Goal: Task Accomplishment & Management: Manage account settings

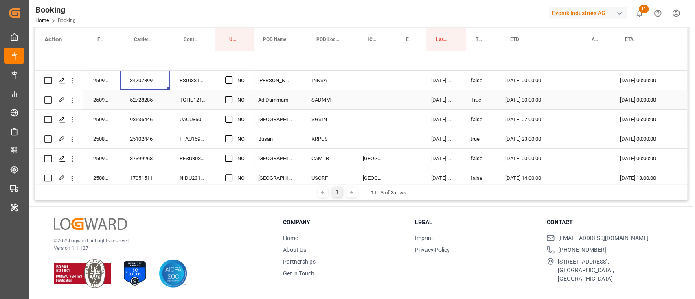
scroll to position [0, 645]
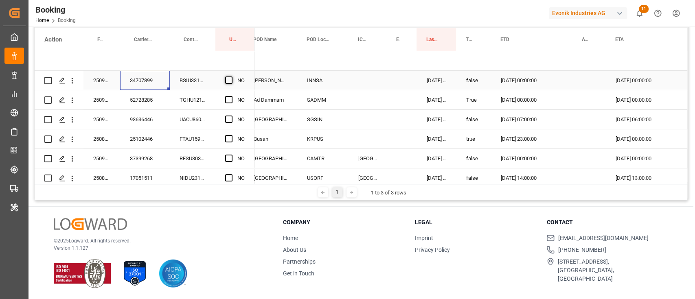
click at [230, 79] on span "Press SPACE to select this row." at bounding box center [228, 80] width 7 height 7
click at [231, 77] on input "Press SPACE to select this row." at bounding box center [231, 77] width 0 height 0
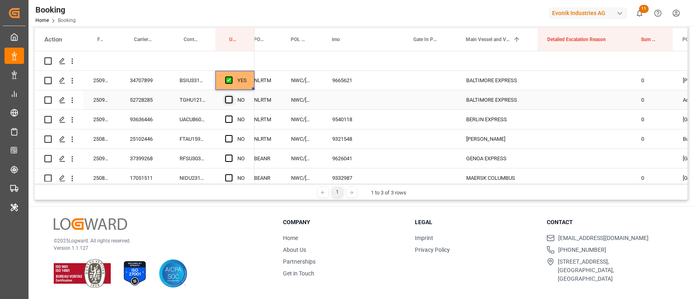
click at [231, 99] on span "Press SPACE to select this row." at bounding box center [228, 99] width 7 height 7
click at [231, 96] on input "Press SPACE to select this row." at bounding box center [231, 96] width 0 height 0
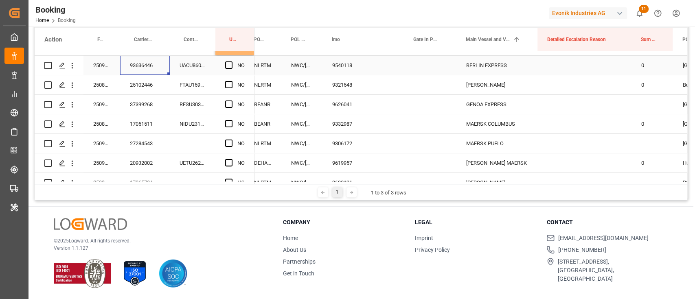
click at [143, 68] on div "93636446" at bounding box center [145, 65] width 50 height 19
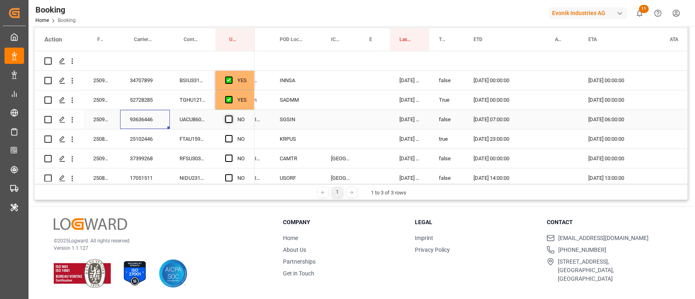
click at [230, 120] on span "Press SPACE to select this row." at bounding box center [228, 119] width 7 height 7
click at [231, 116] on input "Press SPACE to select this row." at bounding box center [231, 116] width 0 height 0
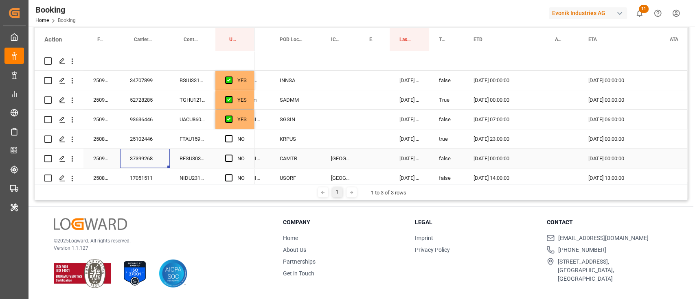
click at [147, 150] on div "37399268" at bounding box center [145, 158] width 50 height 19
click at [147, 138] on div "25102446" at bounding box center [145, 138] width 50 height 19
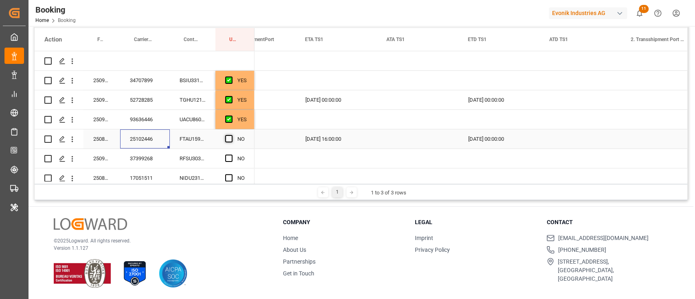
click at [225, 141] on span "Press SPACE to select this row." at bounding box center [228, 138] width 7 height 7
click at [231, 135] on input "Press SPACE to select this row." at bounding box center [231, 135] width 0 height 0
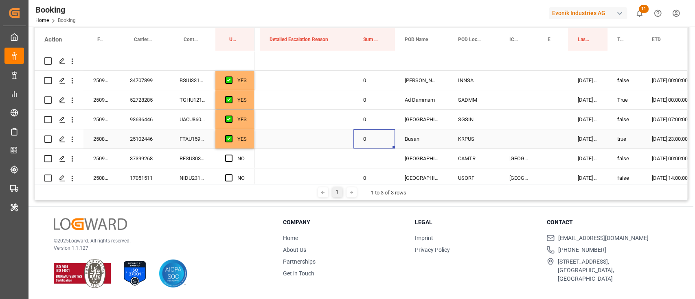
click at [363, 134] on div "0" at bounding box center [374, 138] width 42 height 19
drag, startPoint x: 393, startPoint y: 148, endPoint x: 391, endPoint y: 157, distance: 8.8
click at [161, 157] on div "37399268" at bounding box center [145, 158] width 50 height 19
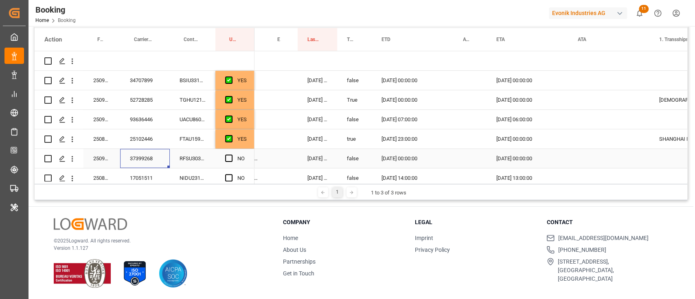
click at [234, 155] on div "Press SPACE to select this row." at bounding box center [231, 158] width 12 height 19
click at [230, 158] on span "Press SPACE to select this row." at bounding box center [228, 158] width 7 height 7
click at [231, 155] on input "Press SPACE to select this row." at bounding box center [231, 155] width 0 height 0
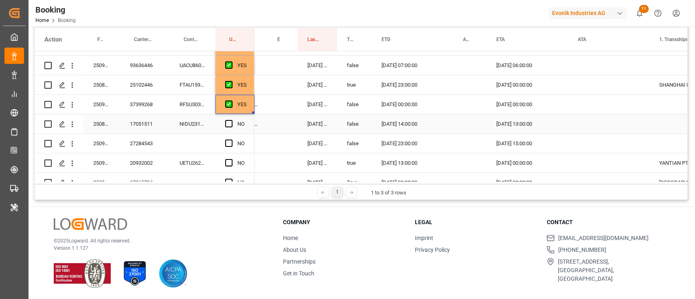
click at [140, 126] on div "17051511" at bounding box center [145, 123] width 50 height 19
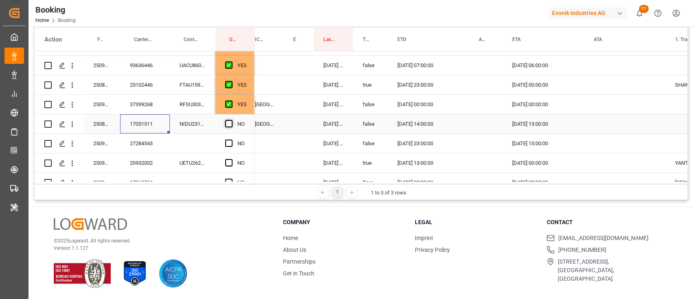
click at [231, 123] on span "Press SPACE to select this row." at bounding box center [228, 123] width 7 height 7
click at [231, 120] on input "Press SPACE to select this row." at bounding box center [231, 120] width 0 height 0
click at [136, 146] on div "27284543" at bounding box center [145, 143] width 50 height 19
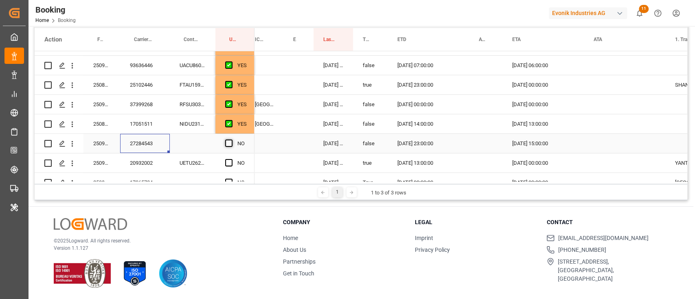
click at [231, 146] on span "Press SPACE to select this row." at bounding box center [228, 143] width 7 height 7
click at [231, 140] on input "Press SPACE to select this row." at bounding box center [231, 140] width 0 height 0
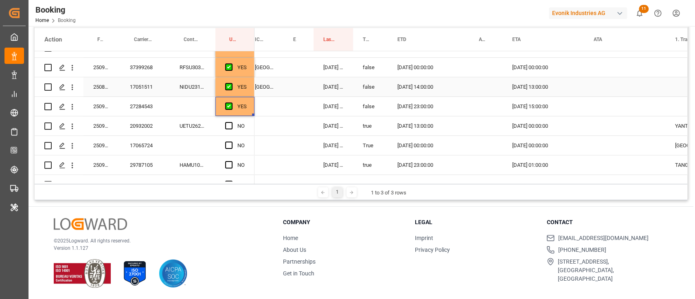
scroll to position [108, 0]
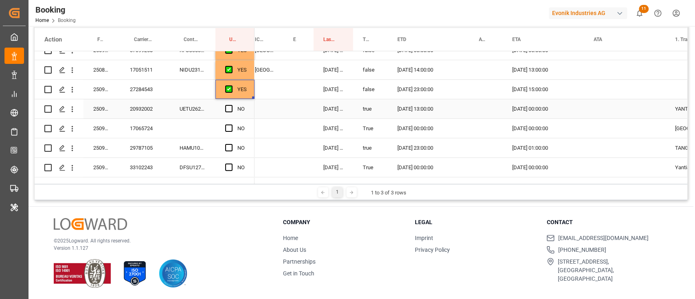
click at [154, 112] on div "20932002" at bounding box center [145, 108] width 50 height 19
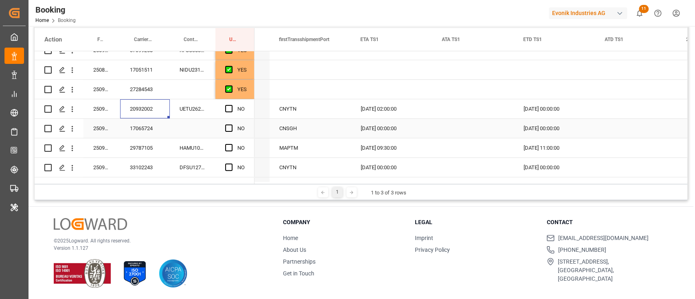
scroll to position [0, 1307]
click at [228, 108] on span "Press SPACE to select this row." at bounding box center [228, 108] width 7 height 7
click at [231, 105] on input "Press SPACE to select this row." at bounding box center [231, 105] width 0 height 0
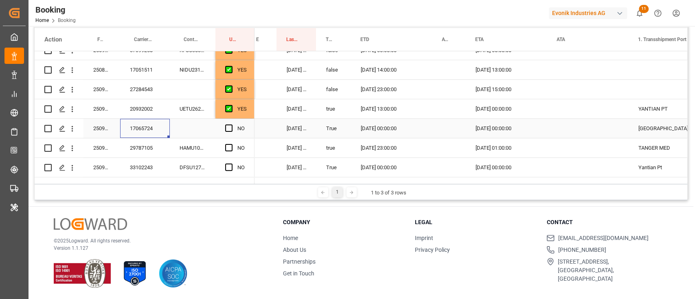
click at [156, 128] on div "17065724" at bounding box center [145, 128] width 50 height 19
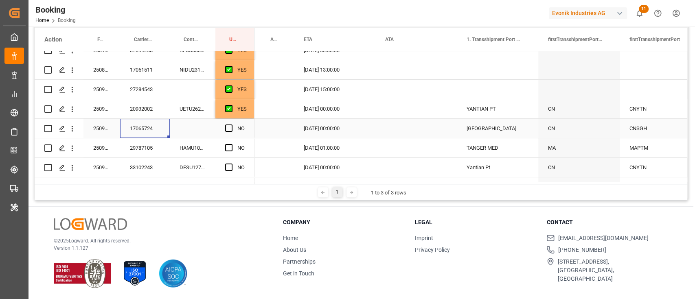
click at [333, 129] on div "12.11.2025 00:00:00" at bounding box center [334, 128] width 81 height 19
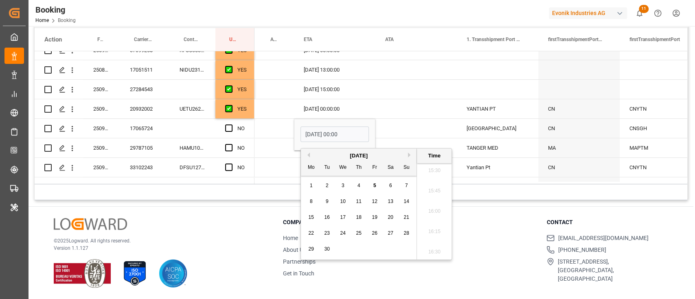
click at [410, 153] on button "Next Month" at bounding box center [410, 155] width 5 height 5
click at [391, 216] on span "15" at bounding box center [389, 217] width 5 height 6
type input "15.11.2025 00:00"
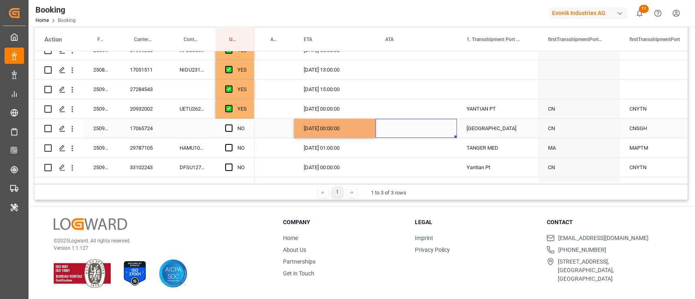
click at [435, 127] on div "Press SPACE to select this row." at bounding box center [415, 128] width 81 height 19
click at [228, 131] on span "Press SPACE to select this row." at bounding box center [228, 128] width 7 height 7
click at [231, 125] on input "Press SPACE to select this row." at bounding box center [231, 125] width 0 height 0
click at [148, 147] on div "29787105" at bounding box center [145, 147] width 50 height 19
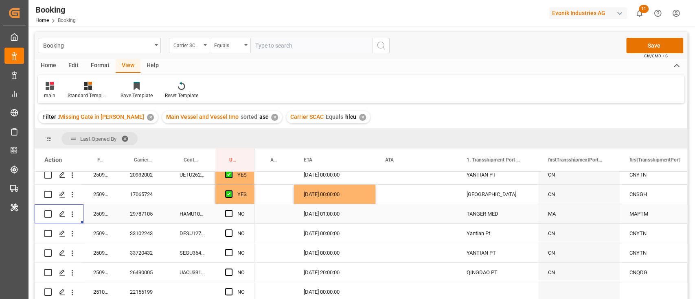
drag, startPoint x: 74, startPoint y: 214, endPoint x: 90, endPoint y: 221, distance: 18.0
click at [74, 214] on icon "open menu" at bounding box center [72, 214] width 9 height 9
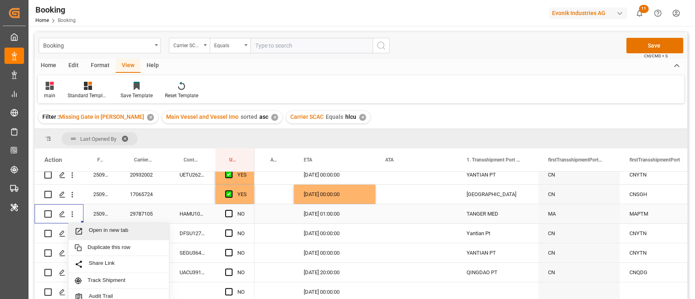
click at [97, 230] on span "Open in new tab" at bounding box center [126, 231] width 74 height 9
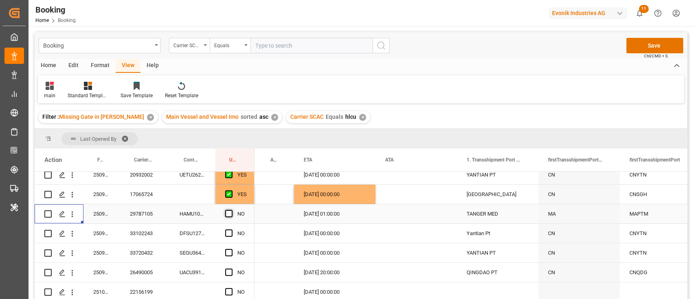
click at [229, 212] on span "Press SPACE to select this row." at bounding box center [228, 213] width 7 height 7
click at [231, 210] on input "Press SPACE to select this row." at bounding box center [231, 210] width 0 height 0
click at [182, 227] on div "DFSU1278176" at bounding box center [193, 233] width 46 height 19
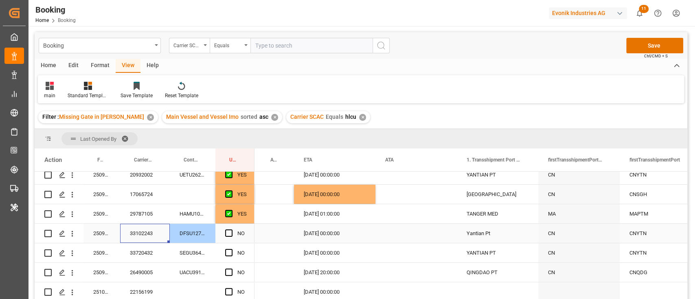
click at [131, 230] on div "33102243" at bounding box center [145, 233] width 50 height 19
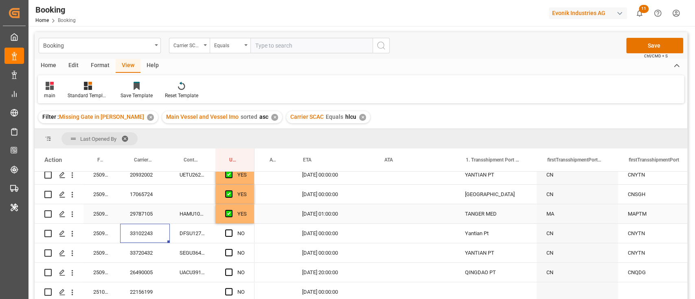
scroll to position [0, 957]
click at [234, 233] on div "Press SPACE to select this row." at bounding box center [231, 233] width 12 height 19
click at [231, 233] on span "Press SPACE to select this row." at bounding box center [228, 233] width 7 height 7
click at [231, 230] on input "Press SPACE to select this row." at bounding box center [231, 230] width 0 height 0
click at [143, 258] on div "33720432" at bounding box center [145, 252] width 50 height 19
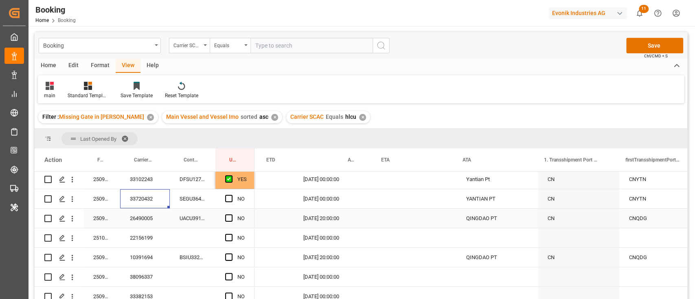
scroll to position [0, 843]
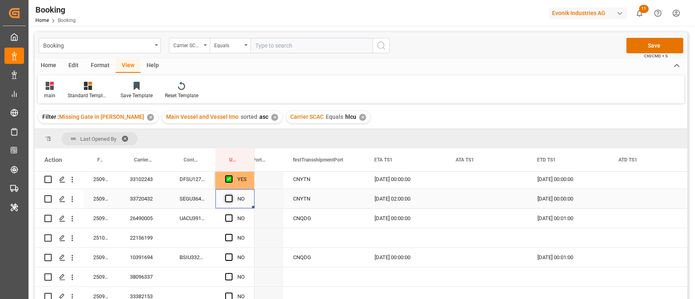
click at [228, 198] on span "Press SPACE to select this row." at bounding box center [228, 198] width 7 height 7
click at [231, 195] on input "Press SPACE to select this row." at bounding box center [231, 195] width 0 height 0
click at [148, 219] on div "26490005" at bounding box center [145, 218] width 50 height 19
click at [410, 217] on div "17.10.2025 00:00:00" at bounding box center [405, 218] width 81 height 19
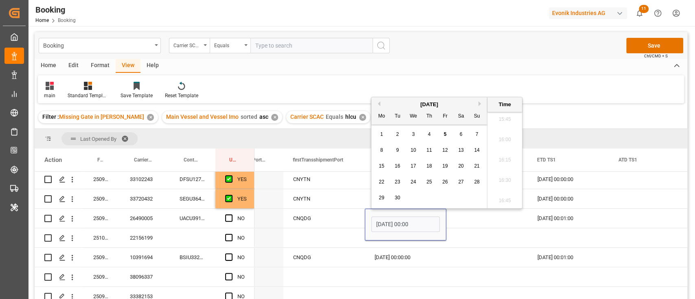
click at [418, 180] on div "24" at bounding box center [413, 182] width 10 height 10
type input "24.09.2025 00:00"
click at [484, 232] on div "Press SPACE to select this row." at bounding box center [486, 237] width 81 height 19
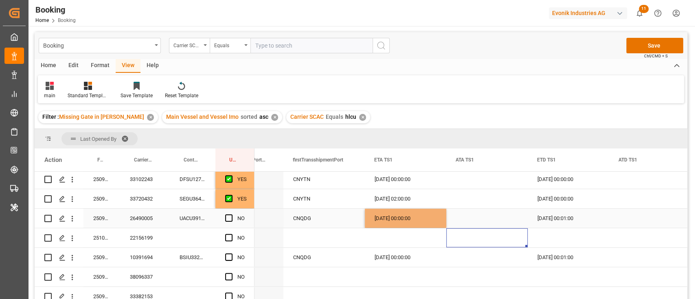
click at [407, 213] on div "24.09.2025 00:00:00" at bounding box center [405, 218] width 81 height 19
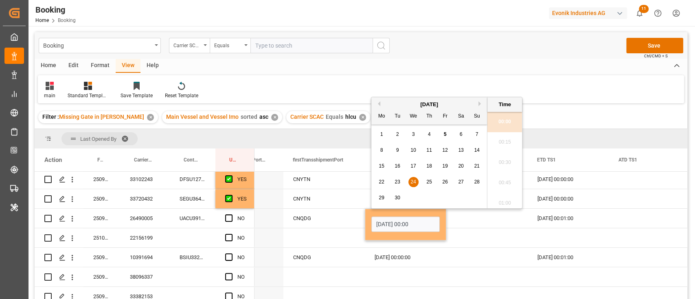
click at [479, 99] on div "September 2025 Mo Tu We Th Fr Sa Su" at bounding box center [429, 110] width 116 height 27
click at [477, 104] on div "Previous Month Next Month September 2025 Mo Tu We Th Fr Sa Su 1 2 3 4 5 6 7 8 9…" at bounding box center [446, 153] width 151 height 112
click at [479, 103] on button "Next Month" at bounding box center [480, 103] width 5 height 5
click at [449, 177] on div "24" at bounding box center [445, 182] width 10 height 10
type input "24.10.2025 00:00"
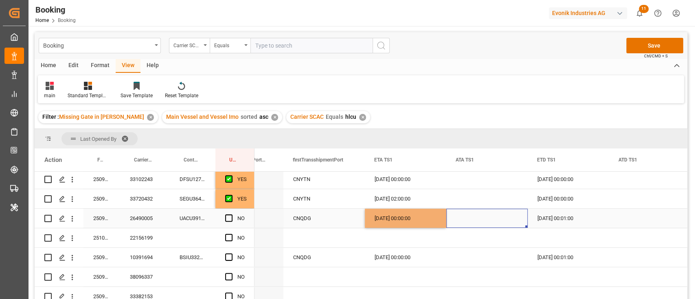
click at [465, 215] on div "Press SPACE to select this row." at bounding box center [486, 218] width 81 height 19
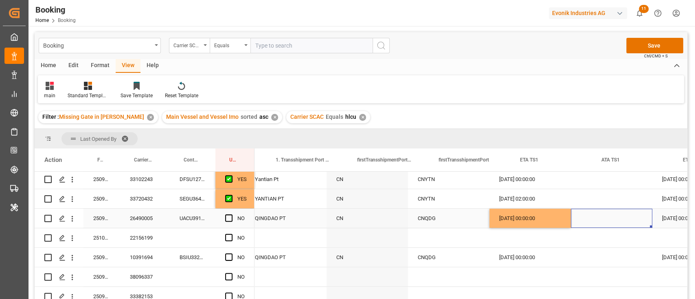
scroll to position [0, 1148]
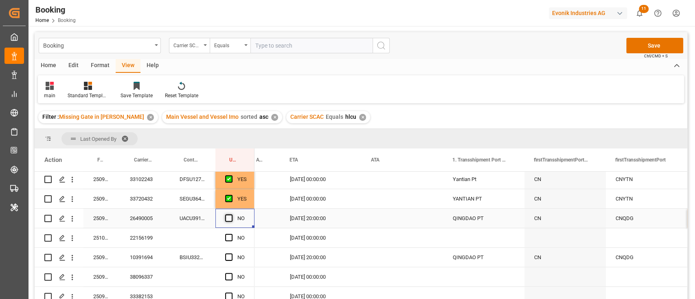
click at [230, 217] on span "Press SPACE to select this row." at bounding box center [228, 217] width 7 height 7
click at [231, 214] on input "Press SPACE to select this row." at bounding box center [231, 214] width 0 height 0
click at [137, 236] on div "22156199" at bounding box center [145, 237] width 50 height 19
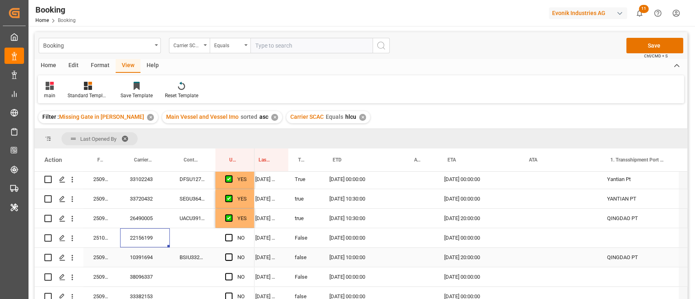
scroll to position [0, 813]
click at [232, 234] on div "Press SPACE to select this row." at bounding box center [231, 238] width 12 height 19
click at [227, 239] on span "Press SPACE to select this row." at bounding box center [228, 237] width 7 height 7
click at [231, 234] on input "Press SPACE to select this row." at bounding box center [231, 234] width 0 height 0
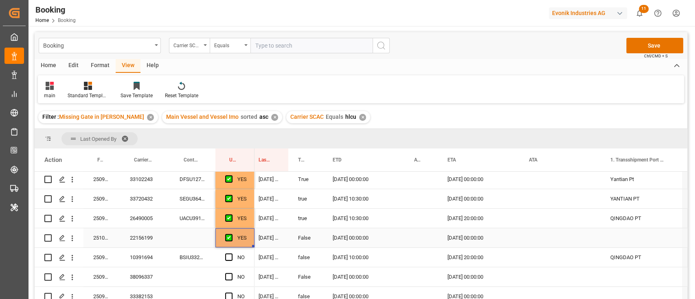
scroll to position [271, 0]
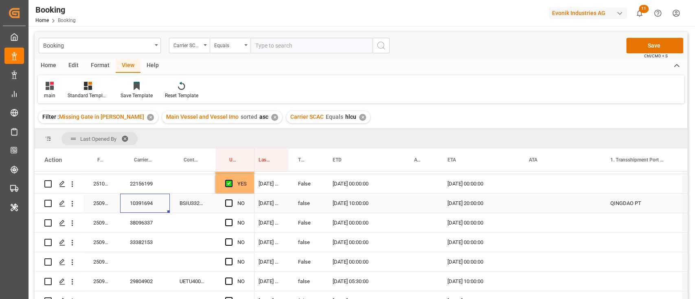
click at [150, 210] on div "10391694" at bounding box center [145, 203] width 50 height 19
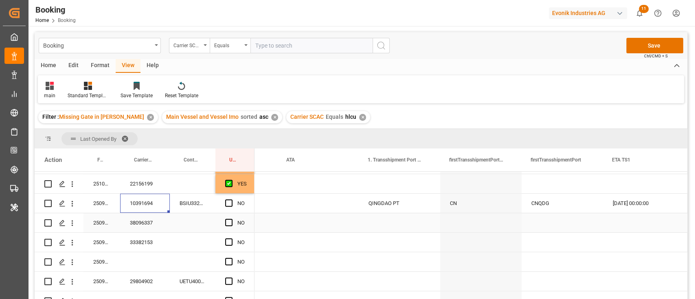
scroll to position [0, 1056]
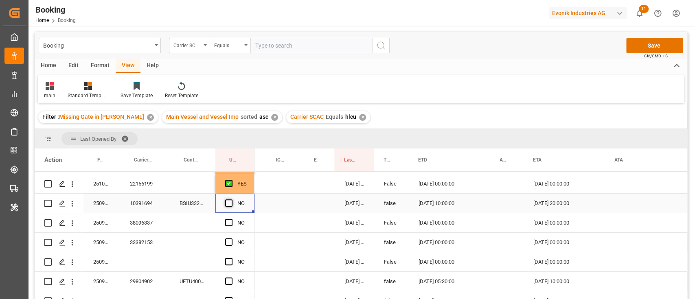
click at [229, 202] on span "Press SPACE to select this row." at bounding box center [228, 202] width 7 height 7
click at [231, 199] on input "Press SPACE to select this row." at bounding box center [231, 199] width 0 height 0
click at [143, 221] on div "38096337" at bounding box center [145, 222] width 50 height 19
click at [230, 223] on span "Press SPACE to select this row." at bounding box center [228, 222] width 7 height 7
click at [231, 219] on input "Press SPACE to select this row." at bounding box center [231, 219] width 0 height 0
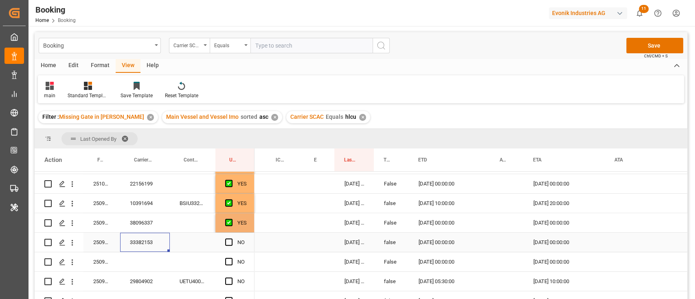
click at [149, 243] on div "33382153" at bounding box center [145, 242] width 50 height 19
click at [231, 241] on span "Press SPACE to select this row." at bounding box center [228, 242] width 7 height 7
click at [231, 239] on input "Press SPACE to select this row." at bounding box center [231, 239] width 0 height 0
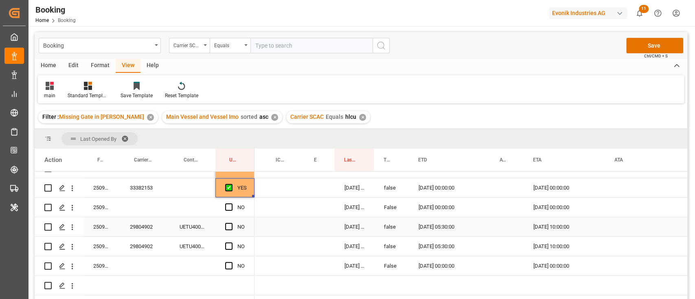
click at [156, 230] on div "29804902" at bounding box center [145, 226] width 50 height 19
drag, startPoint x: 230, startPoint y: 225, endPoint x: 214, endPoint y: 235, distance: 18.1
click at [229, 225] on span "Press SPACE to select this row." at bounding box center [228, 226] width 7 height 7
click at [231, 223] on input "Press SPACE to select this row." at bounding box center [231, 223] width 0 height 0
click at [185, 245] on div "UETU4009728" at bounding box center [193, 246] width 46 height 19
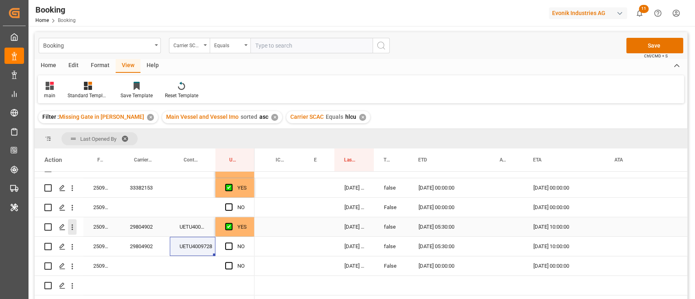
click at [75, 224] on icon "open menu" at bounding box center [72, 227] width 9 height 9
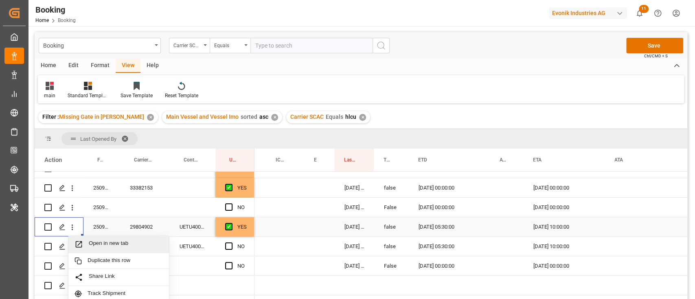
click at [106, 243] on span "Open in new tab" at bounding box center [126, 244] width 74 height 9
click at [72, 247] on icon "open menu" at bounding box center [73, 247] width 2 height 6
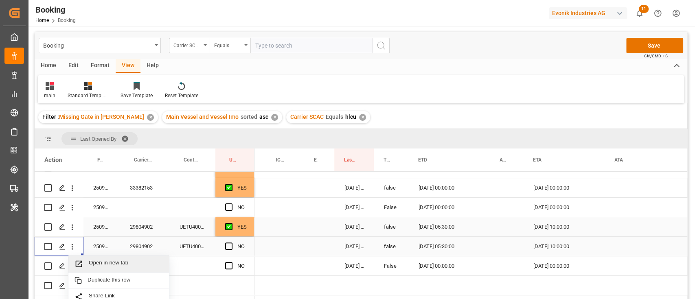
click at [96, 262] on span "Open in new tab" at bounding box center [126, 264] width 74 height 9
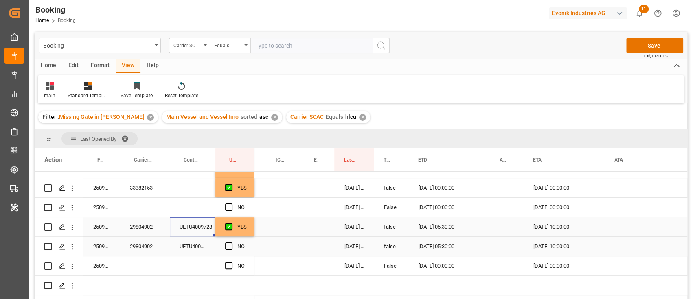
click at [185, 225] on div "UETU4009728" at bounding box center [193, 226] width 46 height 19
drag, startPoint x: 141, startPoint y: 233, endPoint x: 135, endPoint y: 230, distance: 6.9
click at [141, 233] on div "29804902" at bounding box center [145, 226] width 50 height 19
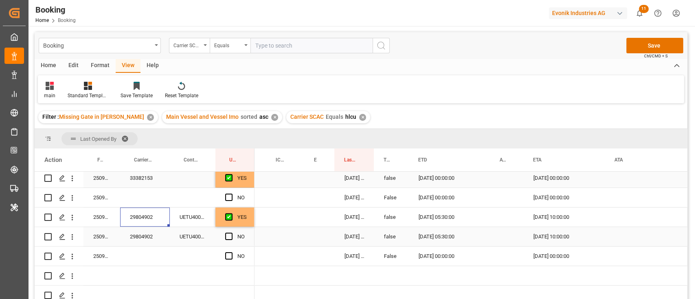
scroll to position [341, 0]
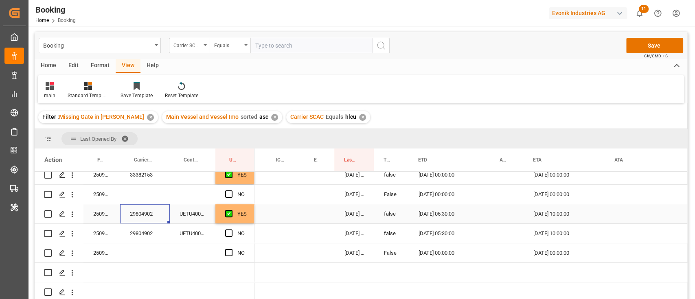
click at [234, 210] on div "Press SPACE to select this row." at bounding box center [231, 214] width 12 height 19
click at [232, 211] on div "Press SPACE to select this row." at bounding box center [231, 214] width 12 height 19
click at [230, 211] on span "Press SPACE to select this row." at bounding box center [228, 213] width 7 height 7
click at [231, 210] on input "Press SPACE to select this row." at bounding box center [231, 210] width 0 height 0
click at [274, 208] on div "Press SPACE to select this row." at bounding box center [285, 213] width 38 height 19
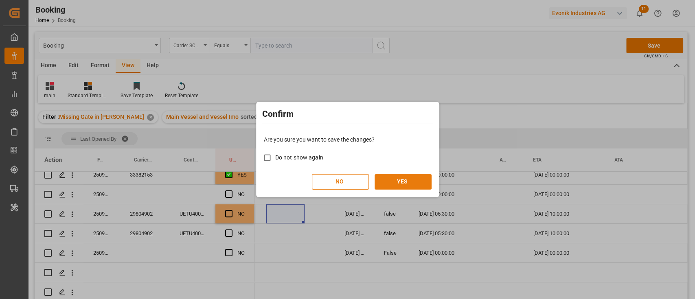
click at [407, 176] on button "YES" at bounding box center [402, 181] width 57 height 15
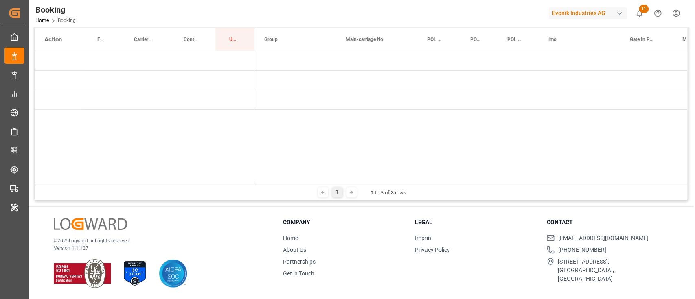
scroll to position [0, 0]
click at [265, 77] on span "Press SPACE to select this row." at bounding box center [267, 80] width 7 height 19
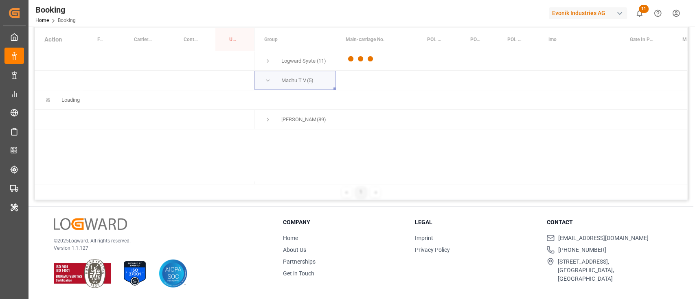
click at [268, 57] on div at bounding box center [361, 59] width 652 height 294
click at [266, 61] on div at bounding box center [361, 59] width 652 height 294
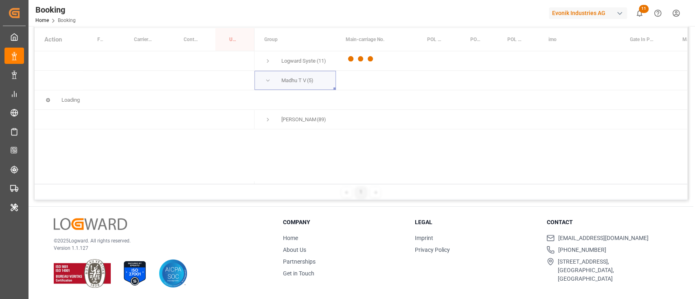
click at [266, 61] on div at bounding box center [361, 59] width 652 height 294
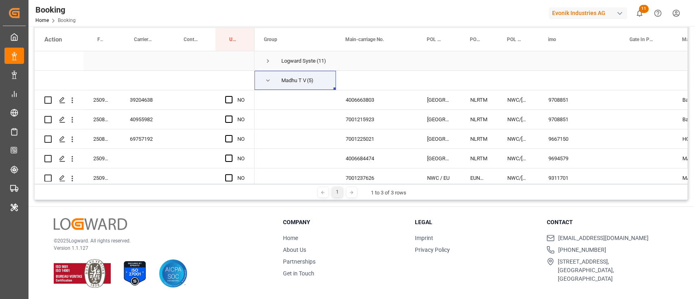
click at [266, 61] on span "Press SPACE to select this row." at bounding box center [267, 60] width 7 height 7
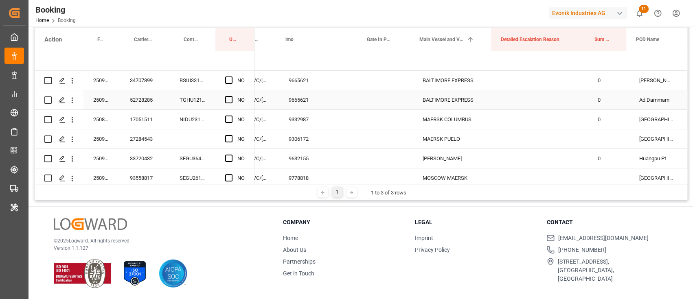
scroll to position [0, 267]
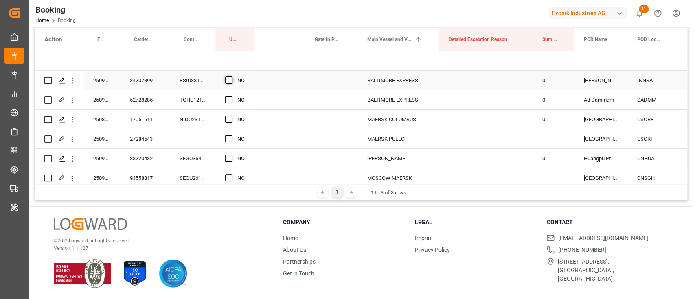
click at [231, 80] on span "Press SPACE to select this row." at bounding box center [228, 80] width 7 height 7
click at [231, 77] on input "Press SPACE to select this row." at bounding box center [231, 77] width 0 height 0
click at [230, 100] on span "Press SPACE to select this row." at bounding box center [228, 99] width 7 height 7
click at [231, 96] on input "Press SPACE to select this row." at bounding box center [231, 96] width 0 height 0
click at [228, 118] on span "Press SPACE to select this row." at bounding box center [228, 119] width 7 height 7
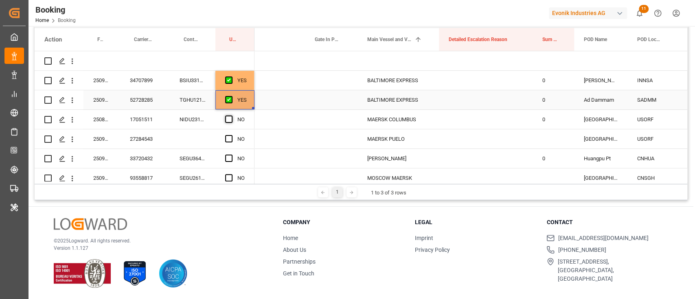
click at [231, 116] on input "Press SPACE to select this row." at bounding box center [231, 116] width 0 height 0
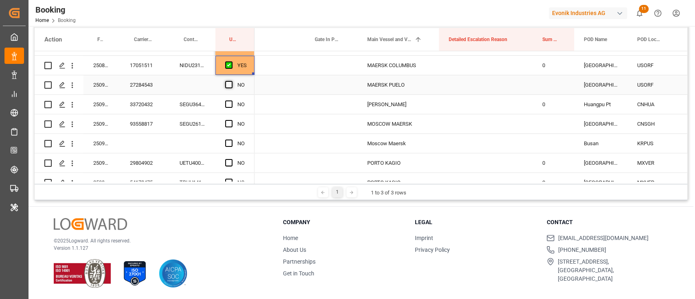
click at [225, 83] on span "Press SPACE to select this row." at bounding box center [228, 84] width 7 height 7
click at [231, 81] on input "Press SPACE to select this row." at bounding box center [231, 81] width 0 height 0
click at [229, 102] on span "Press SPACE to select this row." at bounding box center [228, 104] width 7 height 7
click at [231, 101] on input "Press SPACE to select this row." at bounding box center [231, 101] width 0 height 0
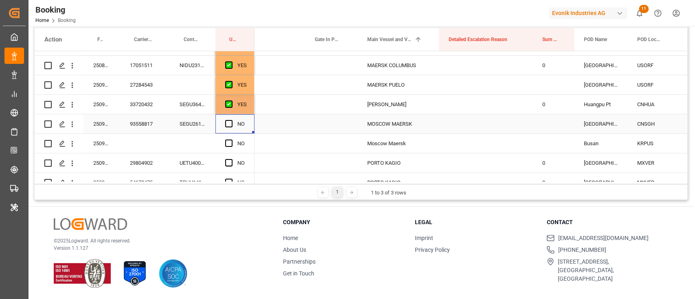
click at [234, 117] on div "Press SPACE to select this row." at bounding box center [231, 124] width 12 height 19
click at [230, 120] on span "Press SPACE to select this row." at bounding box center [228, 123] width 7 height 7
click at [231, 120] on input "Press SPACE to select this row." at bounding box center [231, 120] width 0 height 0
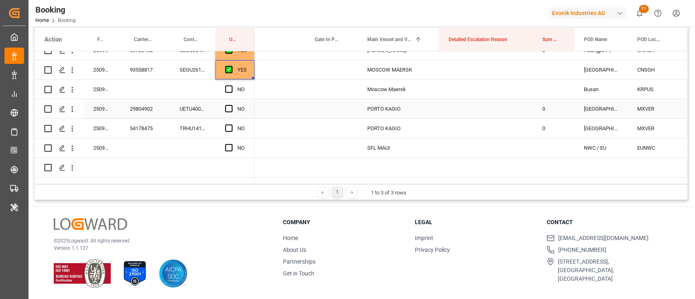
click at [224, 108] on div "NO" at bounding box center [234, 108] width 39 height 19
click at [226, 109] on span "Press SPACE to select this row." at bounding box center [228, 108] width 7 height 7
click at [231, 105] on input "Press SPACE to select this row." at bounding box center [231, 105] width 0 height 0
click at [140, 127] on div "54178475" at bounding box center [145, 128] width 50 height 19
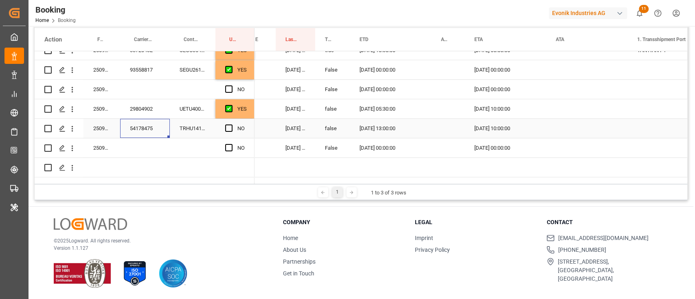
click at [221, 126] on div "NO" at bounding box center [234, 128] width 39 height 19
click at [224, 126] on div "NO" at bounding box center [234, 128] width 39 height 19
click at [225, 127] on div "NO" at bounding box center [234, 128] width 39 height 19
click at [229, 129] on span "Press SPACE to select this row." at bounding box center [228, 128] width 7 height 7
click at [231, 125] on input "Press SPACE to select this row." at bounding box center [231, 125] width 0 height 0
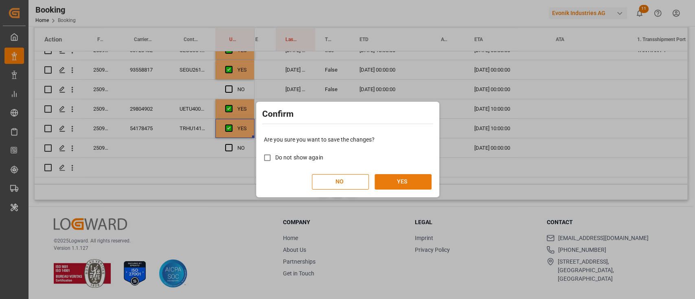
click at [401, 177] on button "YES" at bounding box center [402, 181] width 57 height 15
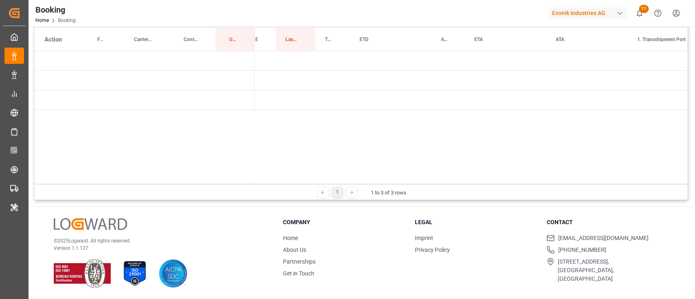
drag, startPoint x: 304, startPoint y: 184, endPoint x: 249, endPoint y: 175, distance: 56.1
click at [174, 176] on div "Last Opened By Drag here to set column labels Action Freight Forwarder's Refere…" at bounding box center [361, 105] width 652 height 192
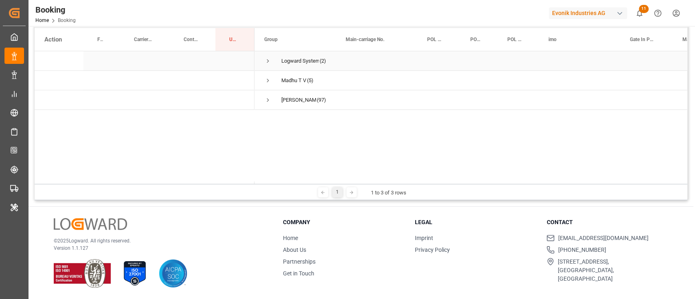
click at [268, 60] on span "Press SPACE to select this row." at bounding box center [267, 60] width 7 height 7
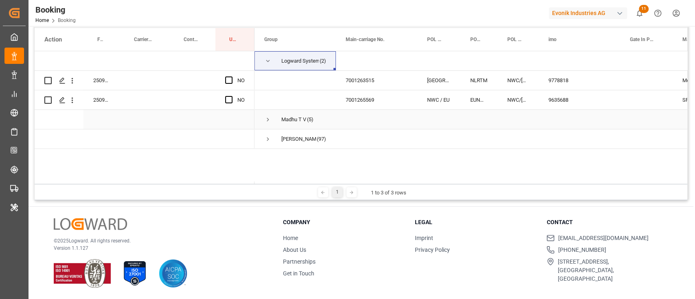
click at [275, 120] on span "Madhu T V (5)" at bounding box center [295, 119] width 62 height 18
click at [274, 125] on span "Madhu T V (5)" at bounding box center [295, 119] width 62 height 18
click at [271, 127] on span "Madhu T V (5)" at bounding box center [295, 119] width 62 height 18
click at [270, 118] on span "Press SPACE to select this row." at bounding box center [267, 119] width 7 height 7
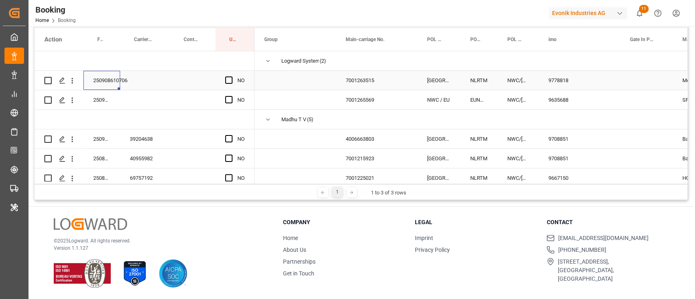
click at [116, 83] on div "250908610706" at bounding box center [101, 80] width 37 height 19
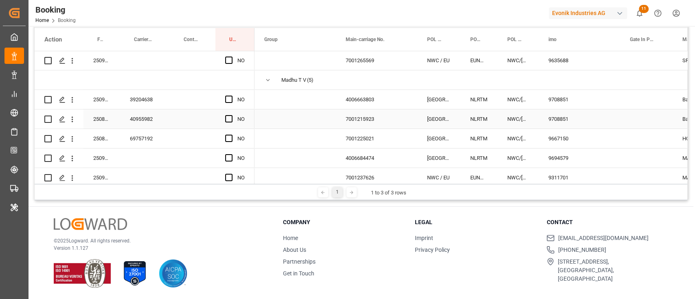
scroll to position [54, 0]
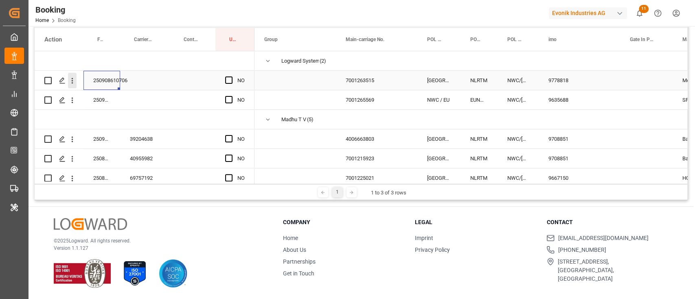
click at [71, 79] on icon "open menu" at bounding box center [72, 81] width 9 height 9
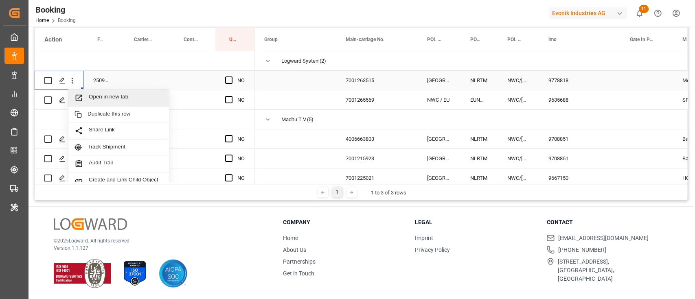
click at [101, 93] on div "Open in new tab" at bounding box center [118, 98] width 101 height 17
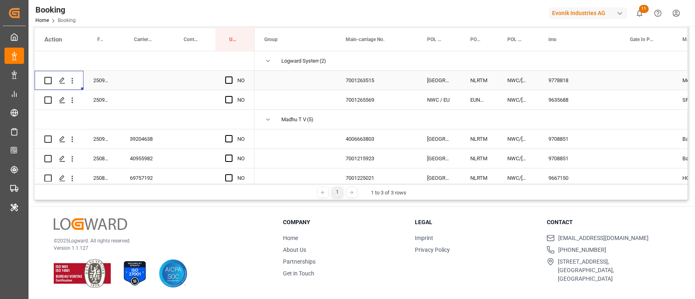
click at [109, 99] on div "250908610747" at bounding box center [101, 99] width 37 height 19
click at [73, 96] on icon "open menu" at bounding box center [72, 100] width 9 height 9
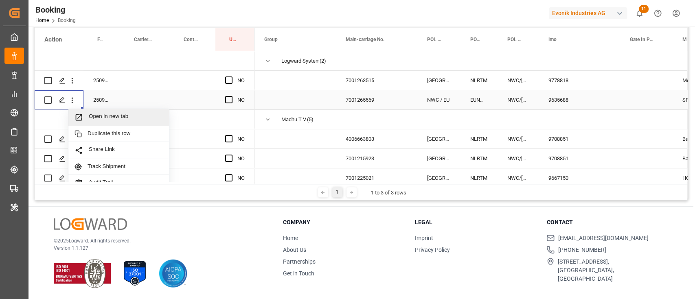
click at [98, 113] on span "Open in new tab" at bounding box center [126, 117] width 74 height 9
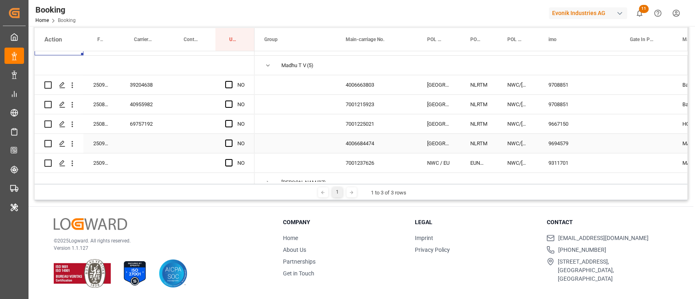
click at [123, 75] on div "39204638" at bounding box center [145, 84] width 50 height 19
click at [144, 84] on div "39204638" at bounding box center [145, 84] width 50 height 19
click at [75, 85] on icon "open menu" at bounding box center [72, 85] width 9 height 9
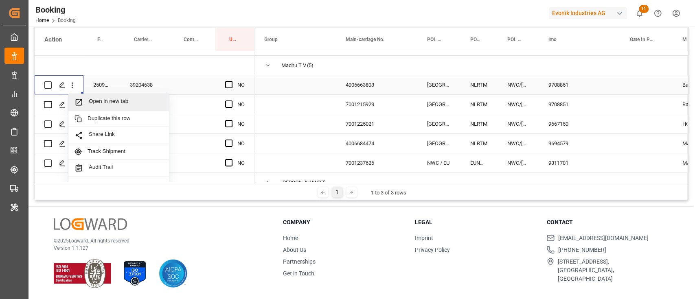
click at [105, 98] on span "Open in new tab" at bounding box center [126, 102] width 74 height 9
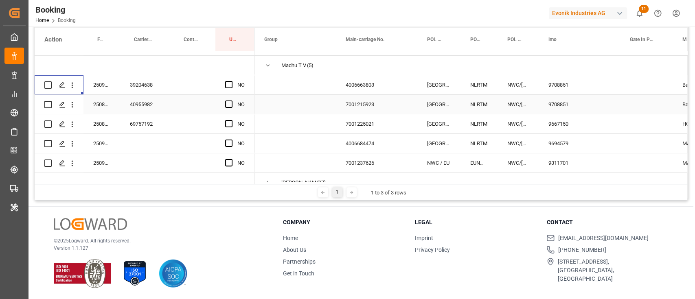
click at [101, 101] on div "250808610246" at bounding box center [101, 104] width 37 height 19
click at [105, 116] on div "250808610458" at bounding box center [101, 123] width 37 height 19
click at [158, 125] on div "69757192" at bounding box center [145, 123] width 50 height 19
click at [158, 106] on div "40955982" at bounding box center [145, 104] width 50 height 19
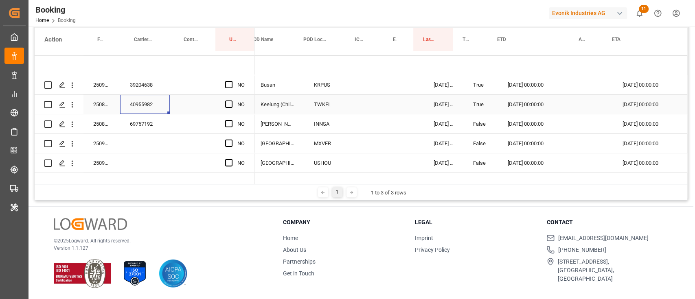
scroll to position [0, 652]
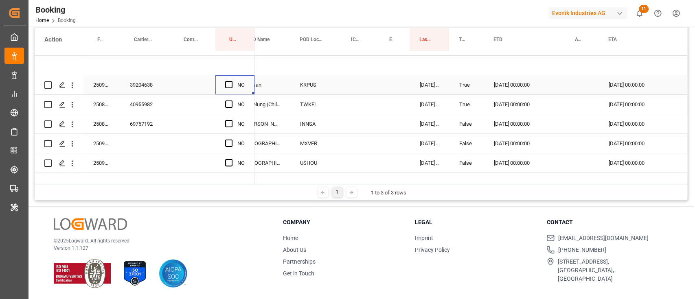
click at [236, 87] on div "Press SPACE to select this row." at bounding box center [231, 85] width 12 height 19
click at [230, 83] on span "Press SPACE to select this row." at bounding box center [228, 84] width 7 height 7
click at [231, 81] on input "Press SPACE to select this row." at bounding box center [231, 81] width 0 height 0
click at [234, 105] on div "Press SPACE to select this row." at bounding box center [231, 104] width 12 height 19
click at [228, 106] on span "Press SPACE to select this row." at bounding box center [228, 104] width 7 height 7
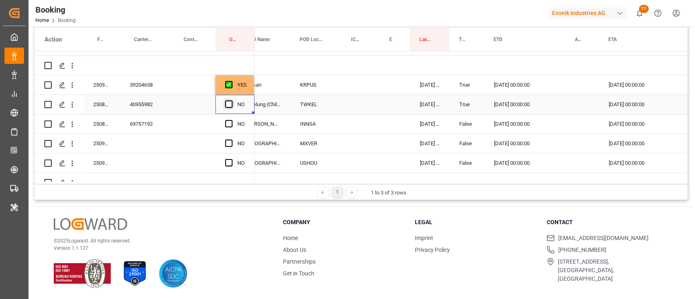
click at [231, 101] on input "Press SPACE to select this row." at bounding box center [231, 101] width 0 height 0
click at [228, 121] on span "Press SPACE to select this row." at bounding box center [228, 123] width 7 height 7
click at [231, 120] on input "Press SPACE to select this row." at bounding box center [231, 120] width 0 height 0
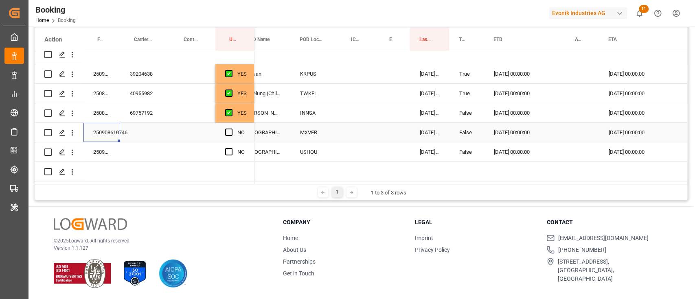
click at [105, 135] on div "250908610746" at bounding box center [101, 132] width 37 height 19
click at [74, 132] on icon "open menu" at bounding box center [72, 133] width 9 height 9
click at [109, 152] on div "250908610078" at bounding box center [101, 151] width 37 height 19
click at [74, 151] on icon "open menu" at bounding box center [72, 152] width 9 height 9
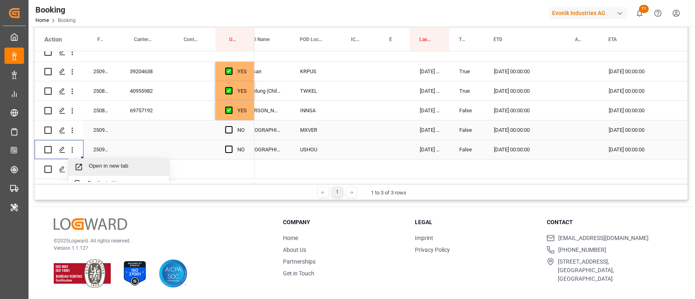
click at [101, 164] on span "Open in new tab" at bounding box center [126, 167] width 74 height 9
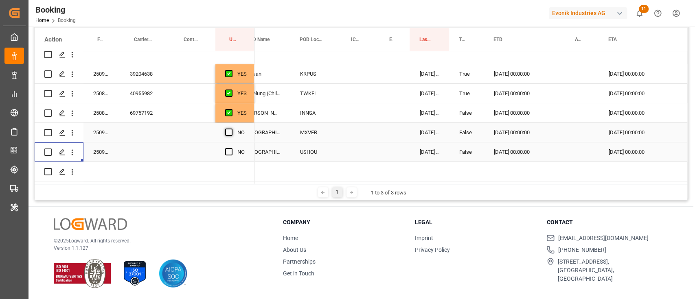
click at [231, 130] on span "Press SPACE to select this row." at bounding box center [228, 132] width 7 height 7
click at [231, 129] on input "Press SPACE to select this row." at bounding box center [231, 129] width 0 height 0
click at [226, 152] on span "Press SPACE to select this row." at bounding box center [228, 151] width 7 height 7
click at [231, 148] on input "Press SPACE to select this row." at bounding box center [231, 148] width 0 height 0
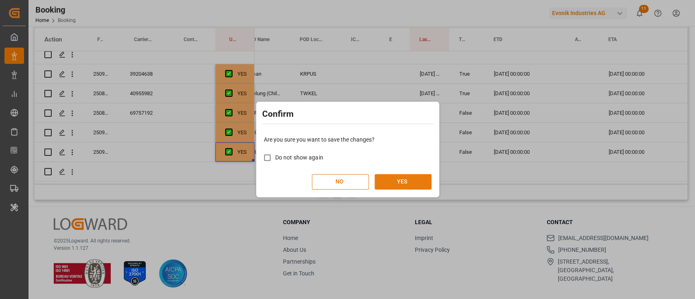
click at [383, 179] on button "YES" at bounding box center [402, 181] width 57 height 15
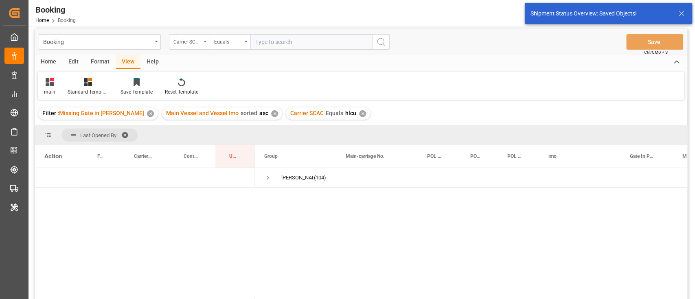
scroll to position [0, 0]
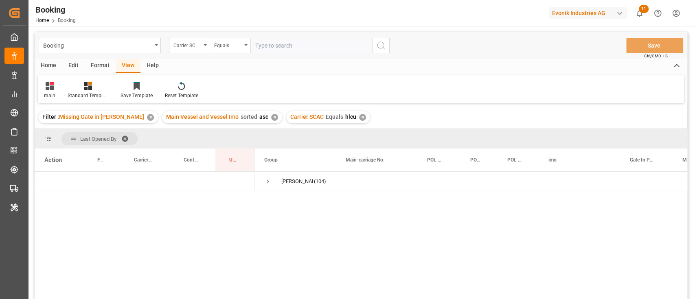
click at [359, 116] on div "✕" at bounding box center [362, 117] width 7 height 7
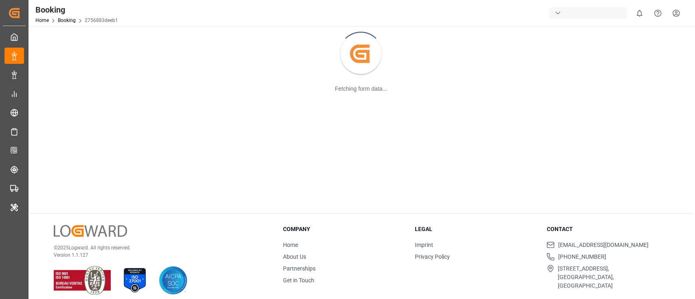
scroll to position [88, 0]
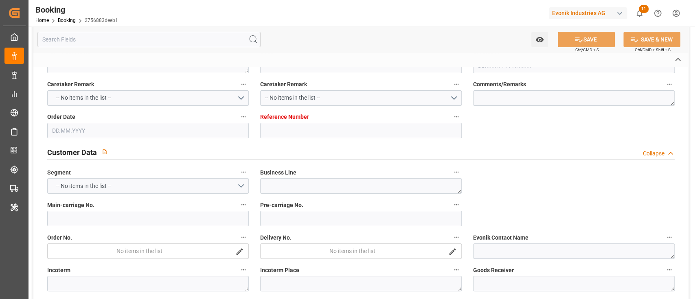
type textarea "250908610070"
type textarea "Leschaco Bremen"
type input "2756883deeb1"
type input "7001232498"
type textarea "CU-OA"
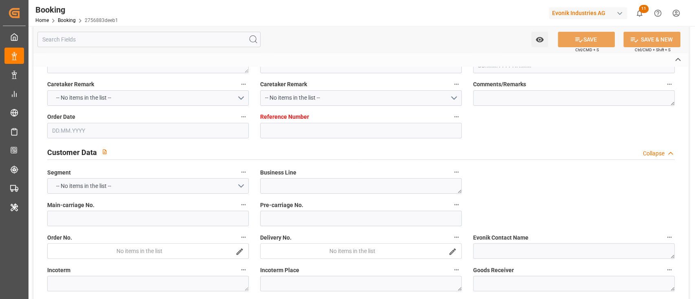
type input "7001232497"
type textarea "malina.korrell@evonik.com"
type textarea "CFR"
type textarea "CASABLANCA"
type textarea "Lauterbourg"
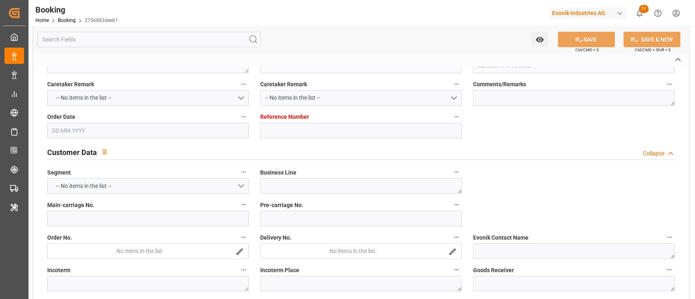
type textarea "HAMU1049150"
type input "MERETE MAERSK"
type input "HLCU"
type textarea "29787105"
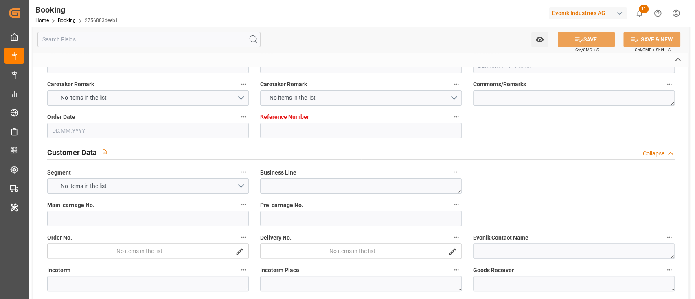
type input "Rotterdam"
type input "Casablanca"
type input "TANGER MED"
type textarea "vesselName etd eta"
type textarea "INPUT_Evonik_Seeburger_IFTSTA_1003086389_20250826104732967.edi"
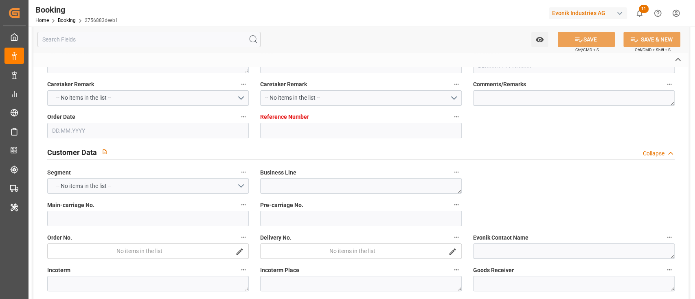
type textarea "NWC/UK North West Continent / UK_MACAS_HLCU_CU-OA"
type textarea "INPUT_Evonik_Seeburger_IFTMIN_1002990599_20250725101905999.edi,INPUT_Evonik_See…"
type textarea "1003086389"
type textarea "Logward System"
type textarea "businessDivision-businessLine-"
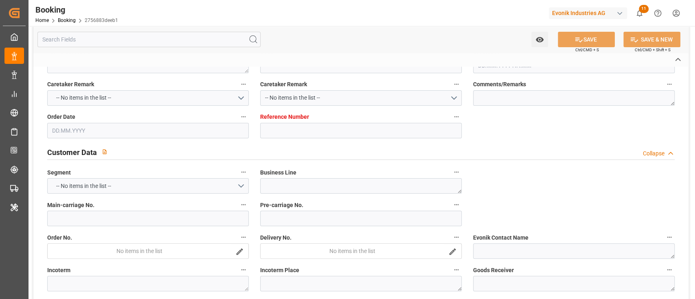
type textarea "IFTSTA"
type textarea "a011t00000LcJC5AAN"
type textarea "Yes"
type input "ROTTERDAM"
type input "CASABLANCA"
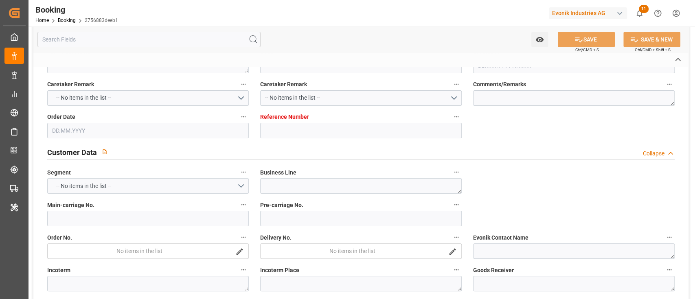
type input "LAUTERBOURG"
type input "FR"
type input "TRUCK"
type input "LAUTERBOURG"
type input "FR"
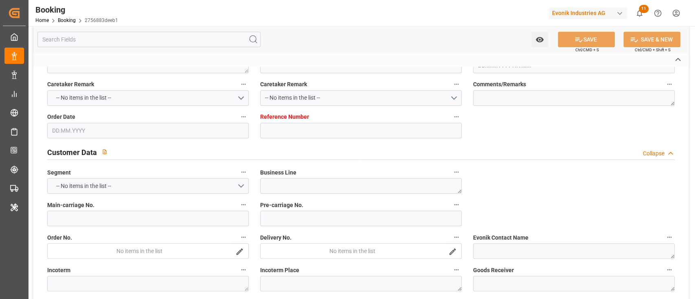
type input "TRUCK"
type input "537E"
type input "VESSEL"
type input "CASABLANCA A"
type input "MCS 029"
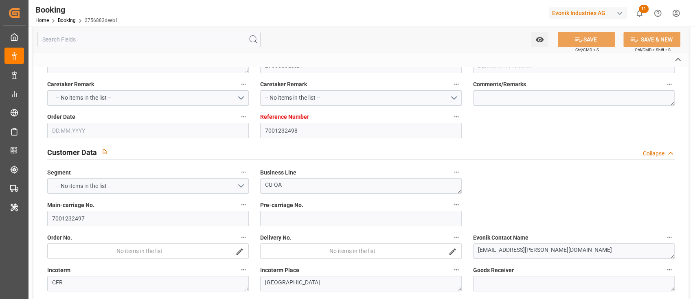
type input "CASABLANCA A"
type input "TRUCK"
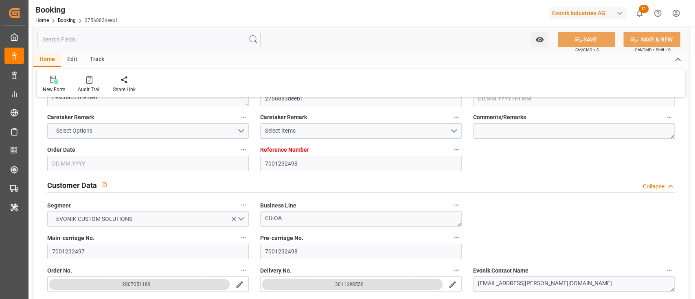
type input "7001232498"
type input "9632064"
type input "Hapag [PERSON_NAME]"
type input "Hapag Lloyd Aktiengesellschaft"
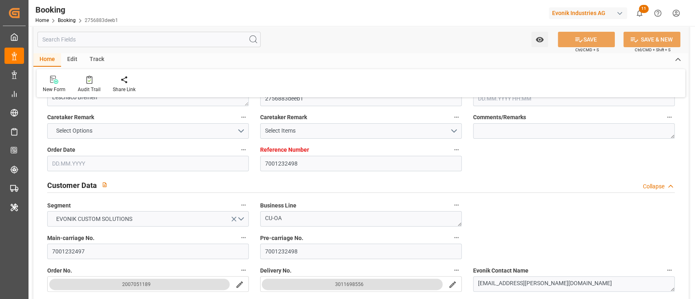
type input "NLRTM"
type input "MACAS"
type input "MAPTM"
type input "0"
type input "NLRTM"
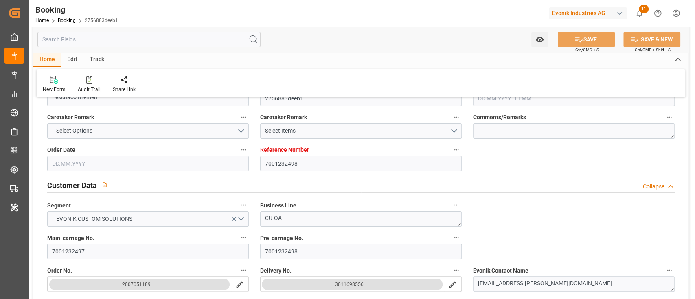
type input "MACAS"
type input "9330903"
type input "25.07.2025 08:45"
type input "25.07.2025"
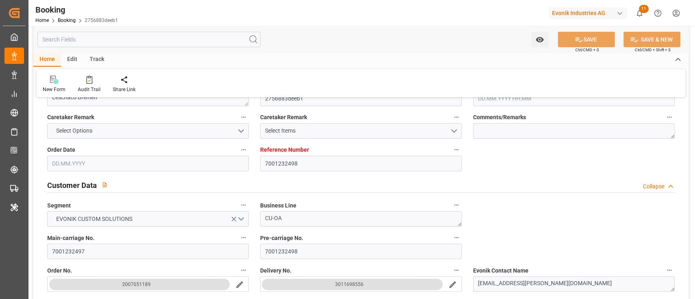
type input "08.09.2025"
type input "14.08.2025"
type input "26.08.2025 00:00"
type input "31.07.2025"
type input "20.08.2025"
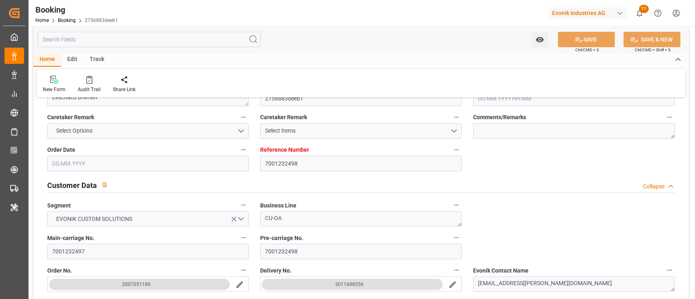
type input "09.09.2025 23:00"
type input "03.09.2025 00:00"
type input "03.10.2025 01:00"
type input "23.09.2025 00:00"
type input "23.09.2025 09:30"
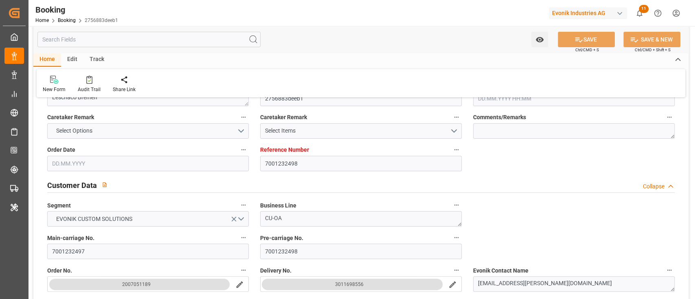
type input "16.09.2025 00:00"
type input "01.10.2025 11:00"
type input "18.09.2025 00:00"
type input "21.08.2025"
type input "04.09.2025 10:51"
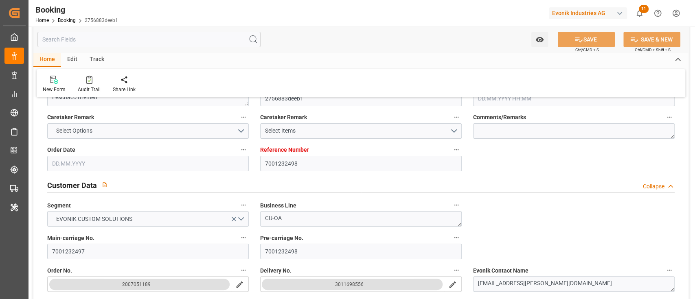
type input "04.09.2025"
type input "25.08.2025 12:04"
type input "26.08.2025 09:00"
type input "31.08.2025 12:00"
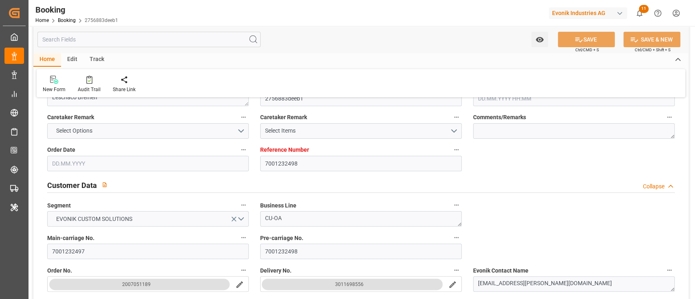
type input "31.08.2025 12:00"
type input "09.09.2025 23:00"
type input "23.09.2025 09:30"
type input "23.09.2025 10:38"
type input "01.10.2025 11:00"
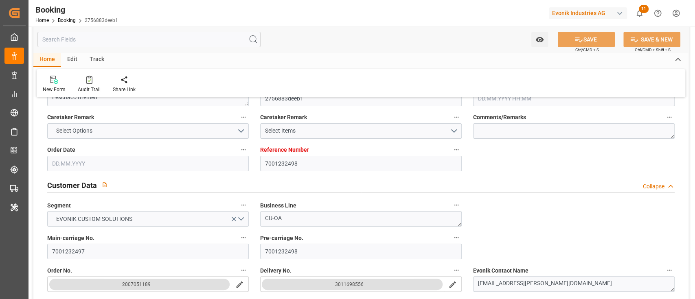
type input "03.10.2025 01:00"
type input "03.10.2025 03:34"
type input "07.10.2025 03:34"
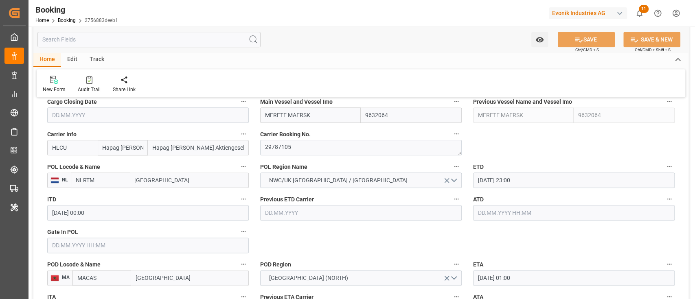
scroll to position [631, 0]
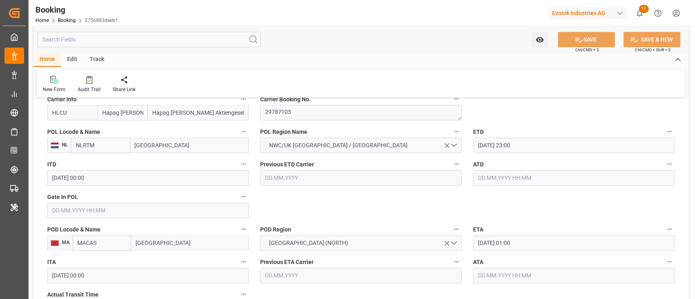
click at [78, 203] on input "text" at bounding box center [147, 210] width 201 height 15
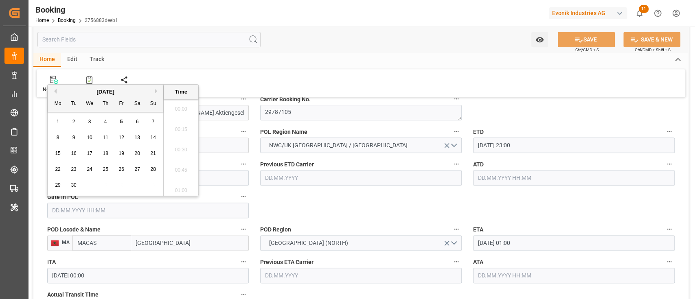
scroll to position [1264, 0]
click at [122, 119] on span "5" at bounding box center [121, 122] width 3 height 6
type input "05.09.2025 00:00"
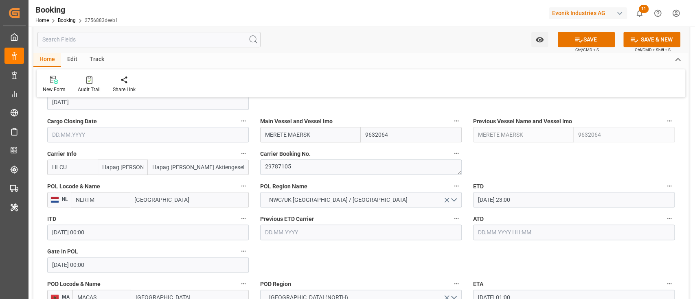
scroll to position [739, 0]
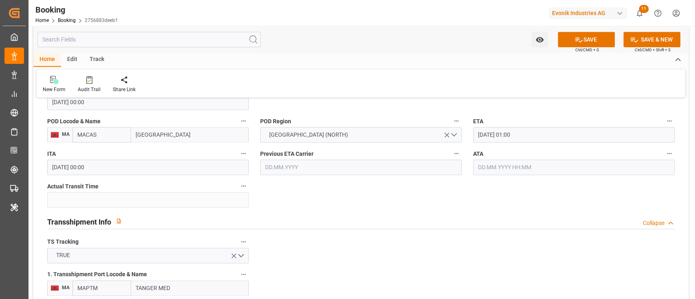
click at [548, 130] on input "03.10.2025 01:00" at bounding box center [573, 134] width 201 height 15
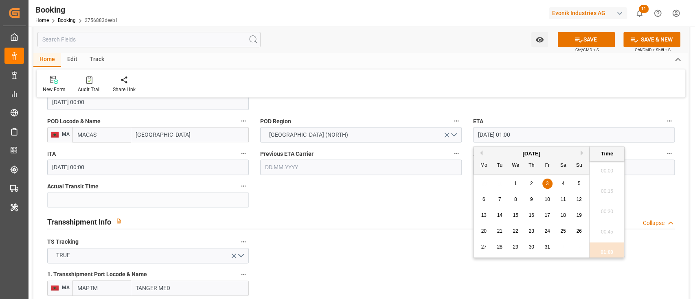
scroll to position [43, 0]
click at [576, 184] on div "5" at bounding box center [579, 184] width 10 height 10
type input "05.10.2025 01:00"
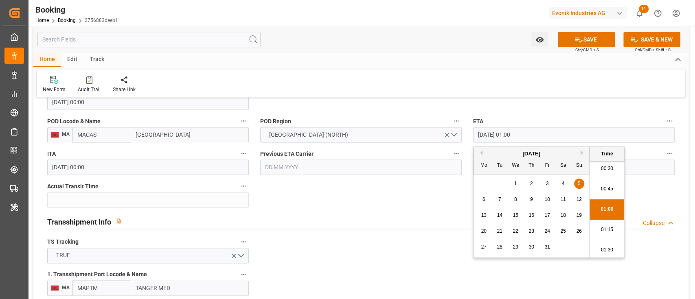
click at [239, 219] on div "Transshipment Info Collapse" at bounding box center [360, 220] width 627 height 15
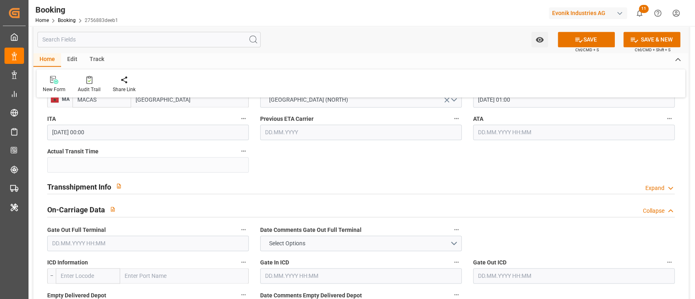
scroll to position [739, 0]
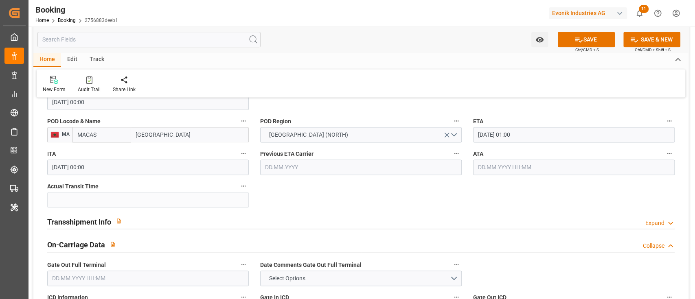
click at [208, 221] on div "Transshipment Info Expand" at bounding box center [360, 220] width 627 height 15
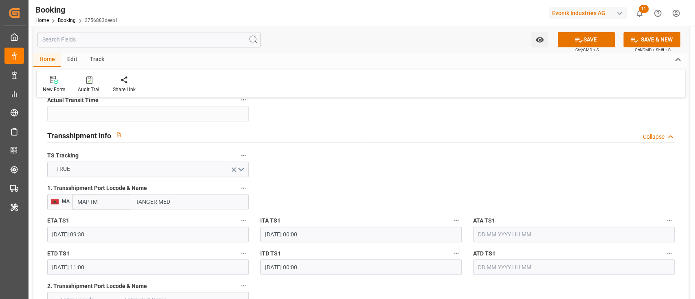
scroll to position [848, 0]
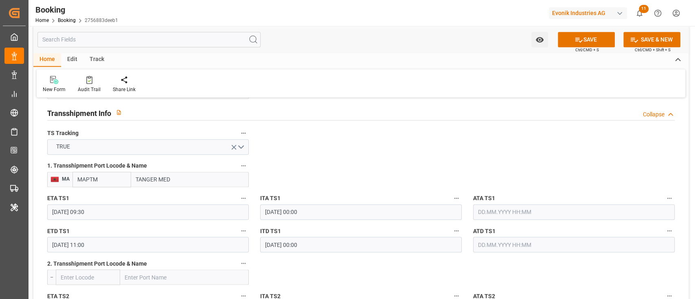
click at [85, 243] on input "01.10.2025 11:00" at bounding box center [147, 244] width 201 height 15
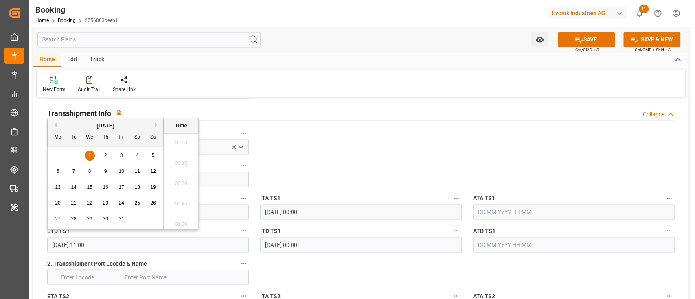
scroll to position [857, 0]
click at [120, 153] on span "3" at bounding box center [121, 156] width 3 height 6
type input "03.10.2025 11:00"
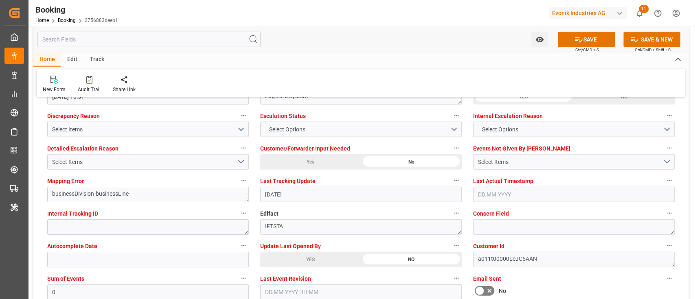
scroll to position [1553, 0]
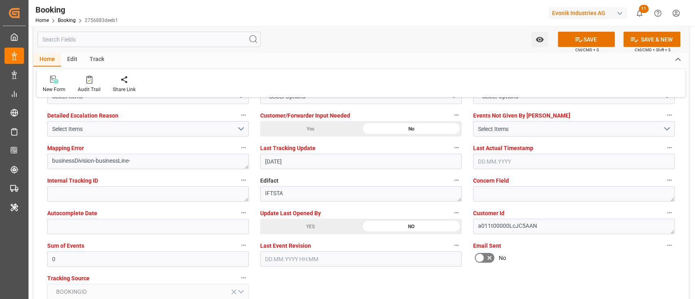
click at [283, 234] on div "Update Last Opened By YES NO" at bounding box center [360, 221] width 213 height 33
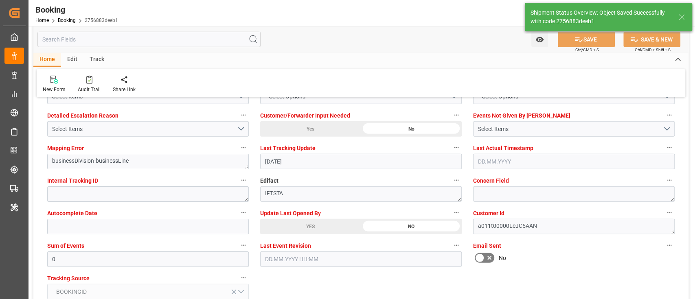
type textarea "[PERSON_NAME]"
type input "05.09.2025 10:45"
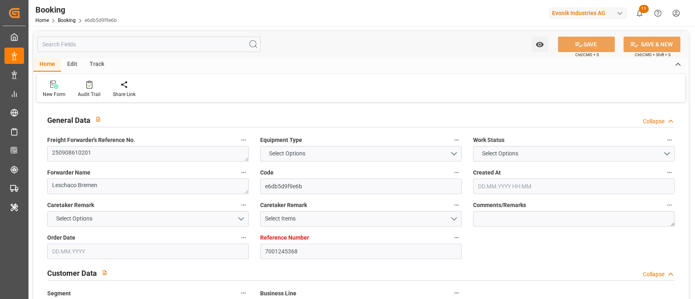
type input "7001245368"
type input "9261451"
type input "Hapag Lloyd"
type input "Hapag Lloyd Aktiengesellschaft"
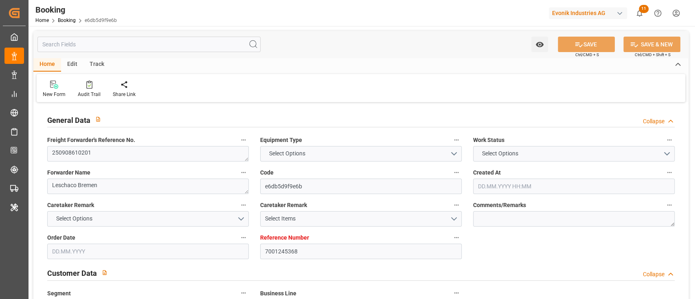
type input "BEANR"
type input "MXVER"
type input "0"
type input "BEANR"
type input "MXVER"
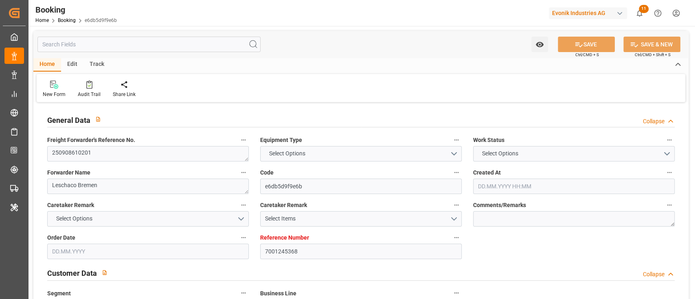
type input "9261451"
type input "11.08.2025 09:28"
type input "[DATE]"
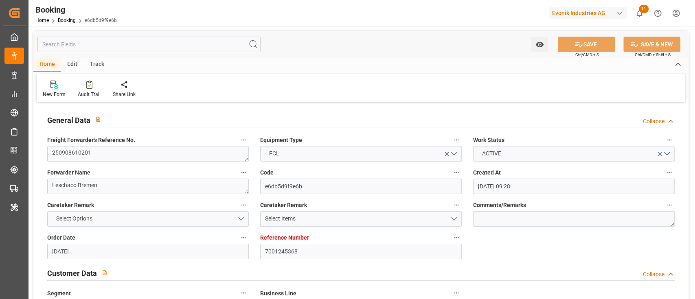
type input "[DATE]"
type input "08.09.2025 05:30"
type input "08.09.2025 00:00"
type input "29.09.2025 10:00"
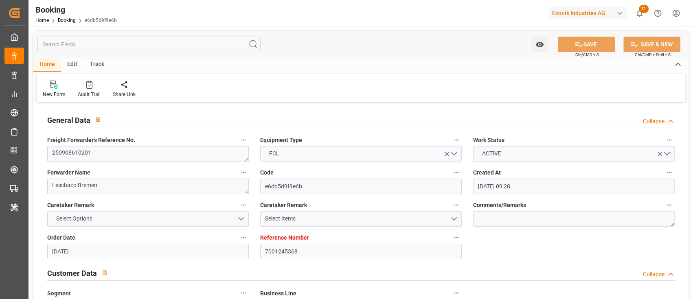
type input "29.09.2025 00:00"
type input "[DATE]"
type input "05.09.2025 10:52"
type input "05.09.2025"
type input "03.09.2025 12:00"
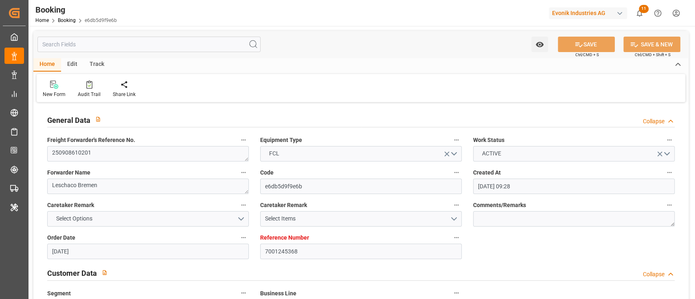
type input "03.09.2025 12:00"
type input "08.09.2025 05:30"
type input "29.09.2025 10:00"
type input "29.09.2025 22:18"
type input "03.10.2025 22:18"
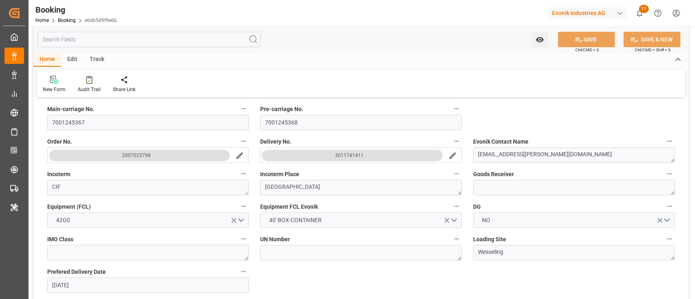
scroll to position [163, 0]
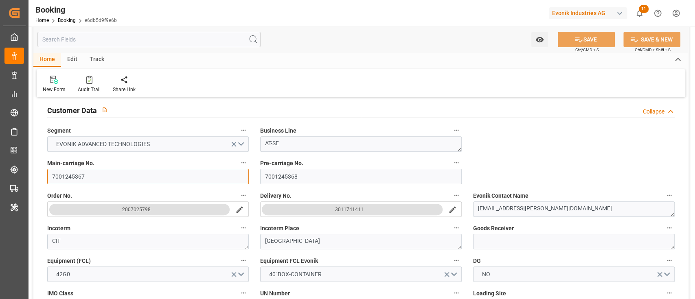
click at [116, 176] on input "7001245367" at bounding box center [147, 176] width 201 height 15
click at [174, 180] on input "7001245367" at bounding box center [147, 176] width 201 height 15
click at [175, 180] on input "7001245367" at bounding box center [147, 176] width 201 height 15
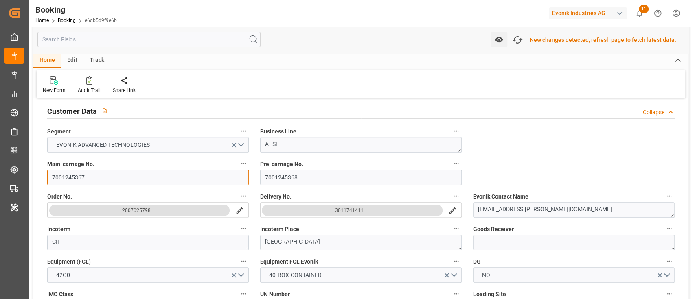
scroll to position [163, 0]
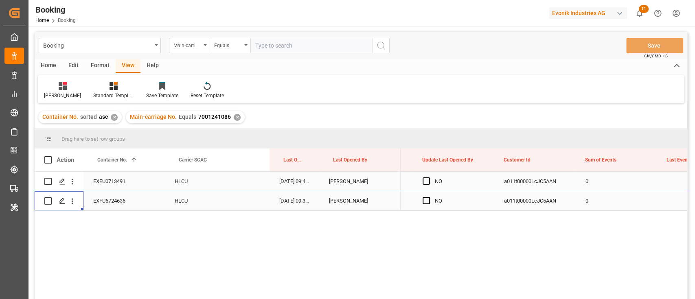
scroll to position [0, 6419]
click at [295, 50] on input "text" at bounding box center [311, 45] width 122 height 15
paste input "7001245367"
type input "7001245367"
click at [384, 50] on icon "search button" at bounding box center [381, 46] width 10 height 10
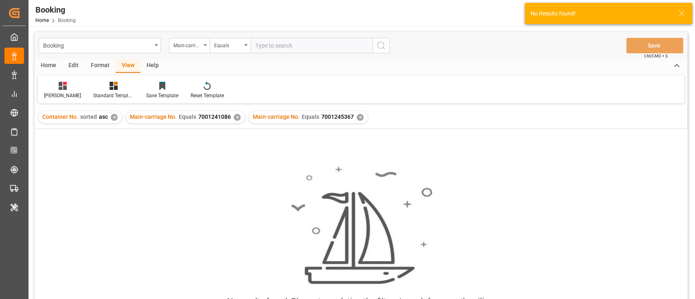
click at [234, 119] on div "✕" at bounding box center [237, 117] width 7 height 7
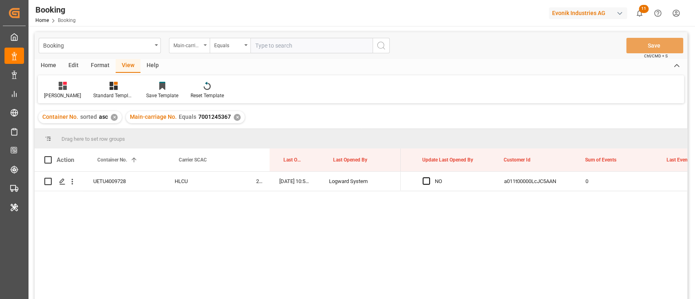
click at [188, 41] on div "Main-carriage No." at bounding box center [187, 44] width 28 height 9
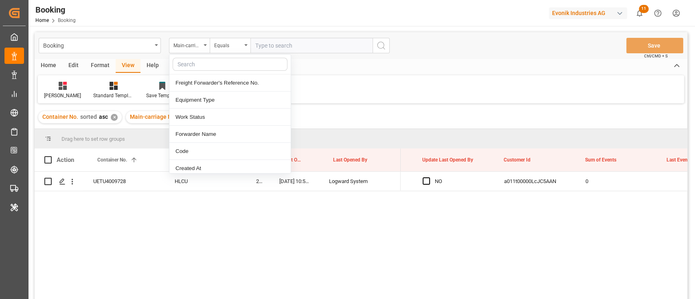
click at [199, 65] on input "text" at bounding box center [230, 64] width 115 height 13
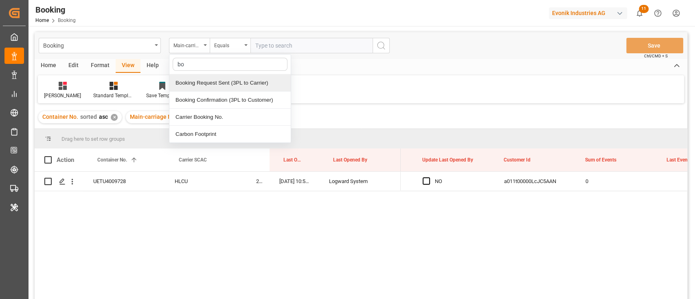
type input "boo"
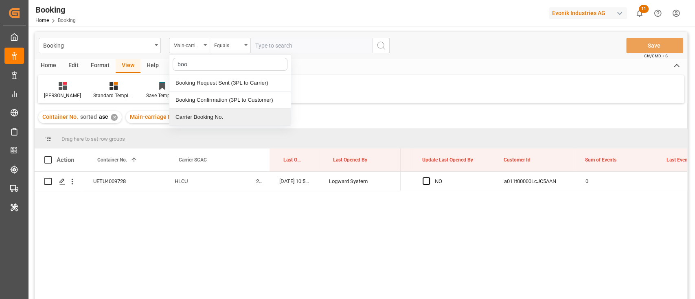
drag, startPoint x: 196, startPoint y: 119, endPoint x: 208, endPoint y: 96, distance: 25.9
click at [197, 117] on div "Carrier Booking No." at bounding box center [229, 117] width 121 height 17
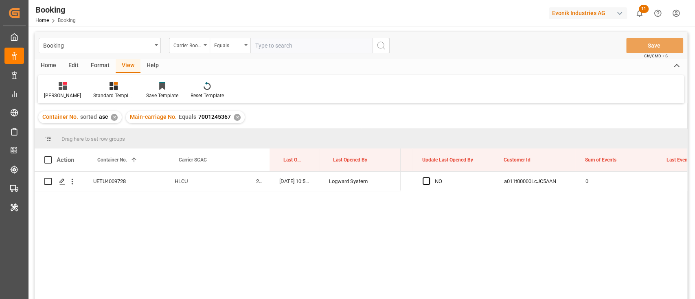
click at [297, 50] on input "text" at bounding box center [311, 45] width 122 height 15
paste input "29804902"
type input "29804902"
click at [389, 47] on button "search button" at bounding box center [380, 45] width 17 height 15
click at [234, 118] on div "✕" at bounding box center [237, 117] width 7 height 7
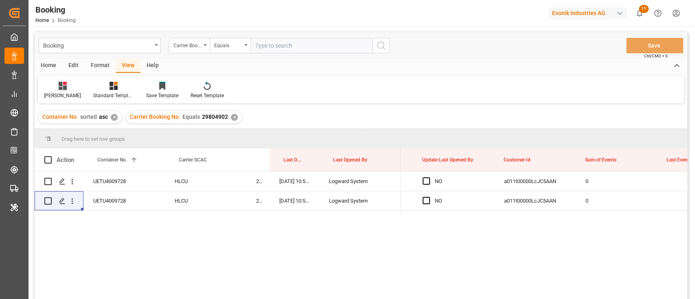
click at [54, 90] on div "[PERSON_NAME]" at bounding box center [62, 90] width 49 height 18
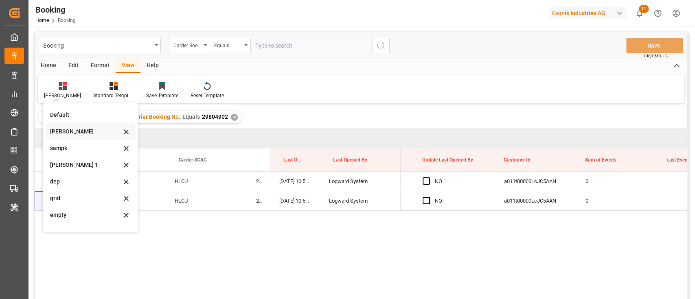
click at [63, 130] on div "[PERSON_NAME]" at bounding box center [85, 131] width 71 height 9
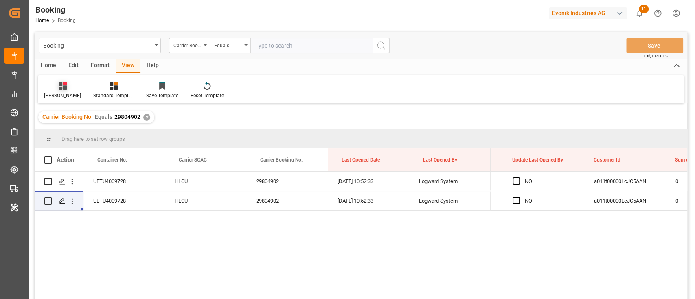
click at [54, 95] on div "[PERSON_NAME]" at bounding box center [62, 90] width 49 height 18
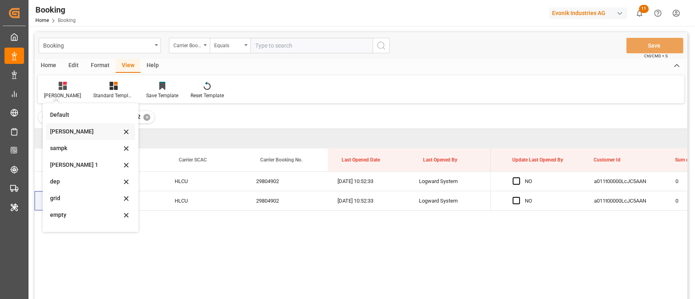
click at [66, 129] on div "[PERSON_NAME]" at bounding box center [85, 131] width 71 height 9
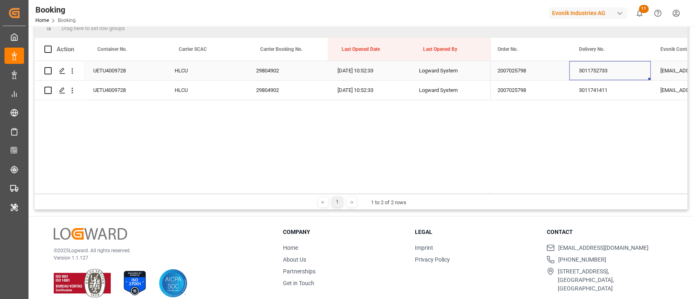
click at [583, 68] on div "3011752733" at bounding box center [609, 70] width 81 height 19
click at [600, 88] on div "3011741411" at bounding box center [609, 90] width 81 height 19
click at [287, 92] on div "29804902" at bounding box center [286, 90] width 81 height 19
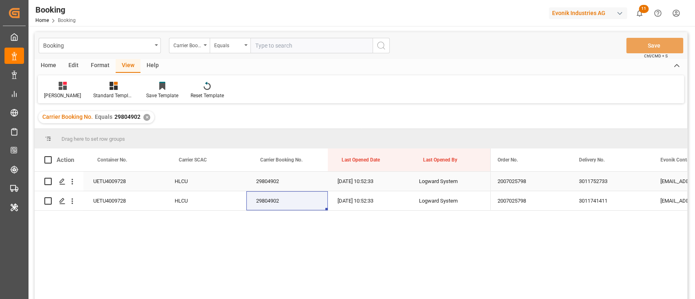
click at [129, 186] on div "UETU4009728" at bounding box center [123, 181] width 81 height 19
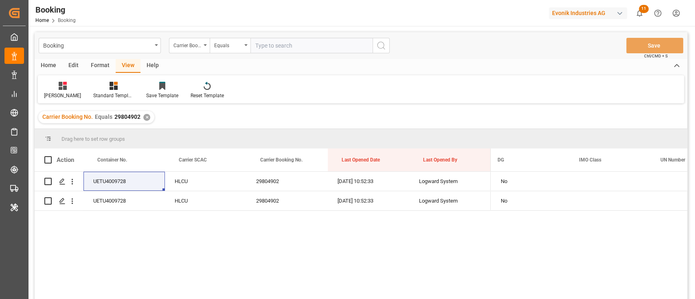
scroll to position [0, 1885]
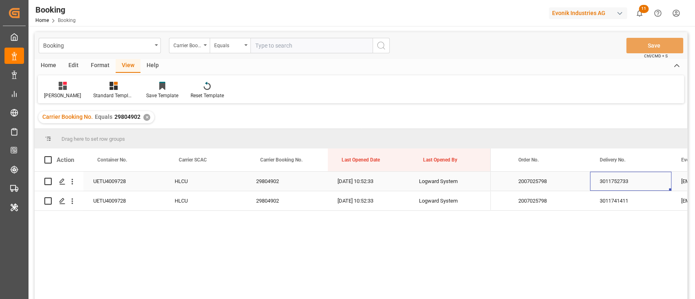
click at [618, 182] on div "3011752733" at bounding box center [630, 181] width 81 height 19
click at [619, 182] on div "3011752733" at bounding box center [630, 181] width 81 height 19
click at [611, 199] on div "3011741411" at bounding box center [630, 200] width 81 height 19
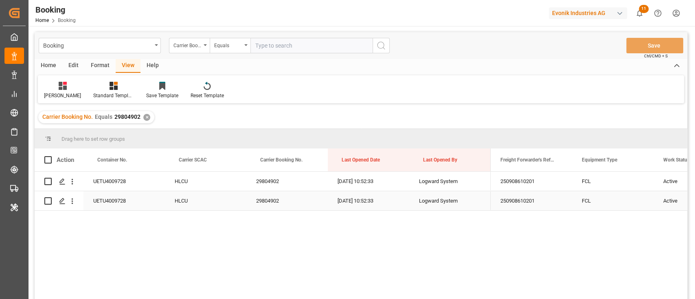
click at [512, 204] on div "250908610201" at bounding box center [530, 200] width 81 height 19
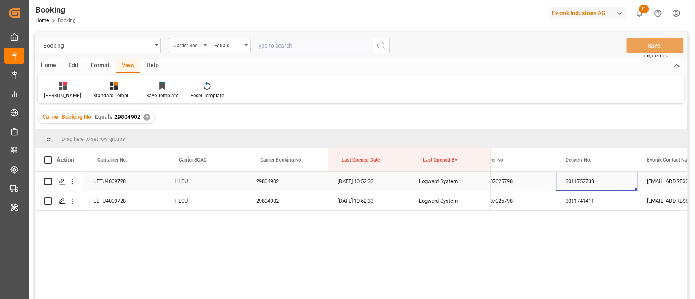
click at [584, 186] on div "3011752733" at bounding box center [596, 181] width 81 height 19
click at [591, 205] on div "3011741411" at bounding box center [596, 200] width 81 height 19
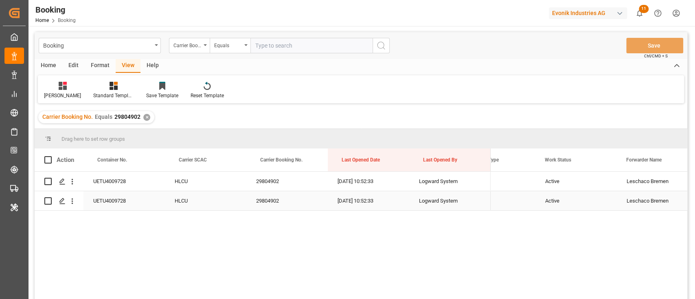
click at [547, 199] on div "Active" at bounding box center [575, 200] width 81 height 19
click at [547, 199] on button "Active" at bounding box center [576, 195] width 68 height 15
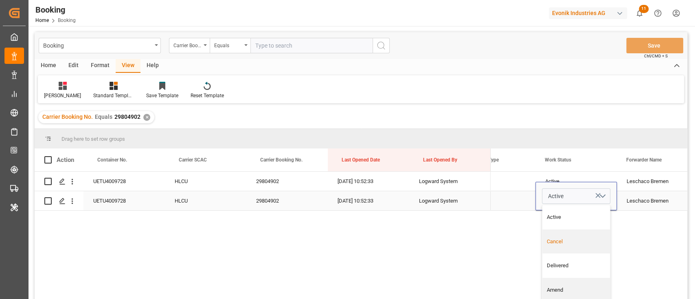
click at [550, 241] on div "Cancel" at bounding box center [576, 242] width 59 height 8
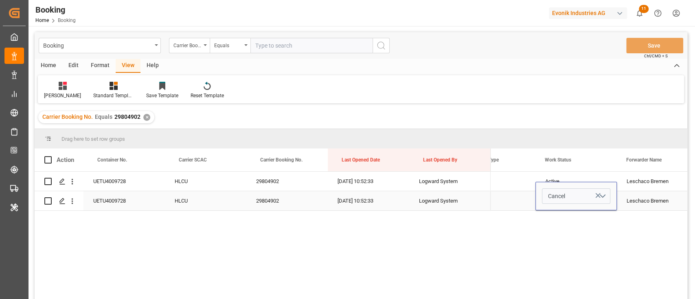
click at [503, 195] on div "FCL" at bounding box center [494, 200] width 81 height 19
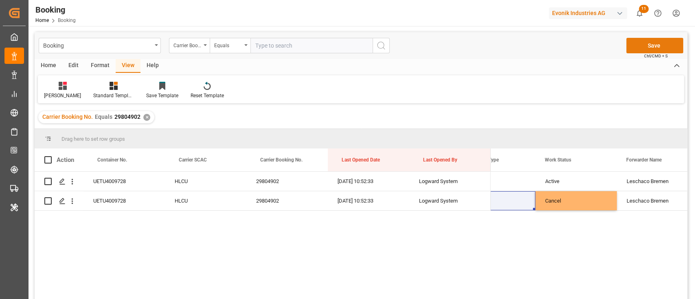
click at [648, 45] on button "Save" at bounding box center [654, 45] width 57 height 15
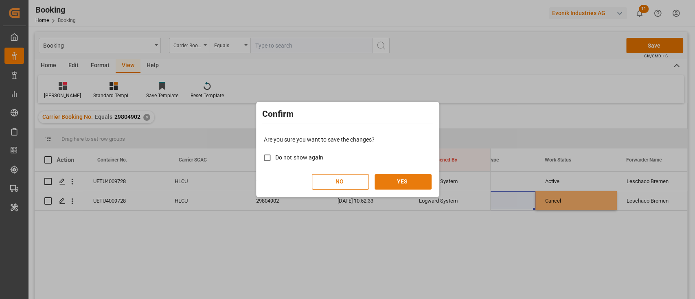
click at [400, 177] on button "YES" at bounding box center [402, 181] width 57 height 15
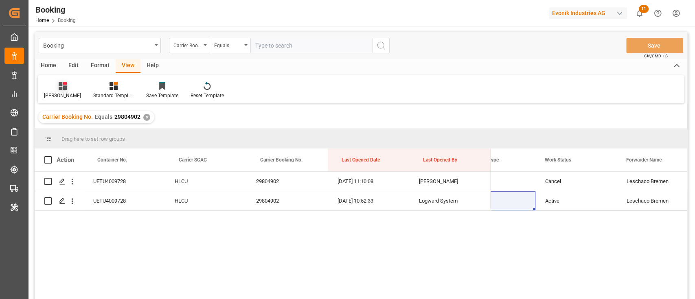
click at [54, 96] on div "[PERSON_NAME]" at bounding box center [62, 90] width 49 height 18
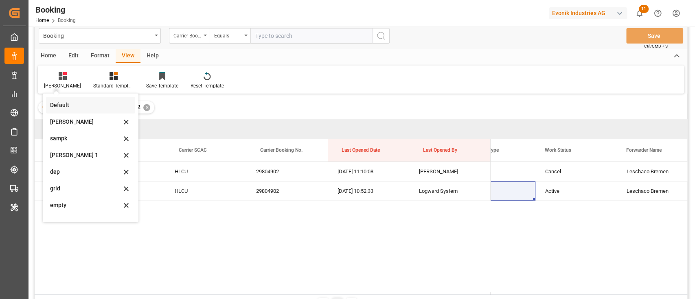
scroll to position [0, 0]
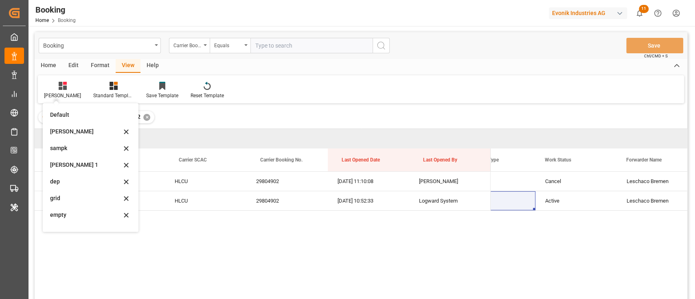
drag, startPoint x: 90, startPoint y: 60, endPoint x: 91, endPoint y: 64, distance: 4.2
click at [91, 61] on div "Format" at bounding box center [100, 66] width 31 height 14
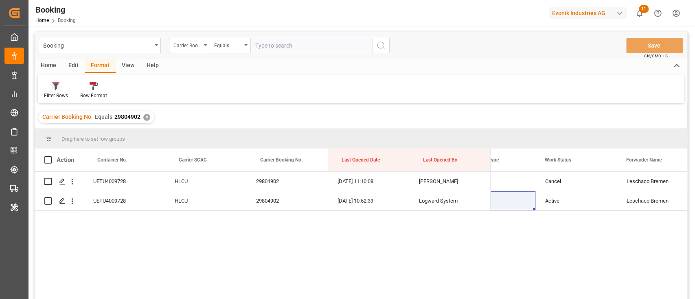
click at [60, 88] on div at bounding box center [56, 85] width 24 height 9
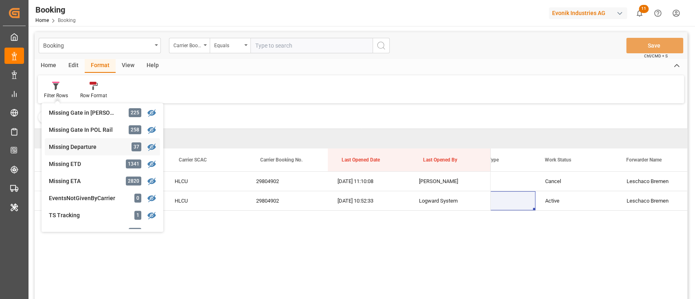
scroll to position [163, 0]
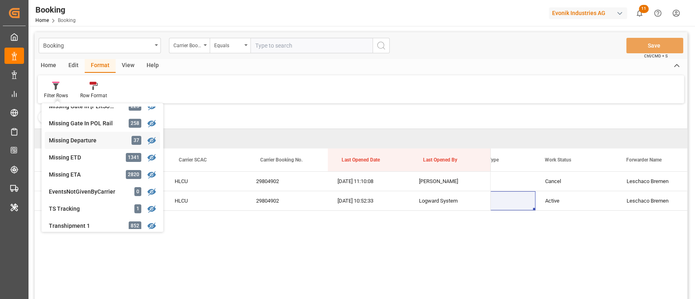
click at [88, 141] on div "Booking Carrier Booking No. Equals Save Ctrl/CMD + S Home Edit Format View Help…" at bounding box center [361, 176] width 652 height 289
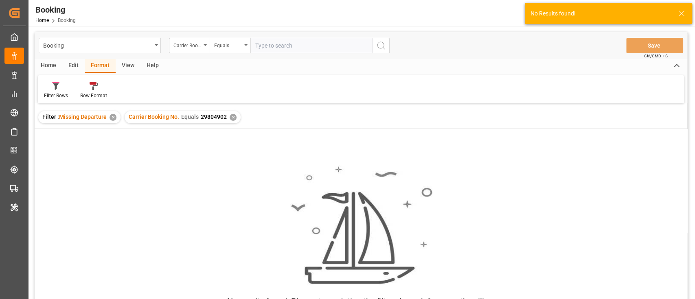
click at [234, 118] on div "✕" at bounding box center [233, 117] width 7 height 7
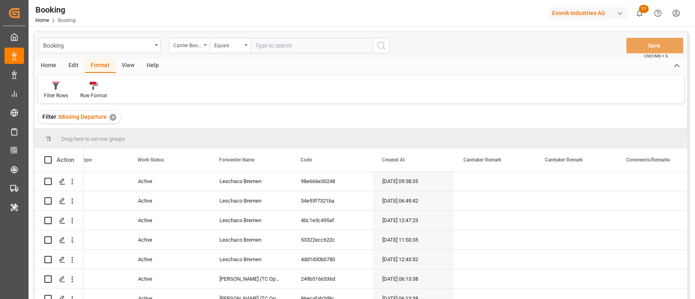
click at [130, 73] on div "Home Edit Format View Help Filter Rows Row Format" at bounding box center [361, 81] width 652 height 44
click at [127, 63] on div "View" at bounding box center [128, 66] width 25 height 14
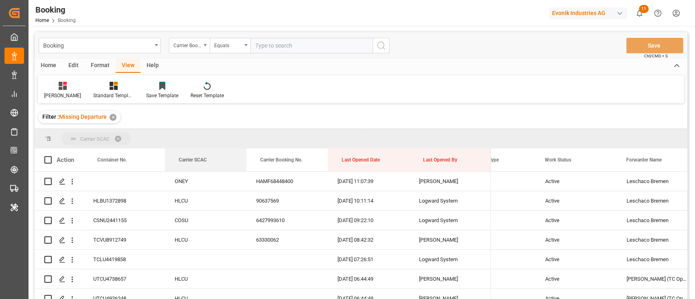
drag, startPoint x: 195, startPoint y: 156, endPoint x: 197, endPoint y: 135, distance: 20.8
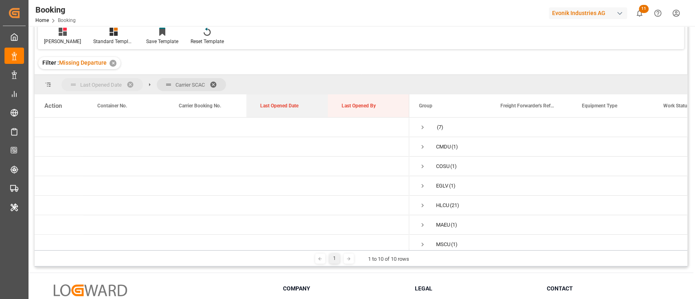
drag, startPoint x: 287, startPoint y: 112, endPoint x: 128, endPoint y: 79, distance: 162.5
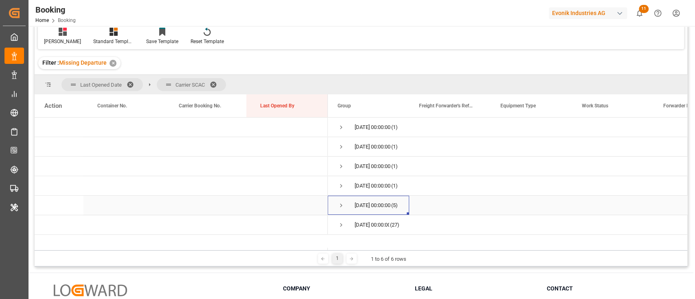
click at [336, 201] on div "[DATE] 00:00:00 (5)" at bounding box center [368, 205] width 81 height 19
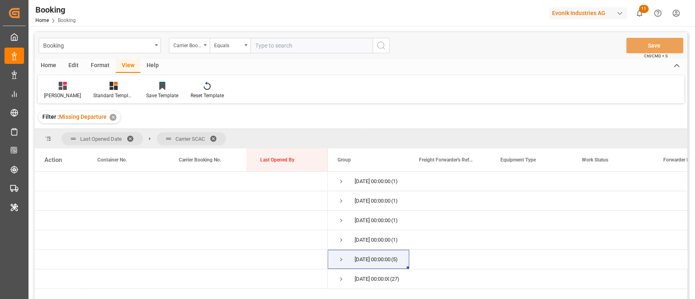
click at [218, 139] on span at bounding box center [216, 138] width 13 height 7
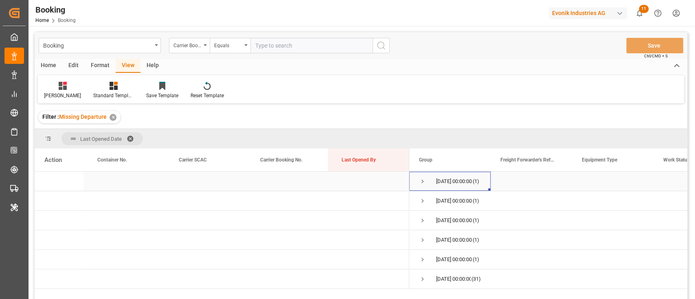
click at [427, 179] on span "[DATE] 00:00:00 (1)" at bounding box center [450, 181] width 62 height 18
click at [414, 181] on div "[DATE] 00:00:00 (1)" at bounding box center [449, 181] width 81 height 19
click at [417, 179] on div "[DATE] 00:00:00 (1)" at bounding box center [449, 181] width 81 height 19
click at [420, 180] on span "Press SPACE to select this row." at bounding box center [422, 181] width 7 height 7
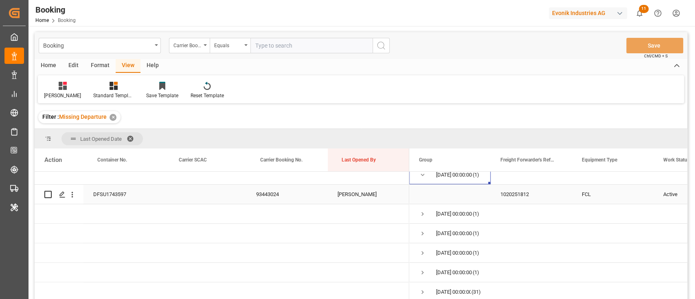
scroll to position [9, 0]
click at [259, 192] on div "93443024" at bounding box center [286, 194] width 81 height 19
click at [76, 192] on icon "open menu" at bounding box center [72, 194] width 9 height 9
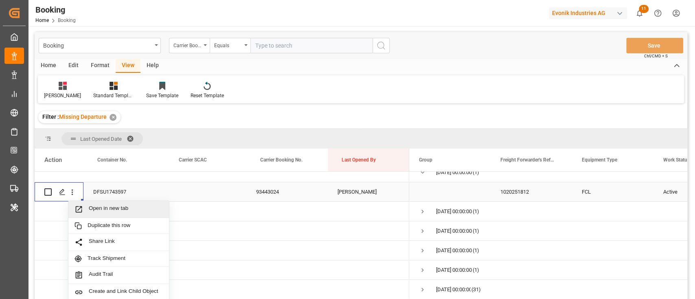
click at [112, 205] on span "Open in new tab" at bounding box center [126, 209] width 74 height 9
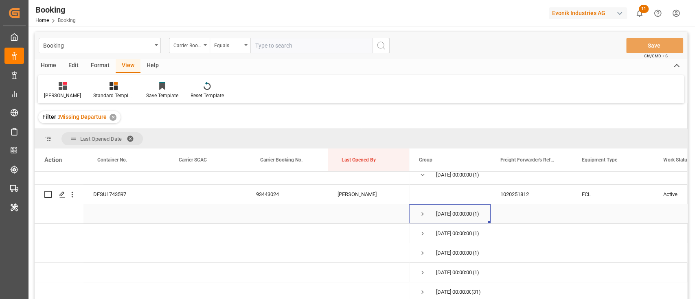
click at [419, 211] on span "Press SPACE to select this row." at bounding box center [422, 213] width 7 height 7
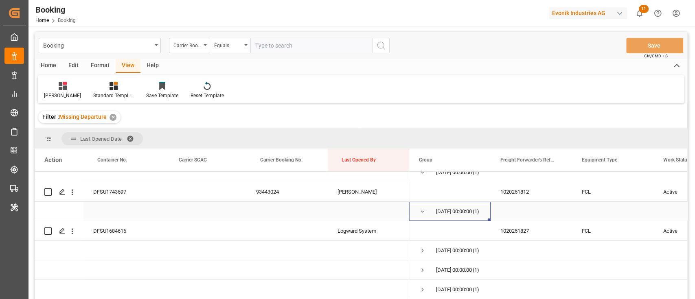
scroll to position [28, 0]
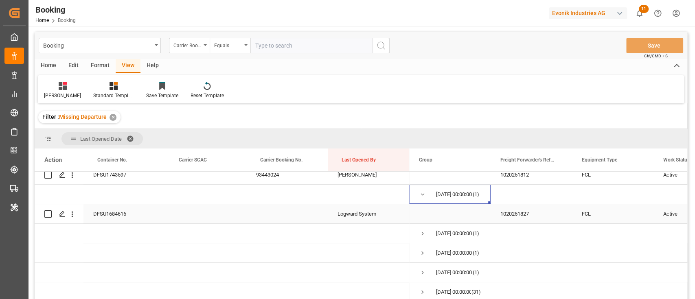
click at [131, 206] on div "DFSU1684616" at bounding box center [123, 213] width 81 height 19
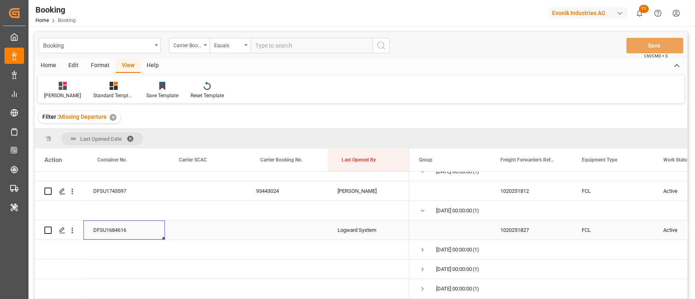
scroll to position [0, 0]
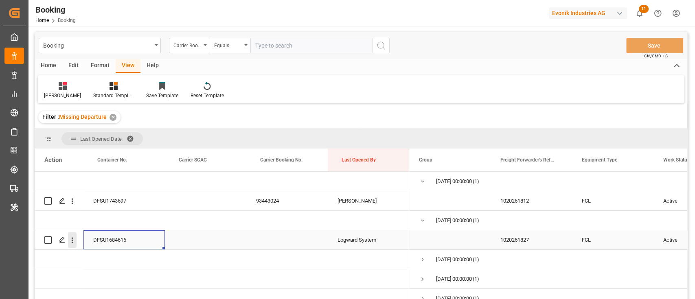
click at [74, 241] on icon "open menu" at bounding box center [72, 240] width 9 height 9
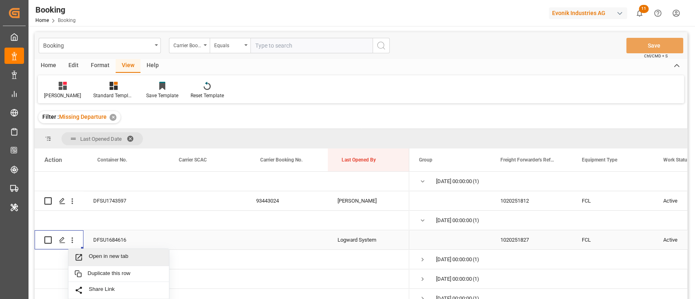
click at [90, 254] on span "Open in new tab" at bounding box center [126, 257] width 74 height 9
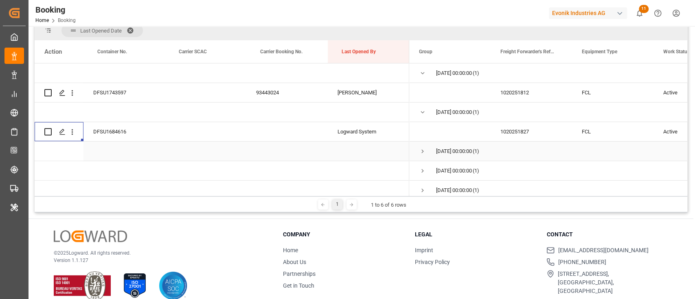
click at [425, 155] on span "Press SPACE to select this row." at bounding box center [422, 151] width 7 height 19
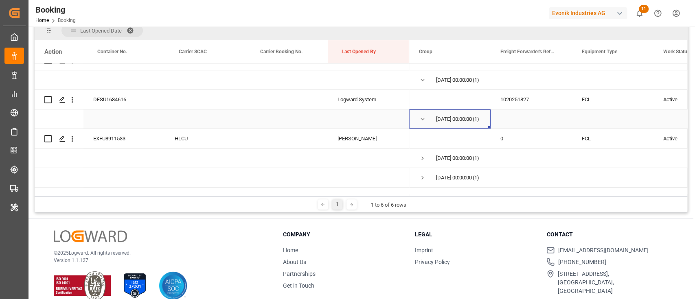
scroll to position [48, 0]
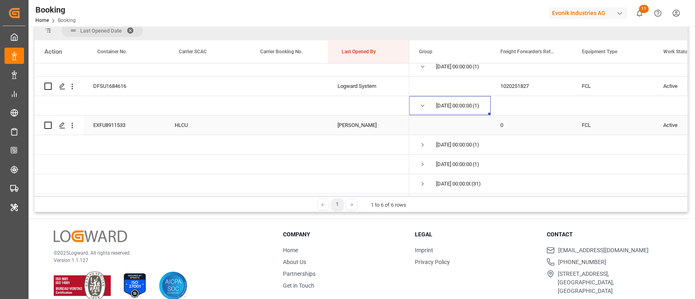
click at [114, 126] on div "EXFU8911533" at bounding box center [123, 125] width 81 height 19
click at [75, 123] on icon "open menu" at bounding box center [72, 125] width 9 height 9
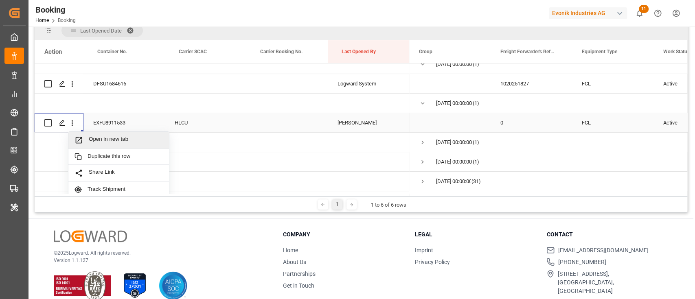
click at [103, 138] on span "Open in new tab" at bounding box center [126, 140] width 74 height 9
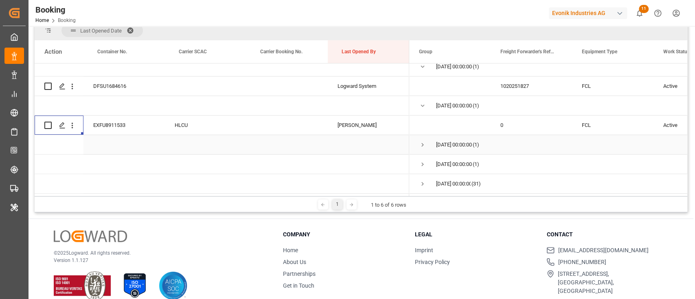
click at [418, 140] on div "[DATE] 00:00:00 (1)" at bounding box center [449, 144] width 81 height 19
click at [421, 141] on span "Press SPACE to select this row." at bounding box center [422, 144] width 7 height 7
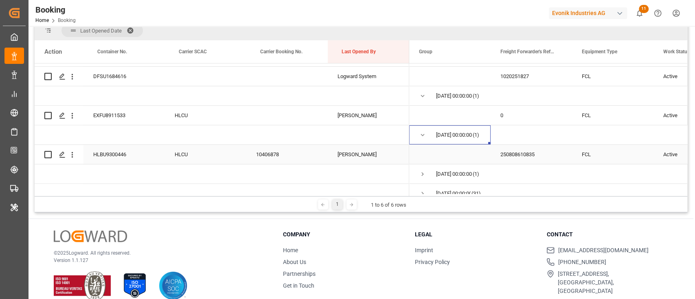
scroll to position [68, 0]
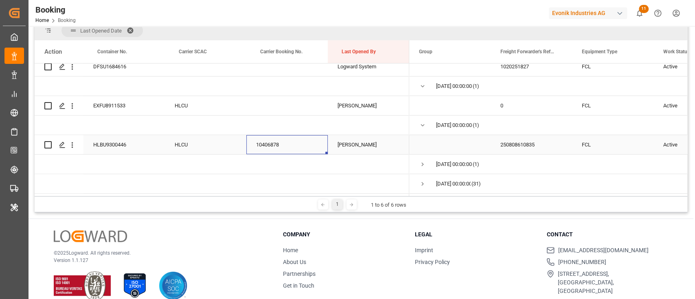
click at [271, 141] on div "10406878" at bounding box center [286, 144] width 81 height 19
click at [77, 140] on div "Press SPACE to select this row." at bounding box center [72, 144] width 21 height 15
click at [75, 141] on icon "open menu" at bounding box center [72, 145] width 9 height 9
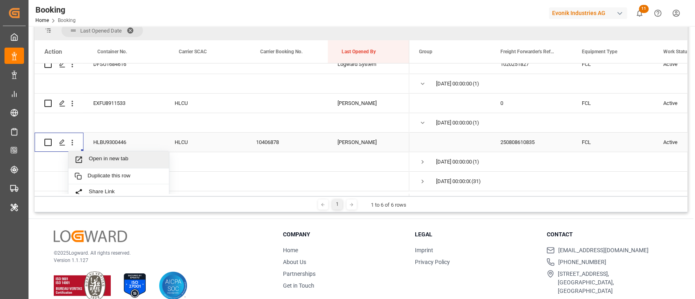
click at [108, 158] on span "Open in new tab" at bounding box center [126, 159] width 74 height 9
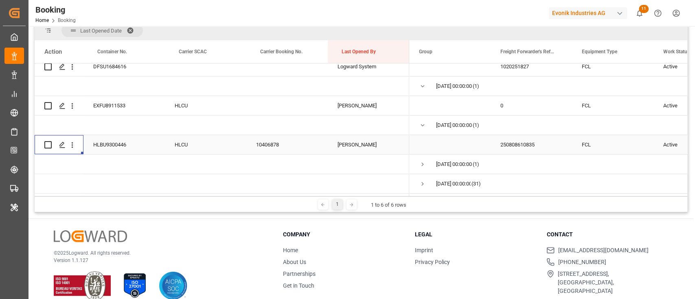
click at [424, 163] on span "Press SPACE to select this row." at bounding box center [422, 164] width 7 height 7
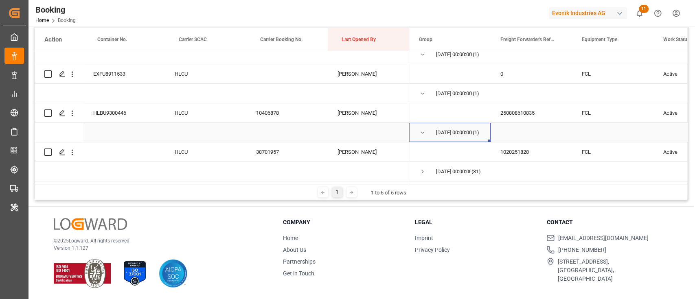
scroll to position [87, 0]
click at [260, 144] on div "38701957" at bounding box center [286, 151] width 81 height 19
click at [75, 148] on icon "open menu" at bounding box center [72, 152] width 9 height 9
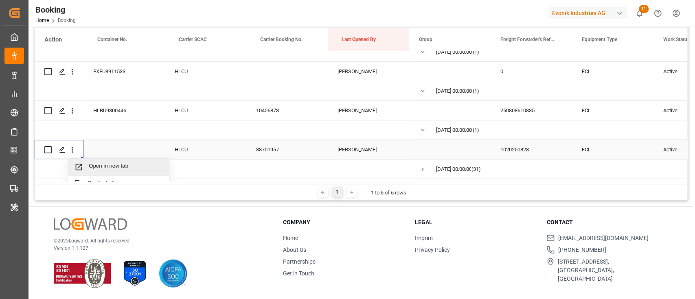
click at [105, 163] on span "Open in new tab" at bounding box center [126, 167] width 74 height 9
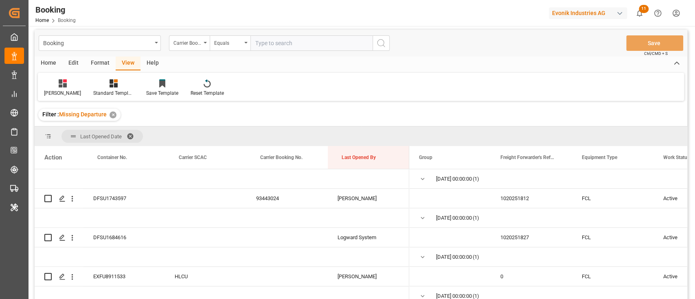
scroll to position [0, 0]
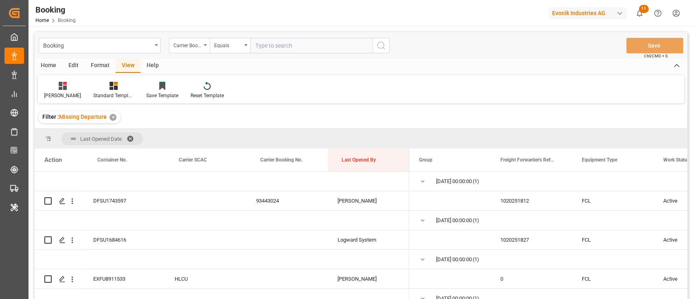
click at [290, 41] on input "text" at bounding box center [311, 45] width 122 height 15
paste input "63330062"
type input "63330062"
click at [385, 49] on icon "search button" at bounding box center [381, 46] width 10 height 10
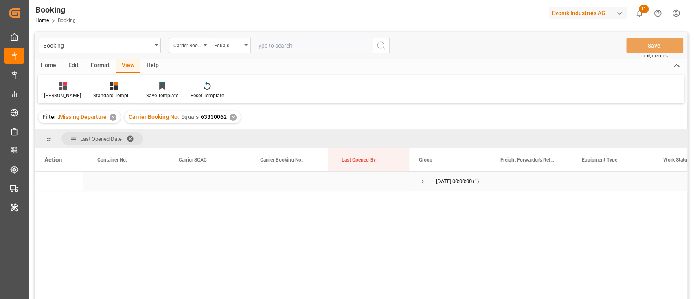
click at [416, 181] on div "[DATE] 00:00:00 (1)" at bounding box center [449, 181] width 81 height 19
click at [424, 183] on span "Press SPACE to select this row." at bounding box center [422, 181] width 7 height 7
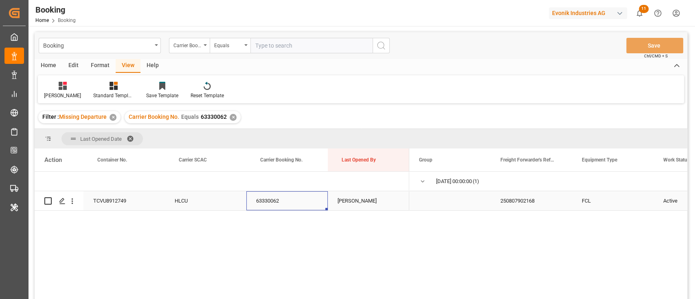
click at [276, 197] on div "63330062" at bounding box center [286, 200] width 81 height 19
click at [318, 50] on input "text" at bounding box center [311, 45] width 122 height 15
paste input "79923878"
type input "79923878"
click at [378, 47] on icon "search button" at bounding box center [381, 46] width 10 height 10
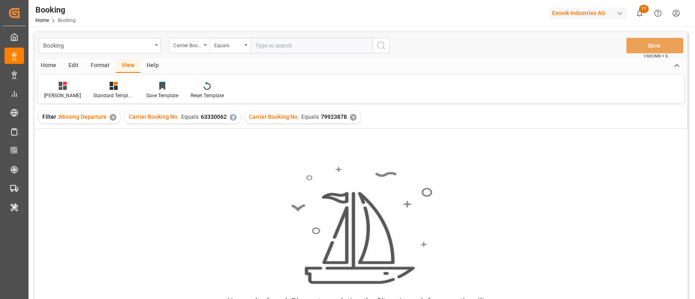
click at [232, 115] on div "✕" at bounding box center [233, 117] width 7 height 7
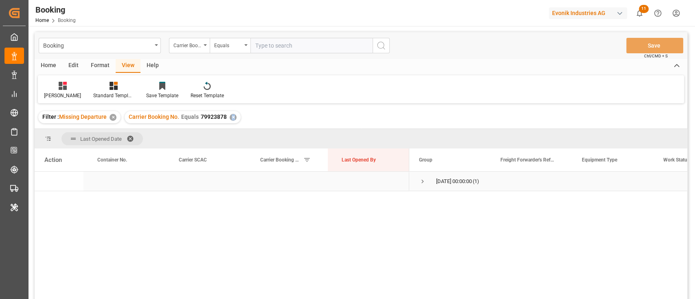
click at [417, 182] on div "[DATE] 00:00:00 (1)" at bounding box center [449, 181] width 81 height 19
click at [422, 183] on span "Press SPACE to select this row." at bounding box center [422, 181] width 7 height 7
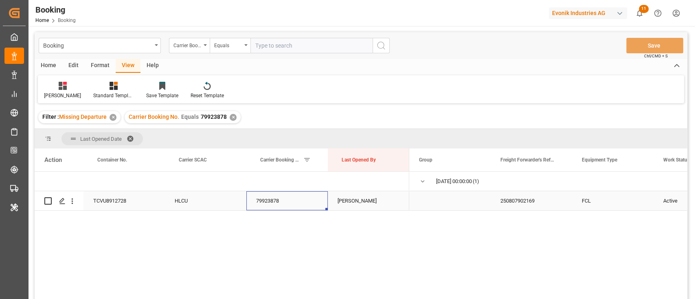
click at [261, 203] on div "79923878" at bounding box center [286, 200] width 81 height 19
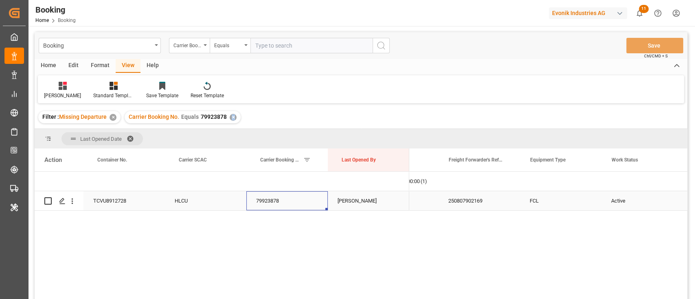
scroll to position [0, 52]
click at [488, 204] on div "250807902169" at bounding box center [479, 200] width 81 height 19
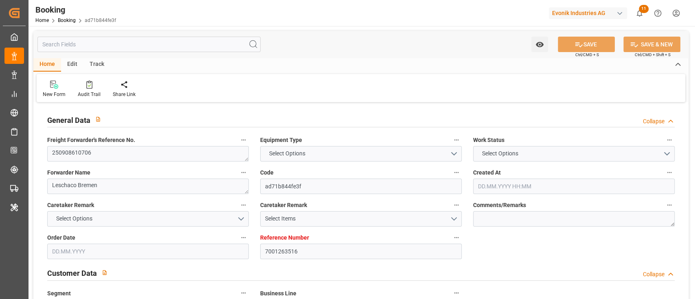
type input "7001263516"
type input "9778818"
type input "Hapag [PERSON_NAME]"
type input "Hapag Lloyd Aktiengesellschaft"
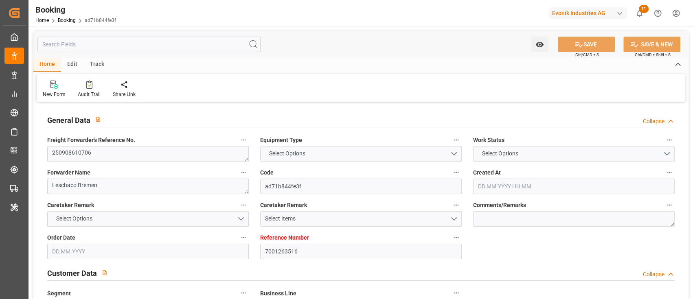
type input "NLRTM"
type input "KRPUS"
type input "[DATE] 09:36"
type input "[DATE]"
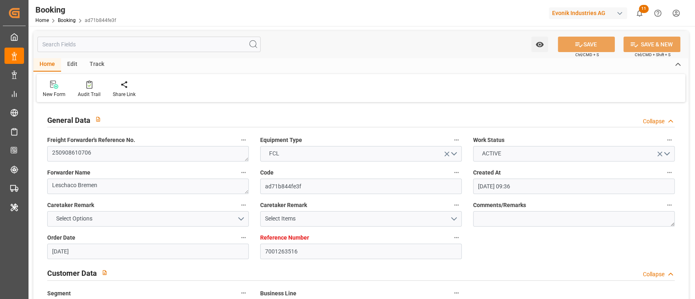
type input "[DATE]"
type input "[DATE] 00:00"
type input "[DATE]"
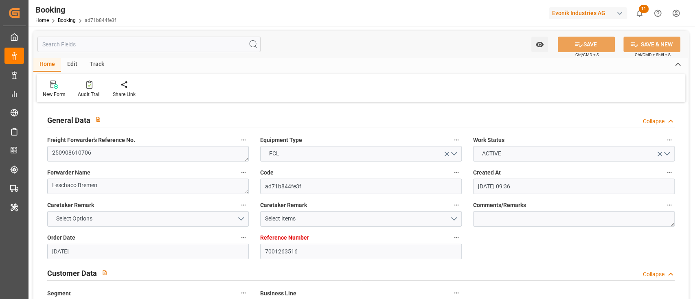
type input "[DATE] 00:00"
type input "[DATE] 07:00"
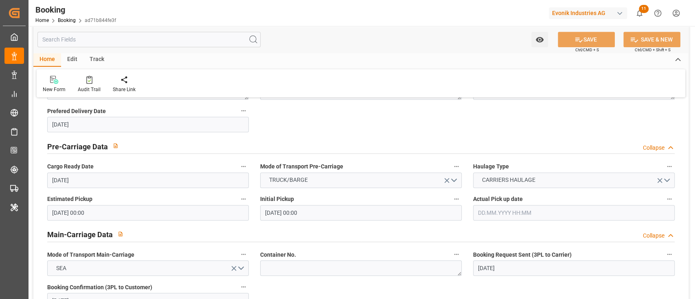
scroll to position [543, 0]
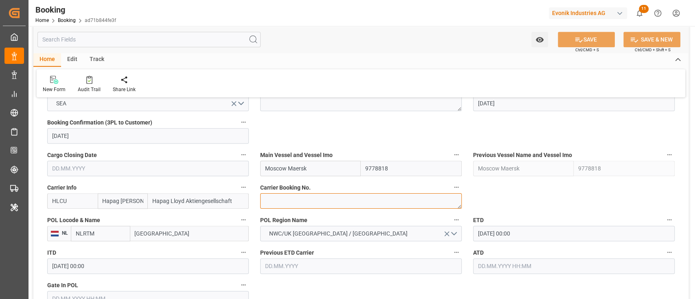
click at [285, 200] on textarea at bounding box center [360, 200] width 201 height 15
paste textarea "38359873"
type textarea "38359873"
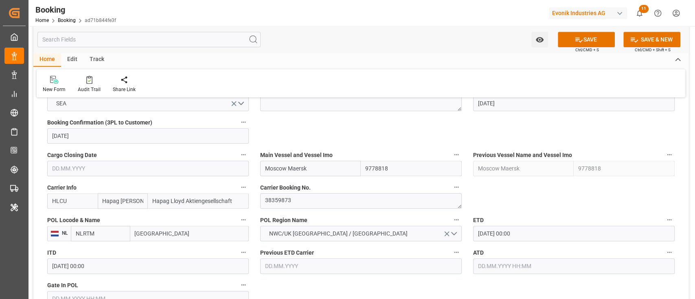
click at [296, 164] on input "Moscow Maersk" at bounding box center [310, 168] width 101 height 15
paste input "[PERSON_NAME]"
click at [277, 187] on b "[PERSON_NAME]" at bounding box center [287, 186] width 44 height 7
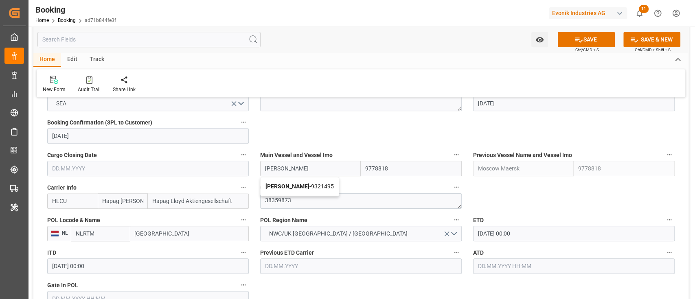
type input "[PERSON_NAME]"
type input "9321495"
type input "[PERSON_NAME]"
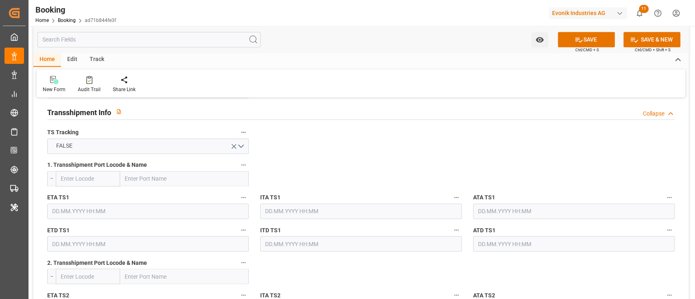
scroll to position [868, 0]
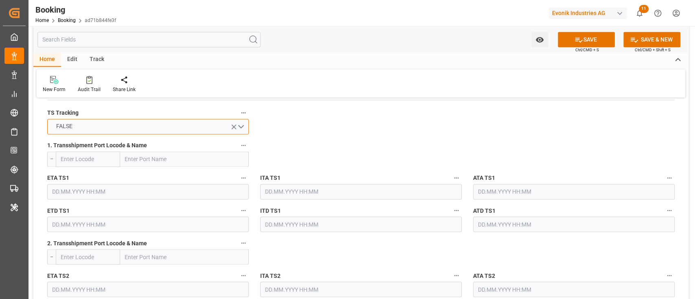
click at [202, 125] on button "FALSE" at bounding box center [147, 126] width 201 height 15
click at [202, 125] on div "FALSE" at bounding box center [147, 126] width 201 height 15
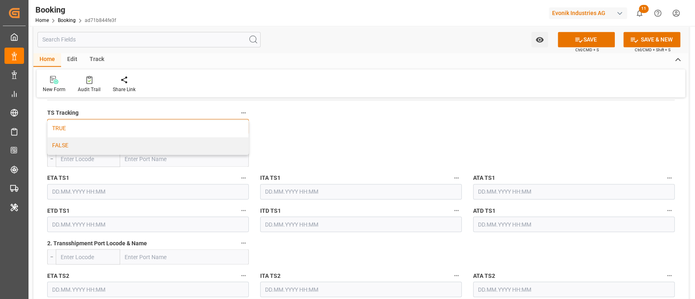
click at [197, 124] on div "TRUE" at bounding box center [148, 128] width 201 height 17
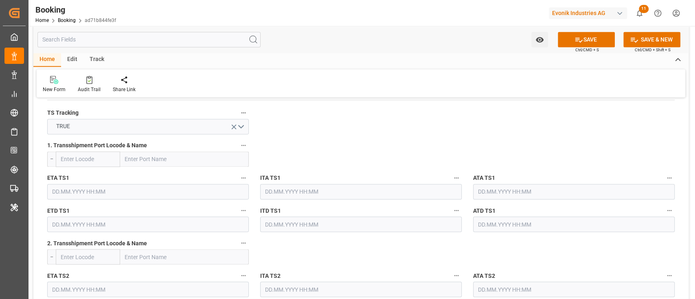
click at [174, 152] on input "text" at bounding box center [184, 158] width 129 height 15
paste input "SHANGHAI"
type input "SHANGHAI"
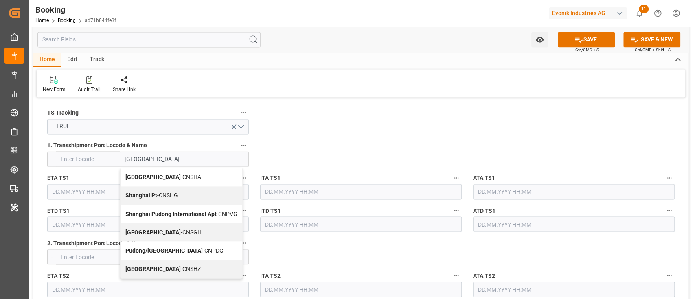
click at [173, 223] on div "Shanghai - CNSGH" at bounding box center [181, 232] width 122 height 18
type input "CNSGH"
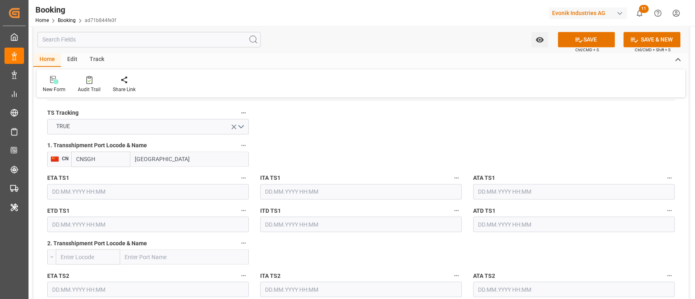
type input "Shanghai"
click at [158, 190] on input "text" at bounding box center [147, 191] width 201 height 15
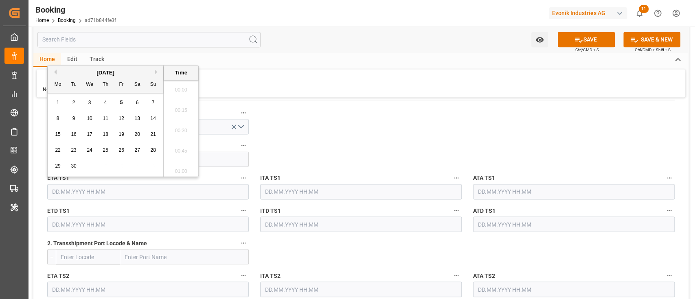
scroll to position [1305, 0]
click at [155, 71] on button "Next Month" at bounding box center [157, 72] width 5 height 5
click at [137, 102] on span "1" at bounding box center [137, 103] width 3 height 6
type input "01.11.2025 00:00"
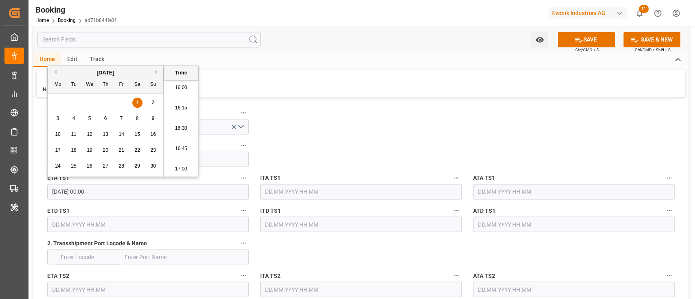
click at [147, 230] on input "text" at bounding box center [147, 224] width 201 height 15
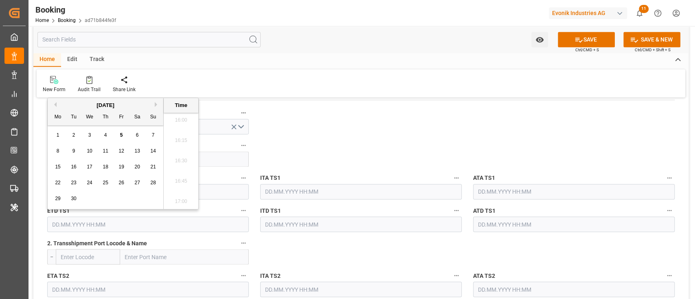
click at [158, 102] on button "Next Month" at bounding box center [157, 104] width 5 height 5
click at [108, 154] on div "6" at bounding box center [106, 152] width 10 height 10
type input "06.11.2025 00:00"
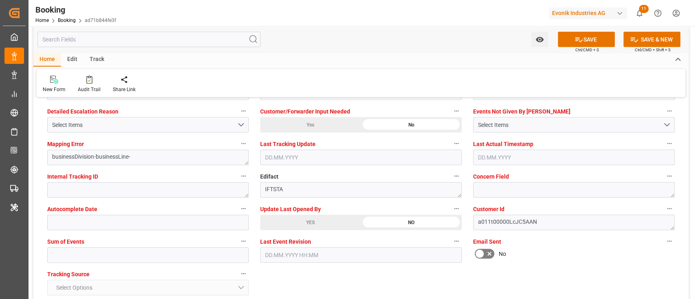
scroll to position [1574, 0]
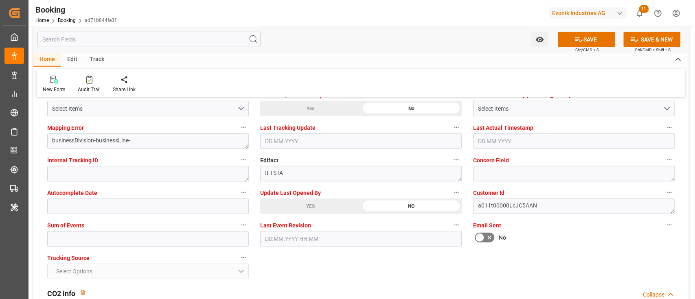
click at [289, 211] on div "YES" at bounding box center [310, 206] width 101 height 15
click at [292, 207] on div "YES" at bounding box center [310, 206] width 101 height 15
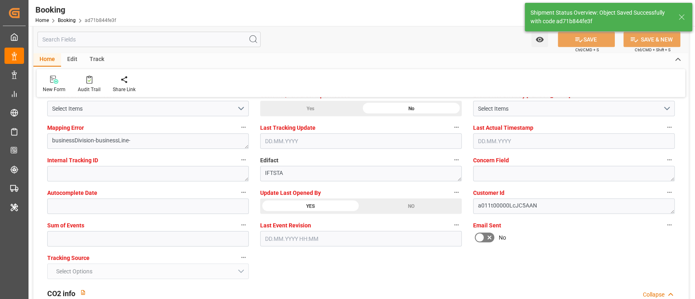
type textarea "[PERSON_NAME]"
type textarea "Yes"
type input "01.11.2025 00:00"
type input "06.11.2025 00:00"
type input "05.09.2025 11:14"
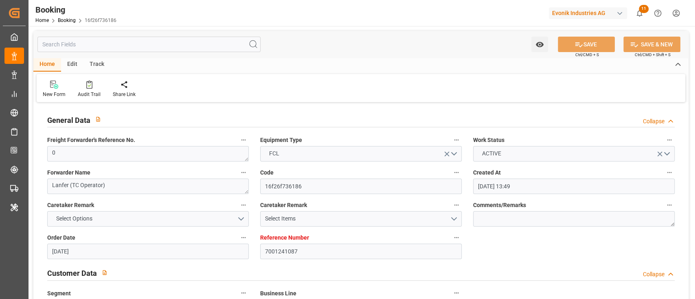
scroll to position [1519, 0]
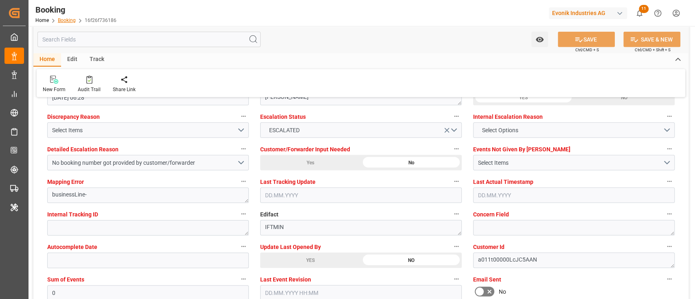
click at [64, 20] on link "Booking" at bounding box center [67, 21] width 18 height 6
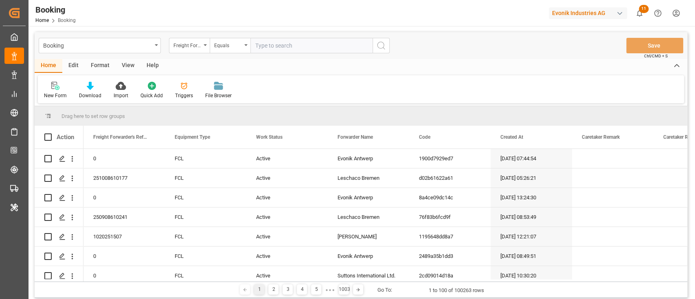
click at [202, 42] on div "Freight Forwarder's Reference No." at bounding box center [189, 45] width 41 height 15
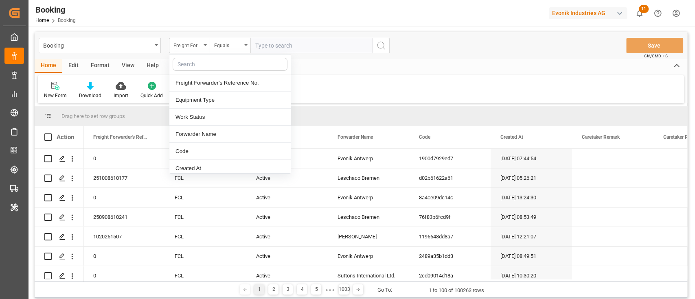
click at [201, 68] on input "text" at bounding box center [230, 64] width 115 height 13
type input "deli"
click at [202, 89] on div "Delivery No." at bounding box center [229, 82] width 121 height 17
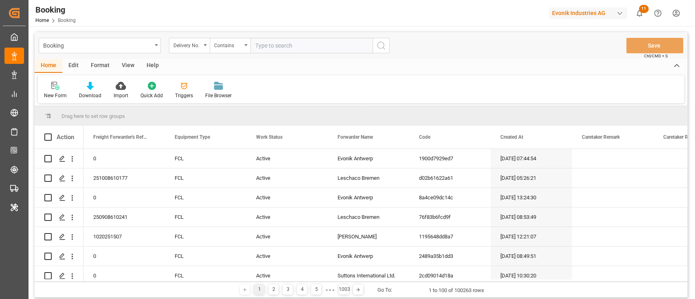
click at [296, 42] on input "text" at bounding box center [311, 45] width 122 height 15
paste input "3011775803"
type input "3011775803"
click at [384, 50] on icon "search button" at bounding box center [381, 46] width 10 height 10
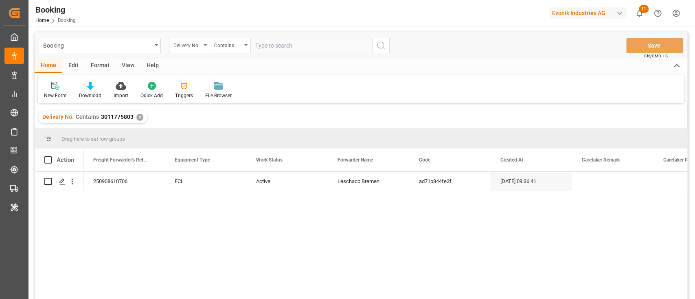
drag, startPoint x: 304, startPoint y: 60, endPoint x: 315, endPoint y: 42, distance: 20.7
click at [304, 59] on div "Home Edit Format View Help" at bounding box center [361, 66] width 652 height 14
click at [317, 37] on div "Booking Delivery No. Contains Save Ctrl/CMD + S" at bounding box center [361, 45] width 652 height 27
paste input "3011799556"
click at [314, 48] on input "3011799556" at bounding box center [311, 45] width 122 height 15
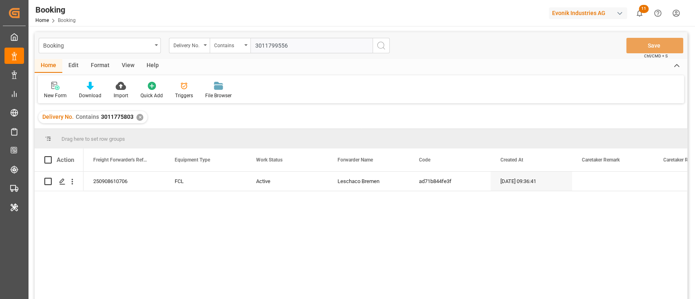
type input "3011799556"
click at [376, 49] on button "search button" at bounding box center [380, 45] width 17 height 15
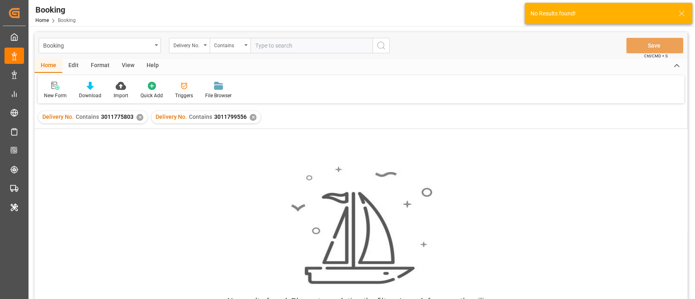
click at [137, 119] on div "✕" at bounding box center [139, 117] width 7 height 7
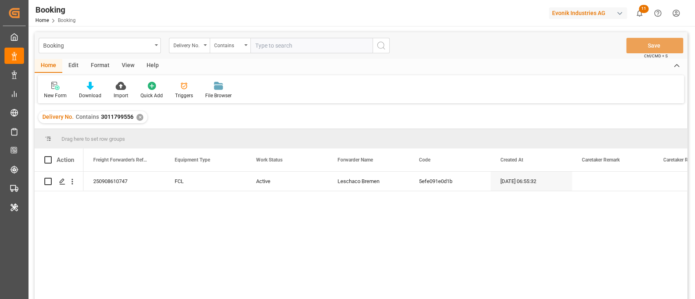
click at [290, 38] on input "text" at bounding box center [311, 45] width 122 height 15
paste input "3011537130"
type input "3011537130"
click at [386, 42] on button "search button" at bounding box center [380, 45] width 17 height 15
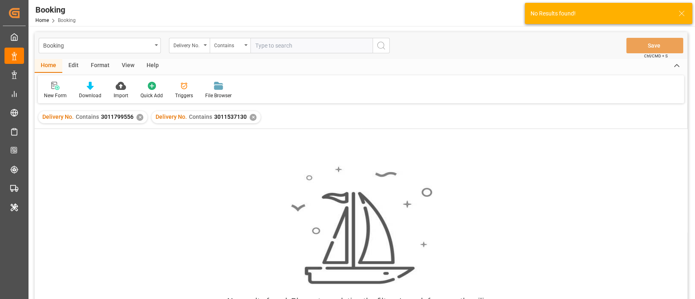
click at [140, 117] on div "✕" at bounding box center [139, 117] width 7 height 7
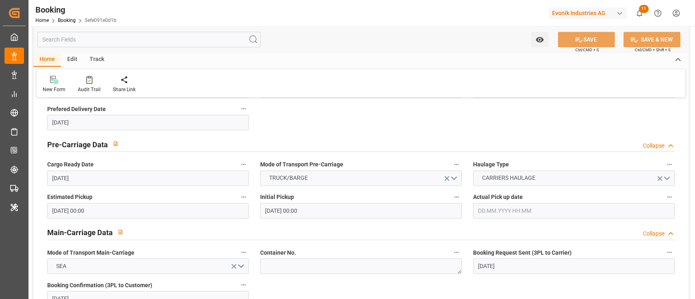
scroll to position [543, 0]
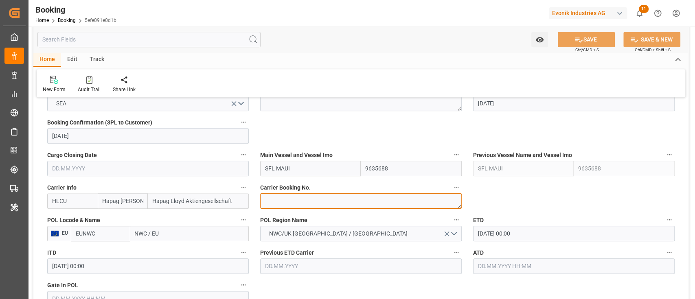
click at [271, 206] on textarea at bounding box center [360, 200] width 201 height 15
paste textarea "64329531"
type textarea "64329531"
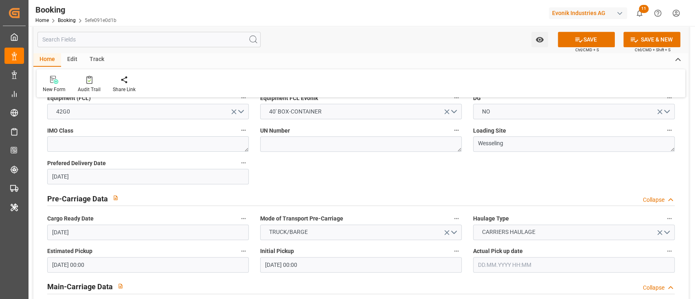
scroll to position [217, 0]
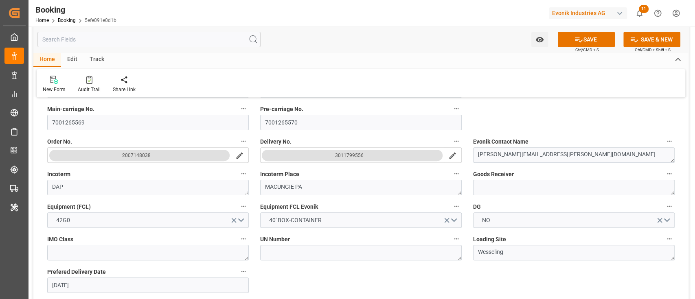
click at [335, 157] on div "3011799556" at bounding box center [349, 155] width 28 height 8
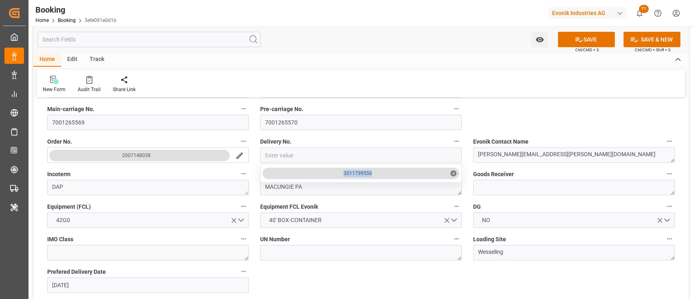
drag, startPoint x: 332, startPoint y: 174, endPoint x: 361, endPoint y: 171, distance: 29.0
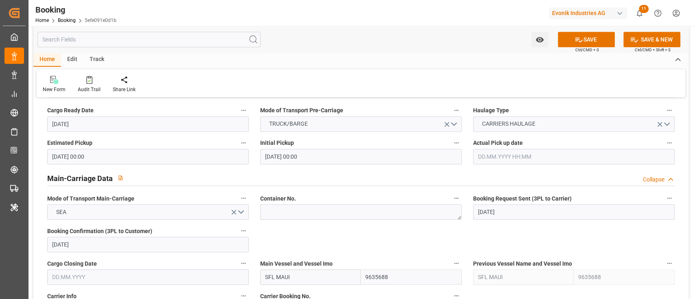
scroll to position [543, 0]
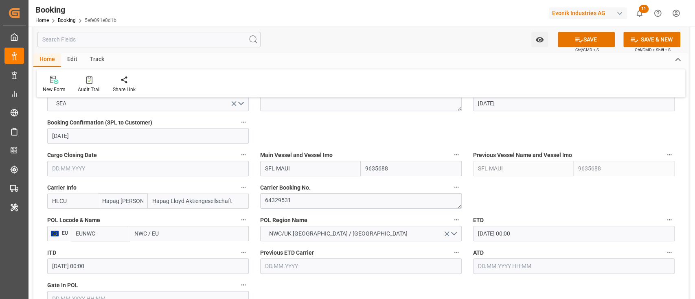
click at [160, 230] on input "NWC / EU" at bounding box center [189, 233] width 118 height 15
paste input "[GEOGRAPHIC_DATA]"
type input "[GEOGRAPHIC_DATA]"
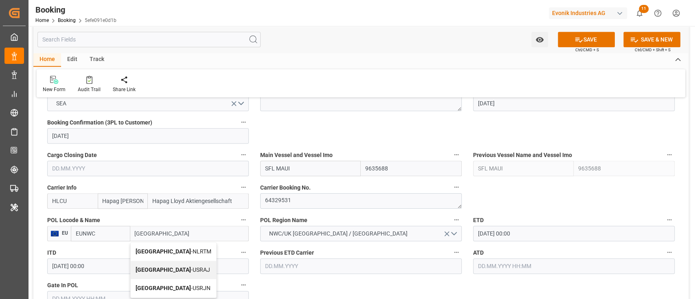
click at [190, 248] on div "[GEOGRAPHIC_DATA] - NLRTM" at bounding box center [173, 252] width 85 height 18
type input "NLRTM"
type input "[GEOGRAPHIC_DATA]"
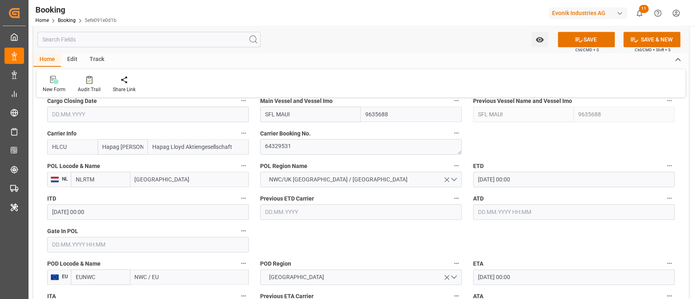
scroll to position [651, 0]
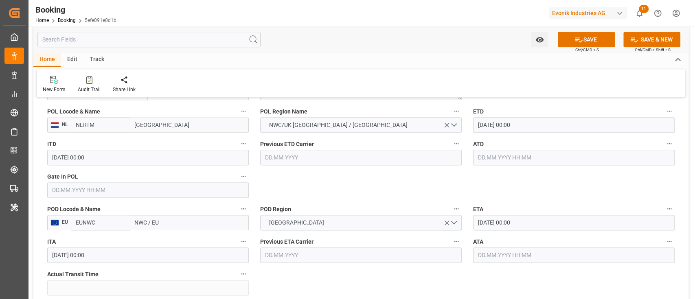
click at [142, 209] on label "POD Locode & Name" at bounding box center [147, 209] width 201 height 11
click at [238, 209] on button "POD Locode & Name" at bounding box center [243, 209] width 11 height 11
click at [146, 221] on div at bounding box center [347, 149] width 695 height 299
click at [146, 221] on div "Description Audits" at bounding box center [347, 149] width 695 height 299
click at [146, 221] on input "NWC / EU" at bounding box center [189, 222] width 118 height 15
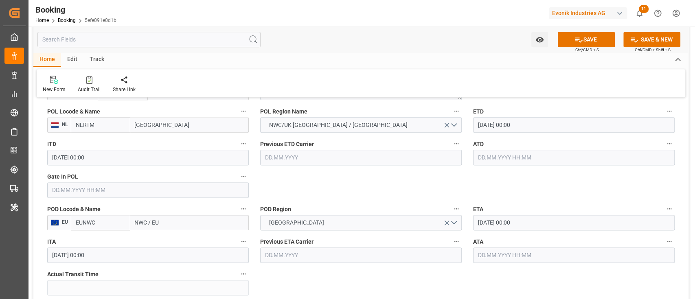
click at [146, 221] on input "NWC / EU" at bounding box center [189, 222] width 118 height 15
paste input "EW YORK"
type input "NEW YORK"
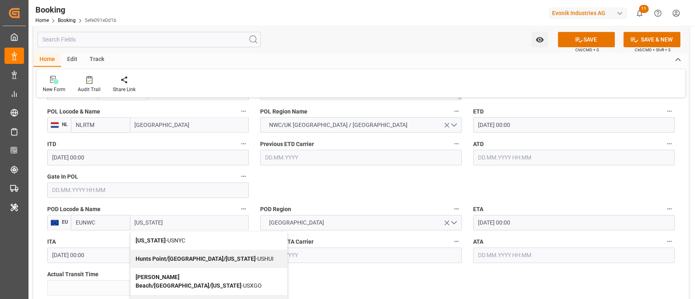
click at [162, 245] on div "New York - USNYC" at bounding box center [209, 241] width 156 height 18
type input "USNYC"
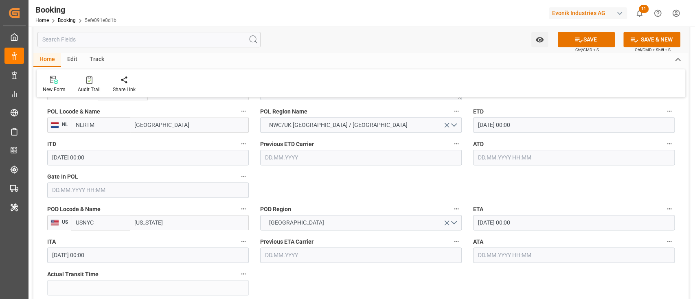
type input "New York"
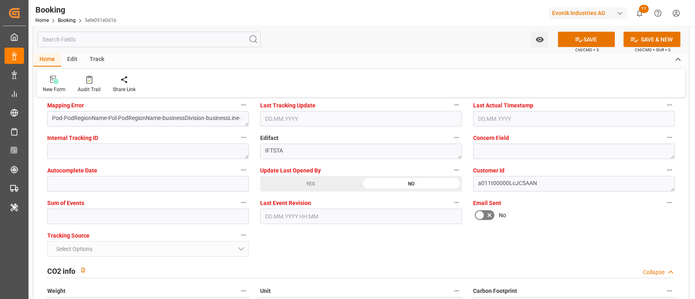
scroll to position [1574, 0]
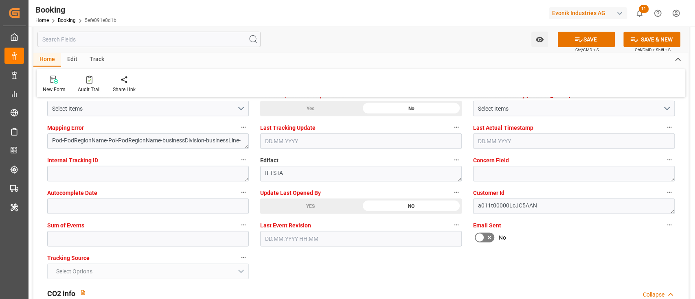
click at [281, 204] on div "YES" at bounding box center [310, 206] width 101 height 15
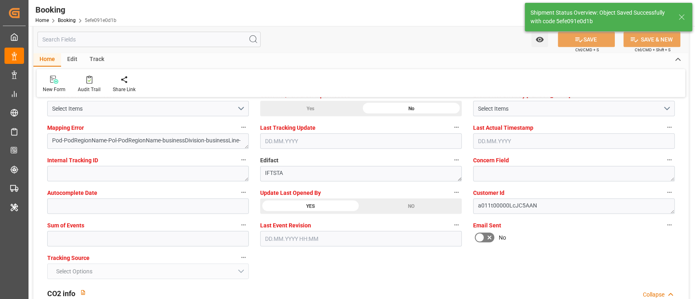
type textarea "NWC/UK North West Continent / UK_USNYC_HLCU_AT-SE"
type textarea "[PERSON_NAME]"
type textarea "businessDivision-businessLine-"
type input "05.09.2025 11:16"
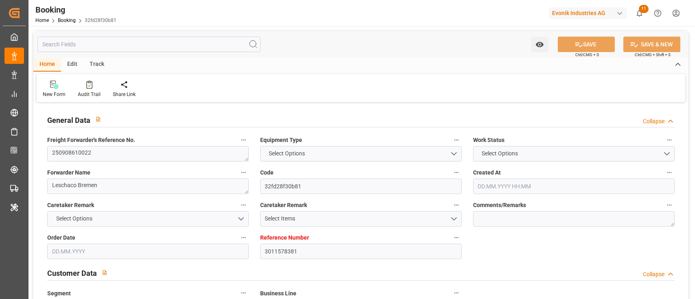
type input "3011578381"
type input "9708851"
type input "Hapag [PERSON_NAME]"
type input "Hapag Lloyd Aktiengesellschaft"
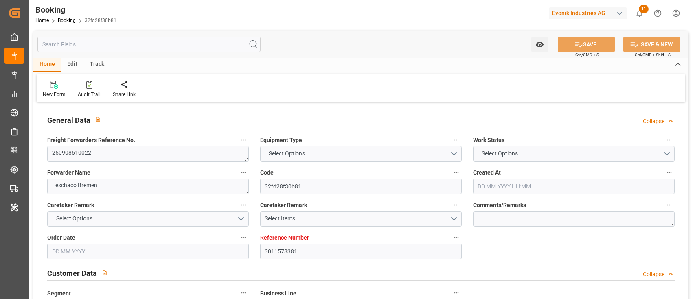
type input "NLRTM"
type input "KRPUS"
type input "SGSIN"
type input "CNSGH"
type input "[DATE] 06:37"
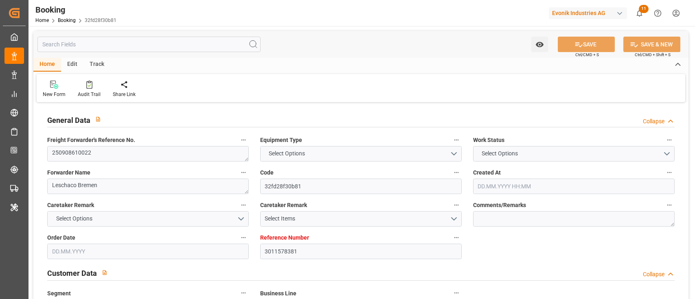
type input "[DATE]"
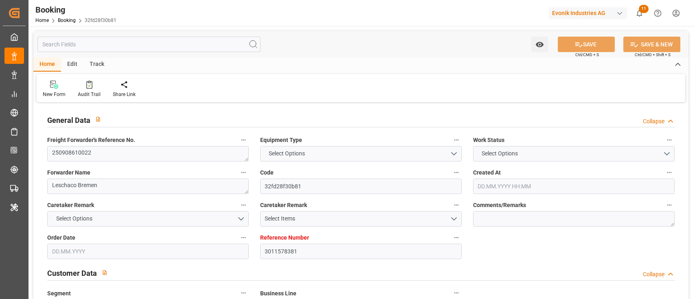
type input "[DATE] 00:00"
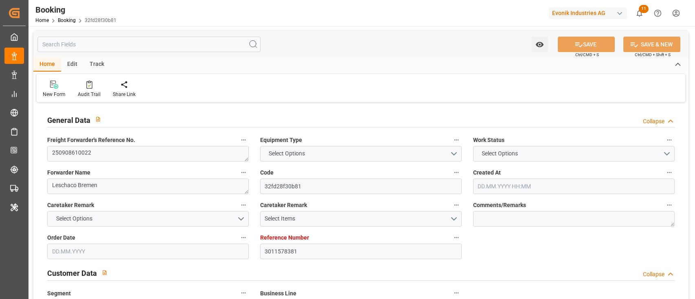
type input "[DATE] 00:00"
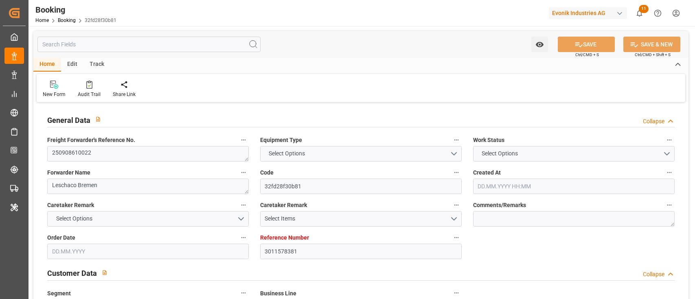
type input "[DATE] 00:00"
type input "[DATE]"
type input "[DATE] 07:57"
click at [134, 151] on textarea "250908610022" at bounding box center [147, 153] width 201 height 15
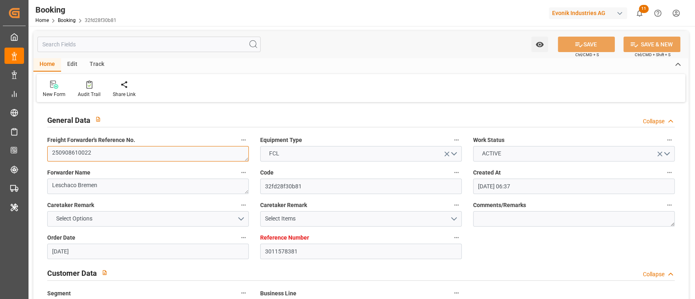
click at [134, 151] on textarea "250908610022" at bounding box center [147, 153] width 201 height 15
type input "3011537130"
type input "9694579"
type input "Hapag [PERSON_NAME]"
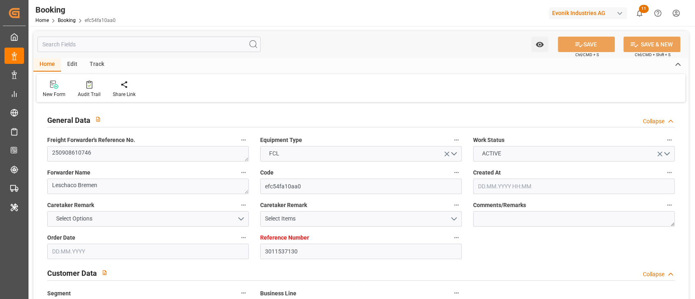
type input "Hapag Lloyd Aktiengesellschaft"
type input "NLRTM"
type input "MXVER"
type input "[DATE] 06:57"
type input "[DATE]"
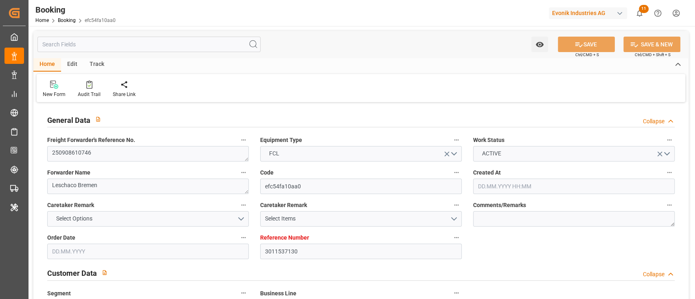
type input "[DATE]"
type input "[DATE] 00:00"
type input "[DATE]"
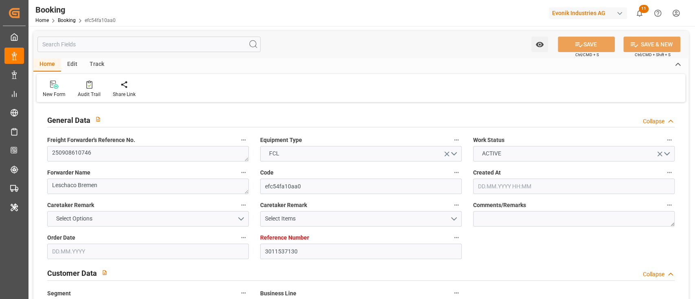
type input "[DATE] 00:00"
type input "[DATE] 09:55"
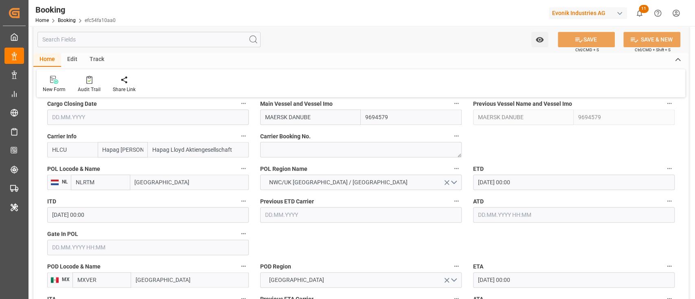
scroll to position [597, 0]
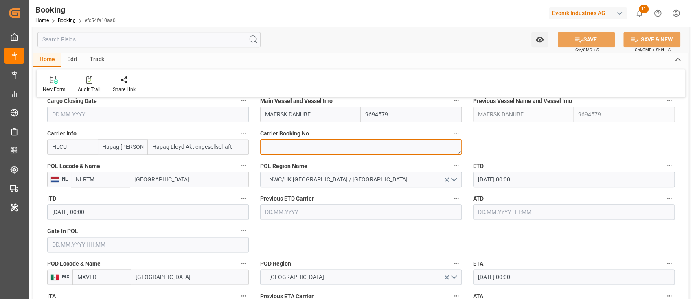
click at [280, 144] on textarea at bounding box center [360, 146] width 201 height 15
paste textarea "24139530"
type textarea "24139530"
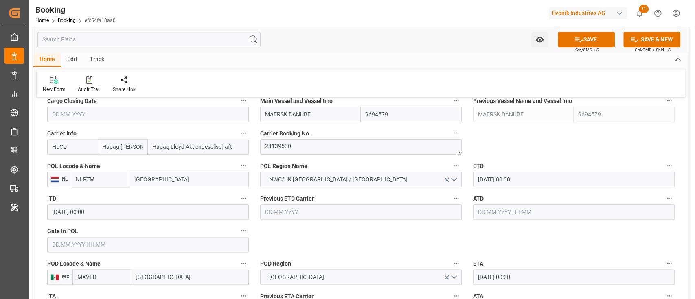
click at [162, 171] on label "POL Locode & Name" at bounding box center [147, 165] width 201 height 11
click at [238, 171] on button "POL Locode & Name" at bounding box center [243, 165] width 11 height 11
click at [162, 181] on div at bounding box center [347, 149] width 695 height 299
click at [162, 181] on div "Description Audits" at bounding box center [347, 149] width 695 height 299
click at [162, 181] on input "Rotterdam" at bounding box center [189, 179] width 118 height 15
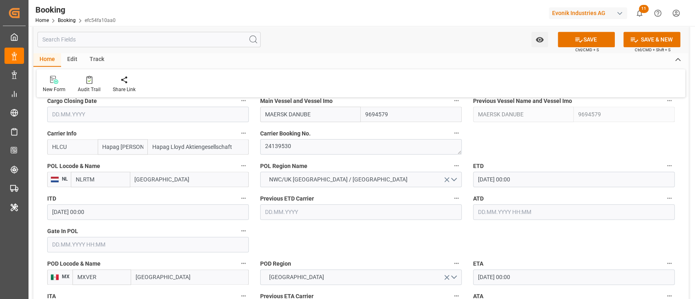
paste input "ANTWERP"
type input "ANTWERP"
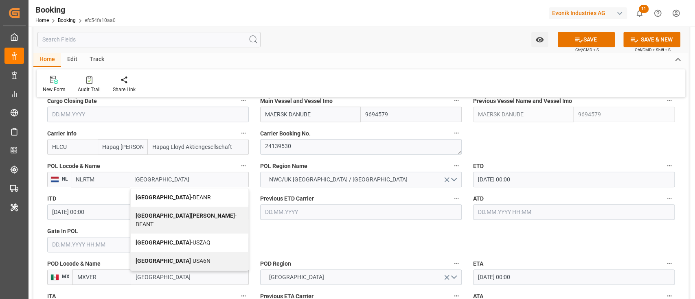
click at [167, 191] on div "Antwerp - BEANR" at bounding box center [190, 197] width 118 height 18
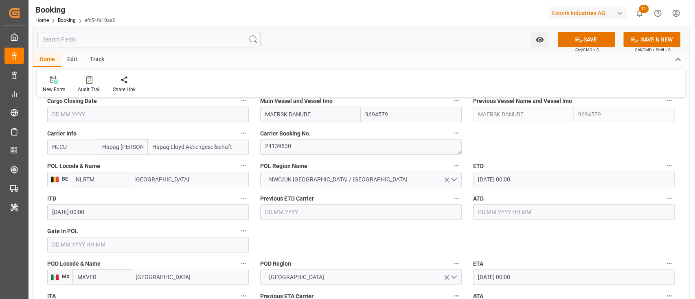
type input "BEANR"
type input "Antwerp"
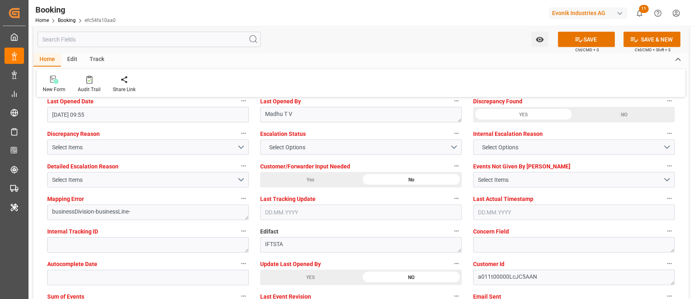
scroll to position [1519, 0]
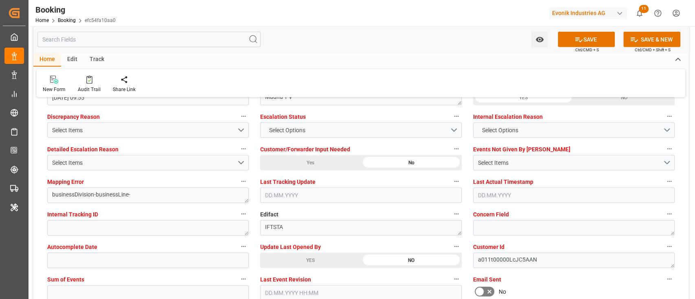
click at [314, 256] on div "YES" at bounding box center [310, 260] width 101 height 15
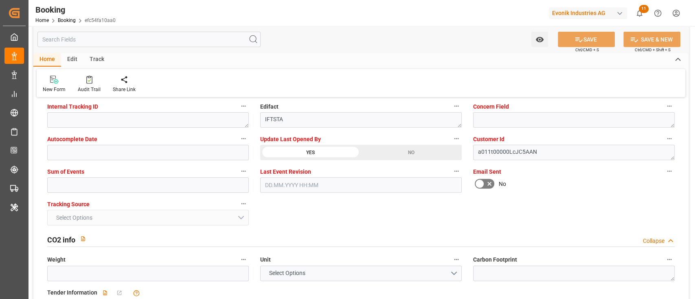
scroll to position [1628, 0]
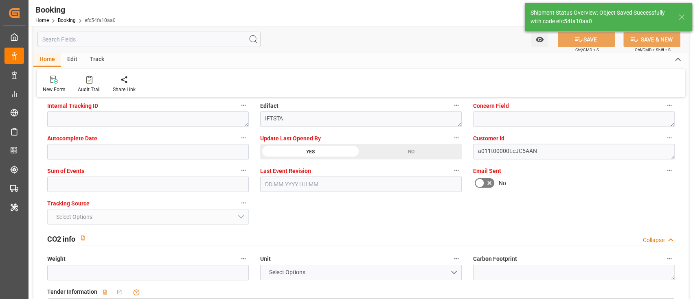
type textarea "[PERSON_NAME]"
type input "05.09.2025 11:18"
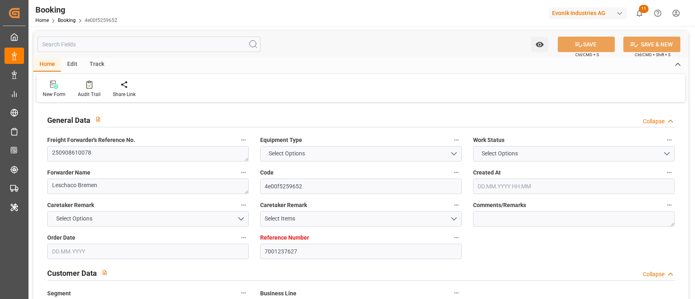
type input "7001237627"
type input "9311701"
type input "Hapag [PERSON_NAME]"
type input "Hapag Lloyd Aktiengesellschaft"
type input "EUNWC"
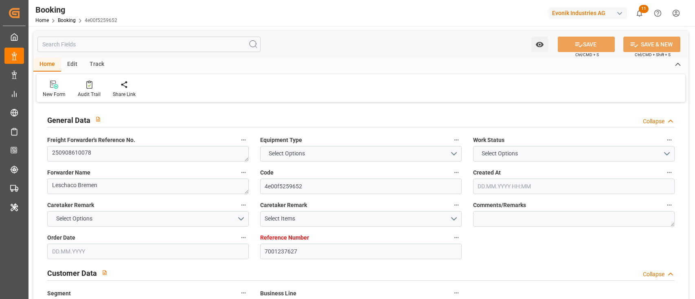
type input "USHOU"
type input "[DATE] 14:26"
type input "[DATE]"
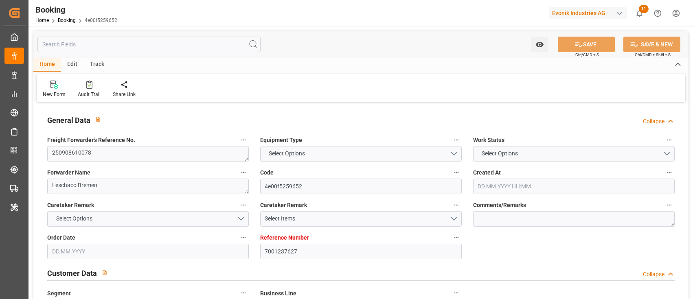
type input "[DATE]"
type input "[DATE] 00:00"
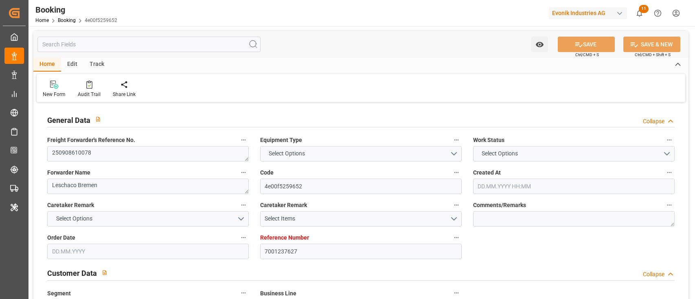
type input "[DATE] 00:00"
type input "[DATE]"
type input "[DATE] 07:57"
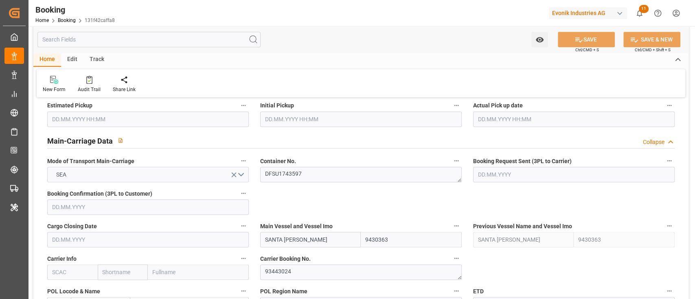
scroll to position [488, 0]
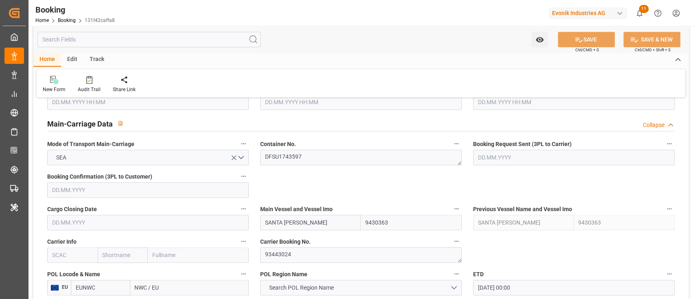
click at [63, 258] on input "text" at bounding box center [72, 254] width 50 height 15
click at [62, 272] on b "HLCU" at bounding box center [60, 273] width 15 height 7
type input "HLCU"
type input "Hapag [PERSON_NAME]"
type input "Hapag Lloyd Aktiengesellschaft"
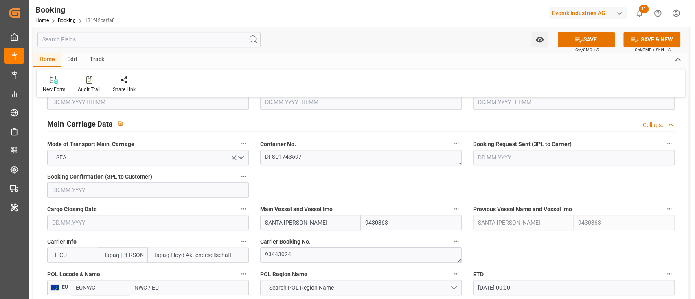
type input "HLCU"
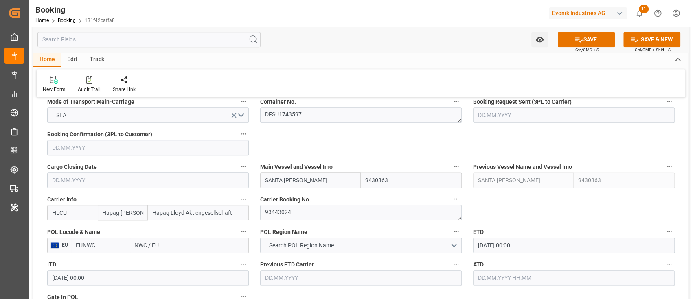
scroll to position [597, 0]
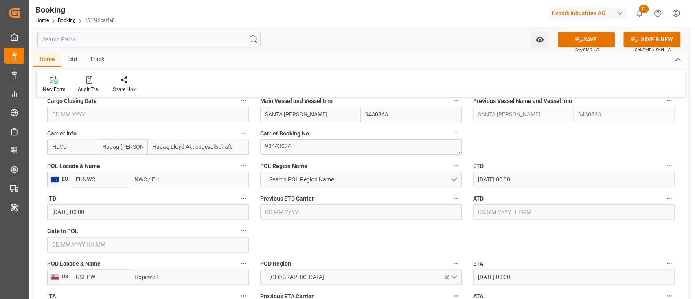
click at [179, 180] on input "NWC / EU" at bounding box center [189, 179] width 118 height 15
paste input "ROTTERDAM"
type input "ROTTERDAM"
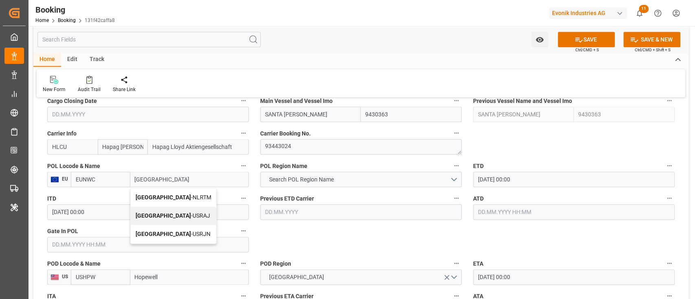
click at [168, 197] on span "Rotterdam - NLRTM" at bounding box center [174, 197] width 76 height 7
type input "NLRTM"
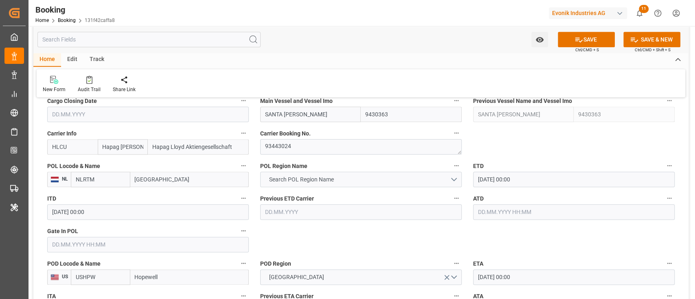
type input "[GEOGRAPHIC_DATA]"
click at [300, 184] on button "Search POL Region Name" at bounding box center [360, 179] width 201 height 15
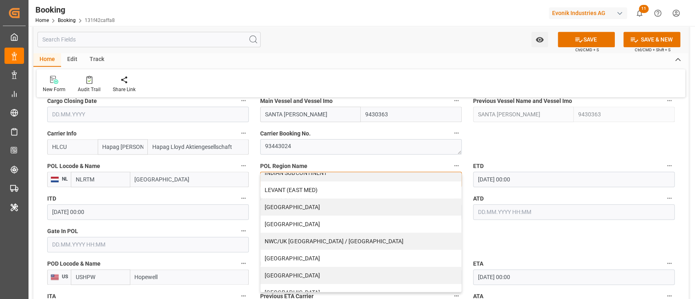
scroll to position [189, 0]
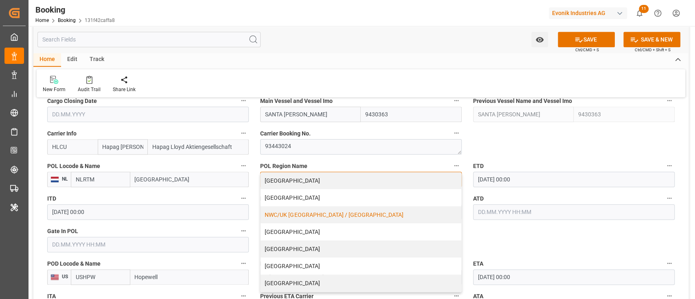
click at [315, 220] on div "NWC/UK [GEOGRAPHIC_DATA] / [GEOGRAPHIC_DATA]" at bounding box center [360, 214] width 201 height 17
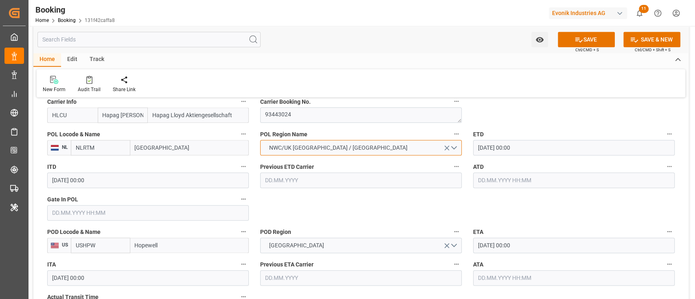
scroll to position [651, 0]
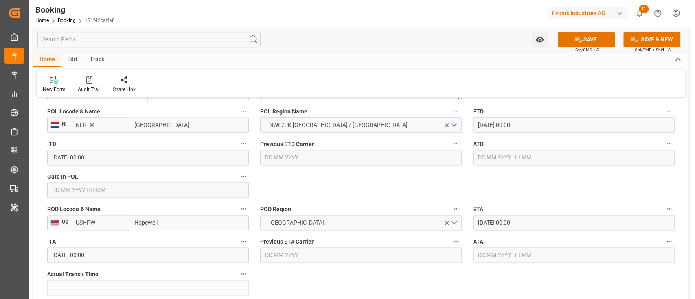
click at [93, 189] on input "text" at bounding box center [147, 189] width 201 height 15
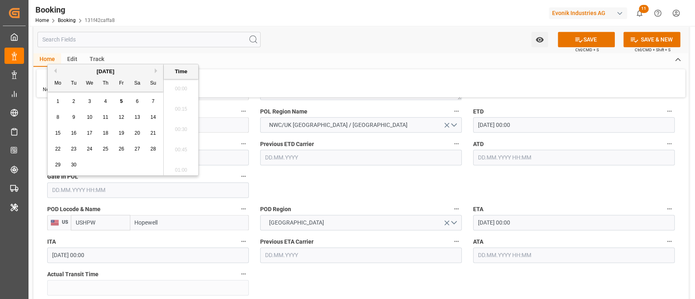
scroll to position [1325, 0]
click at [57, 69] on div "September 2025" at bounding box center [106, 72] width 116 height 8
click at [133, 151] on div "27" at bounding box center [137, 149] width 10 height 10
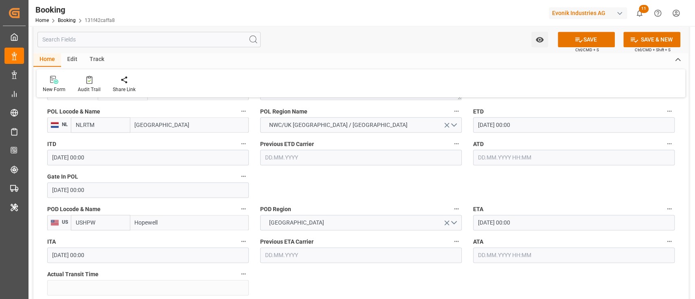
click at [93, 187] on input "27.09.2025 00:00" at bounding box center [147, 189] width 201 height 15
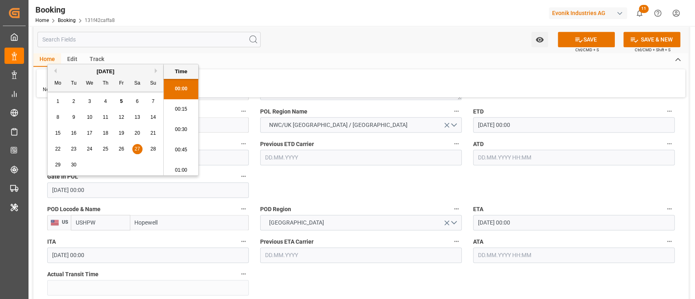
click at [55, 69] on button "Previous Month" at bounding box center [54, 70] width 5 height 5
click at [86, 167] on div "27" at bounding box center [90, 165] width 10 height 10
type input "27.08.2025 00:00"
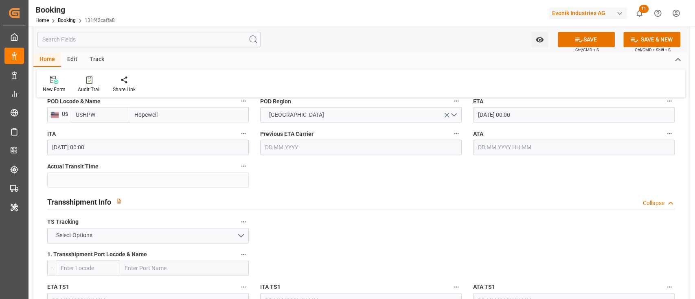
scroll to position [759, 0]
click at [187, 114] on input "Hopewell" at bounding box center [189, 114] width 118 height 15
paste input "NORFOLK"
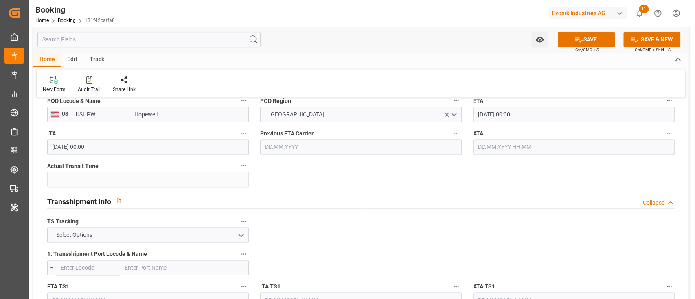
type input "NORFOLK"
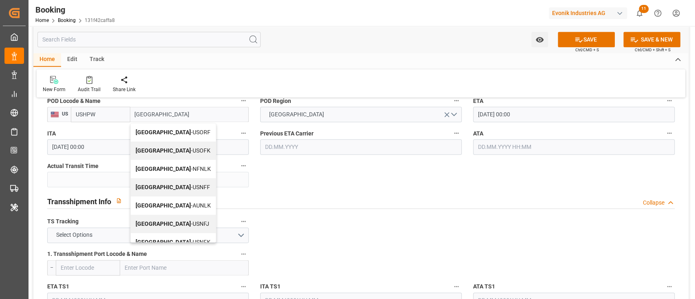
click at [179, 135] on div "Norfolk - USORF" at bounding box center [173, 132] width 85 height 18
type input "USORF"
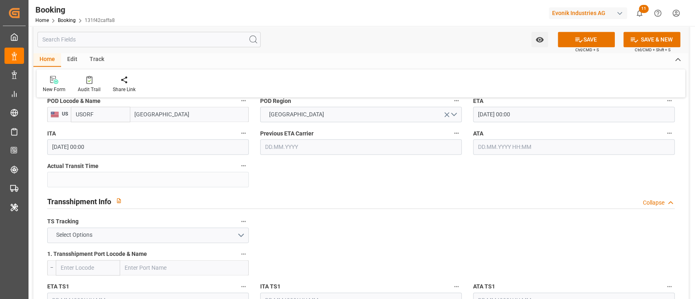
type input "Norfolk"
click at [101, 236] on button "Select Options" at bounding box center [147, 235] width 201 height 15
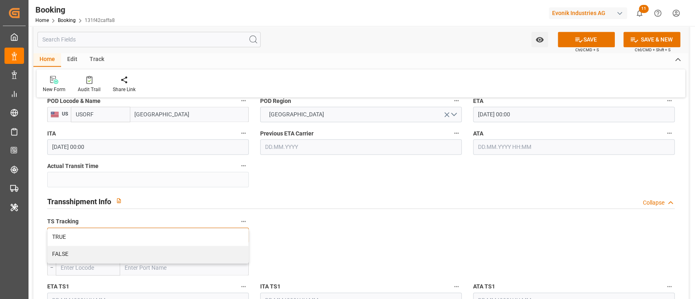
click at [101, 236] on div "TRUE" at bounding box center [148, 237] width 201 height 17
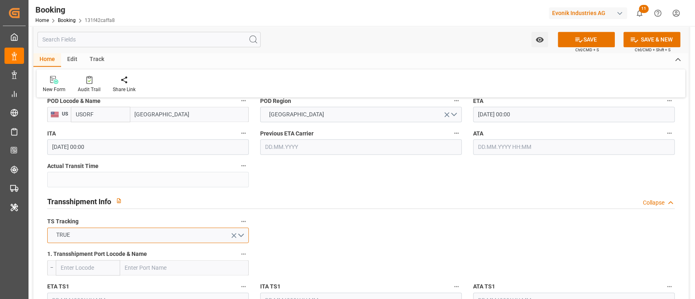
click at [101, 236] on button "TRUE" at bounding box center [147, 235] width 201 height 15
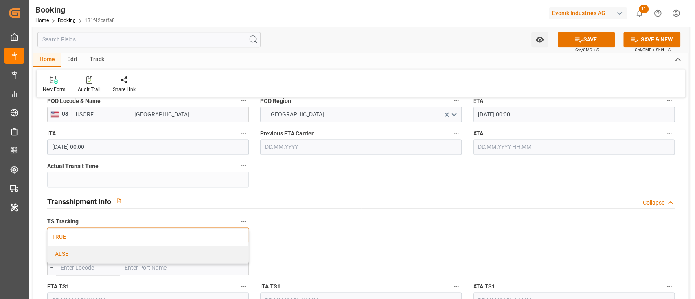
click at [101, 251] on div "FALSE" at bounding box center [148, 254] width 201 height 17
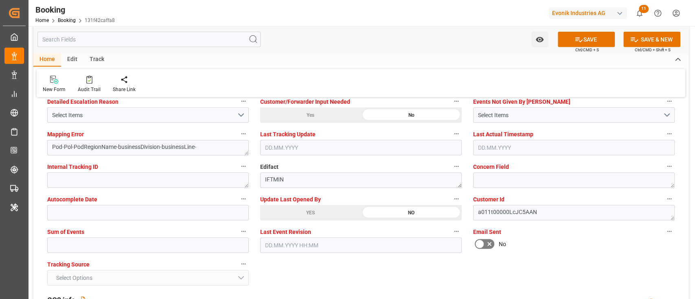
scroll to position [1574, 0]
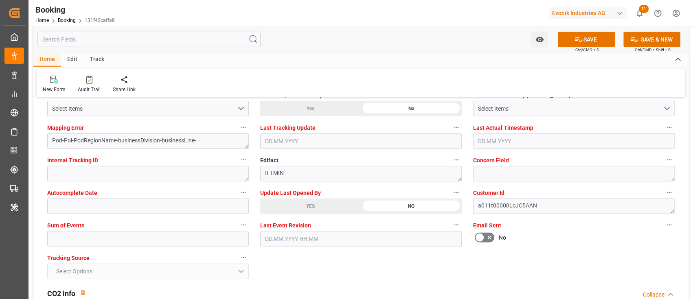
click at [187, 251] on div "Tracking Source Select Options" at bounding box center [148, 266] width 213 height 33
click at [193, 241] on input "text" at bounding box center [147, 238] width 201 height 15
type input "0"
click at [311, 206] on div "YES" at bounding box center [310, 206] width 101 height 15
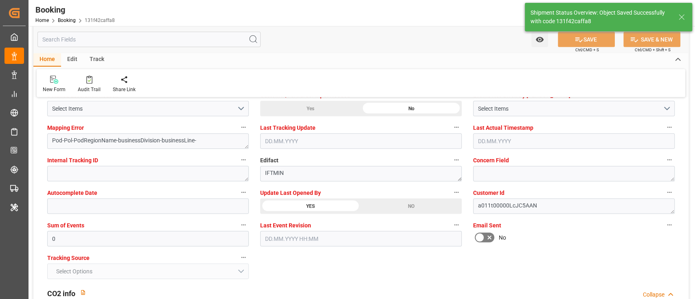
type textarea "NWC/UK North West Continent / UK_USORF_HLCU_CU-OI"
type textarea "[PERSON_NAME]"
type textarea "businessDivision-businessLine-"
type input "05.09.2025 11:21"
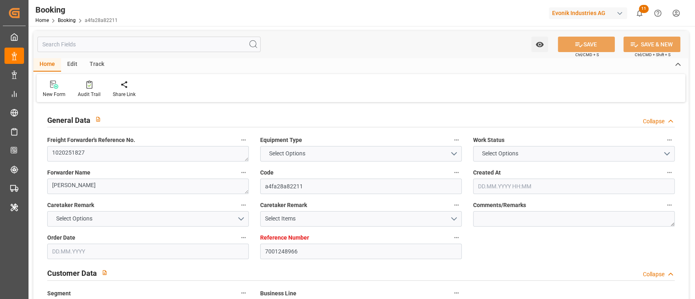
type input "7001248966"
type input "9979254"
type input "EUNWC"
type input "MXATM"
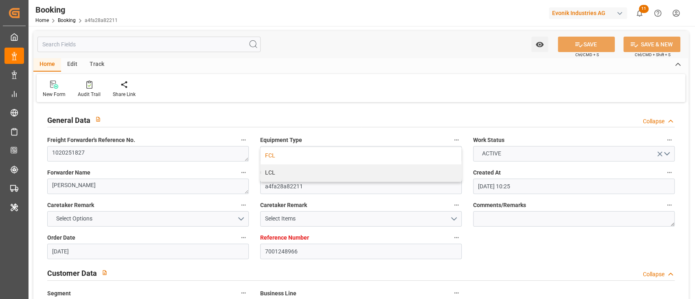
type input "[DATE] 10:25"
type input "[DATE]"
type input "[DATE] 00:00"
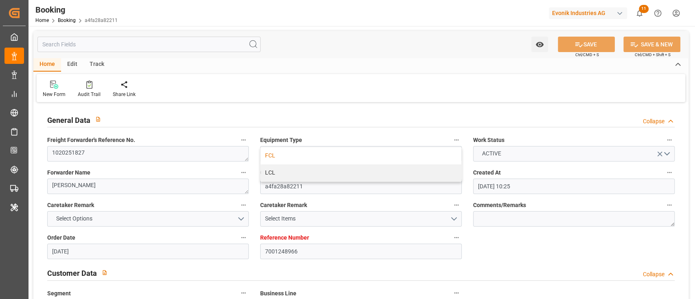
type input "[DATE] 00:00"
type input "[DATE]"
type input "[DATE] 06:44"
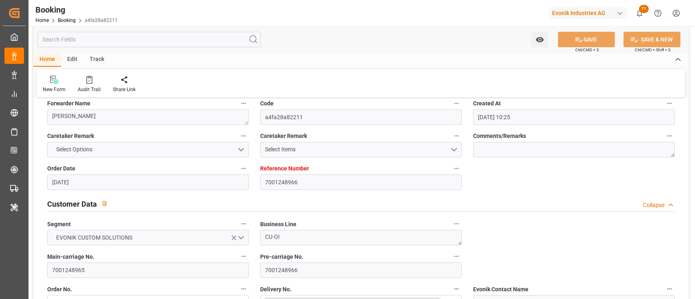
scroll to position [108, 0]
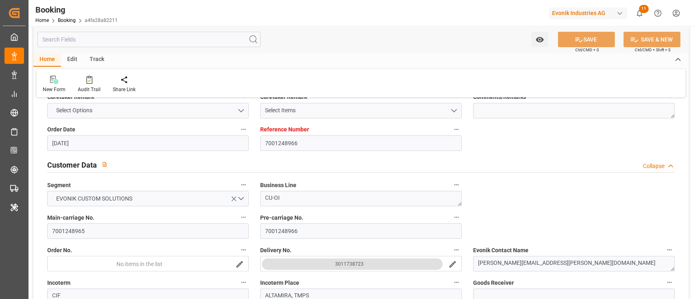
click at [86, 246] on label "Order No." at bounding box center [147, 250] width 201 height 11
click at [238, 246] on button "Order No." at bounding box center [243, 250] width 11 height 11
click at [94, 230] on div at bounding box center [347, 149] width 695 height 299
click at [94, 230] on body "Created by potrace 1.15, written by [PERSON_NAME] [DATE]-[DATE] Created by potr…" at bounding box center [347, 149] width 695 height 299
click at [94, 230] on input "7001248965" at bounding box center [147, 230] width 201 height 15
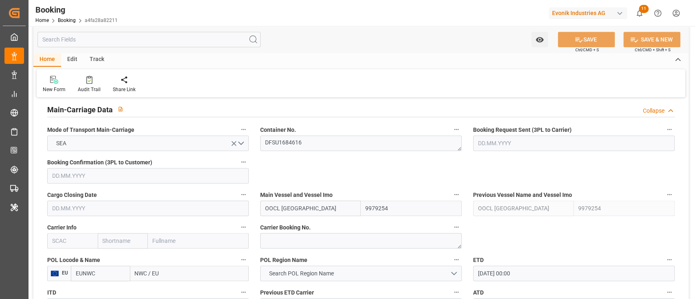
scroll to position [543, 0]
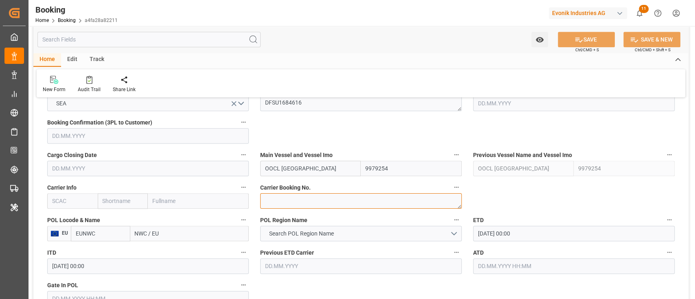
click at [282, 197] on textarea at bounding box center [360, 200] width 201 height 15
paste textarea "HBG2026924"
type textarea "HBG2026924"
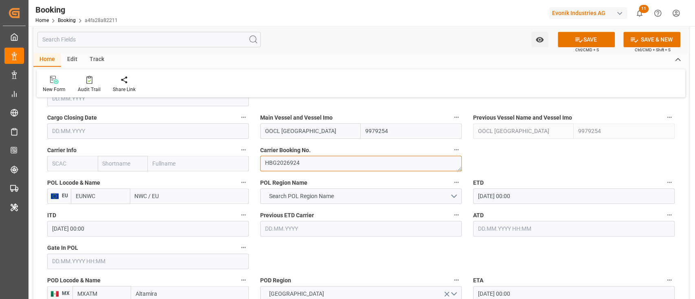
scroll to position [597, 0]
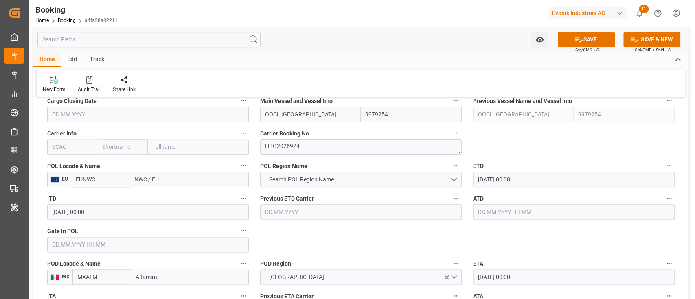
click at [66, 148] on input "text" at bounding box center [72, 146] width 50 height 15
click at [56, 162] on b "CMDU" at bounding box center [61, 165] width 16 height 7
type input "CMDU"
type input "CMACGM"
type input "CMA CGM Group"
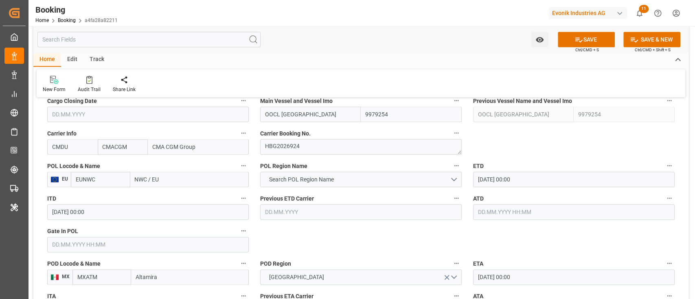
type input "CMDU"
click at [179, 172] on input "NWC / EU" at bounding box center [189, 179] width 118 height 15
paste input "ZEEBRUGGE"
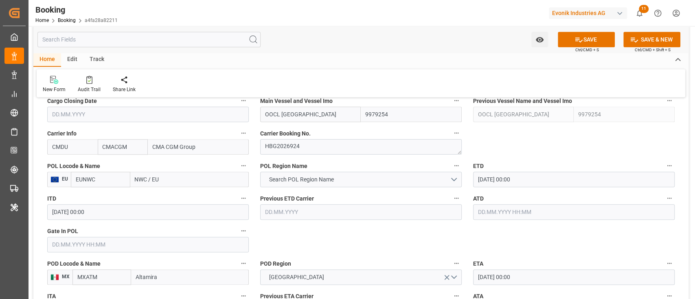
type input "ZEEBRUGGE"
click at [177, 199] on span "Zeebrugge - BEZEE" at bounding box center [159, 197] width 47 height 7
type input "BEZEE"
type input "Zeebrugge"
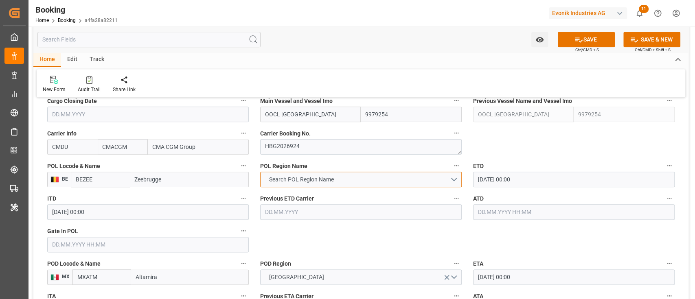
click at [344, 178] on button "Search POL Region Name" at bounding box center [360, 179] width 201 height 15
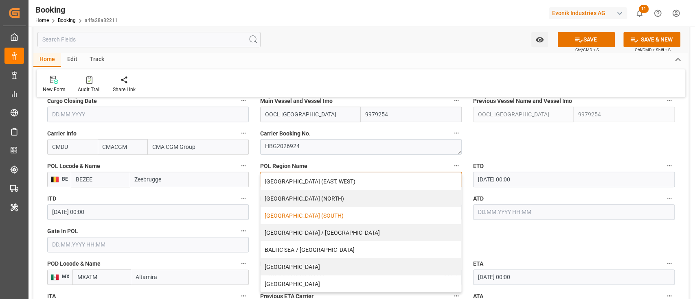
scroll to position [163, 0]
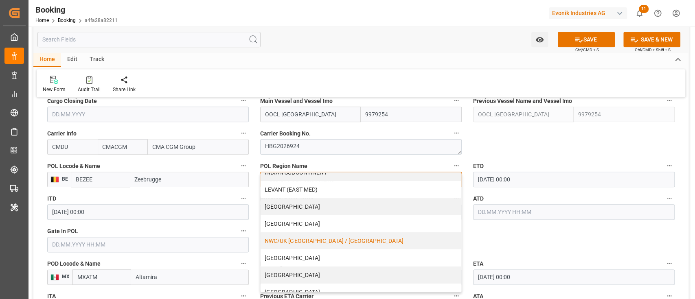
click at [328, 233] on div "NWC/UK [GEOGRAPHIC_DATA] / [GEOGRAPHIC_DATA]" at bounding box center [360, 240] width 201 height 17
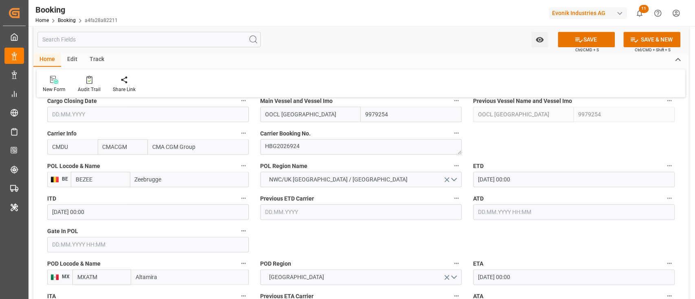
click at [85, 245] on input "text" at bounding box center [147, 244] width 201 height 15
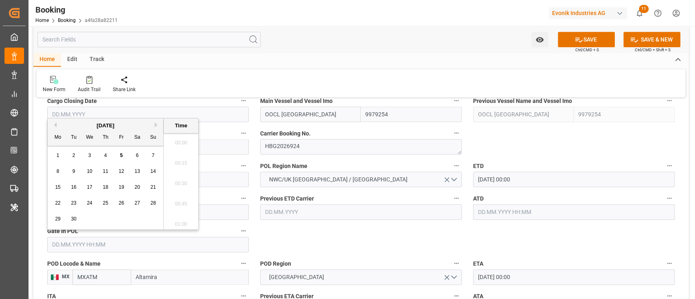
scroll to position [1325, 0]
click at [53, 125] on button "Previous Month" at bounding box center [54, 125] width 5 height 5
click at [120, 217] on span "29" at bounding box center [120, 219] width 5 height 6
type input "[DATE] 00:00"
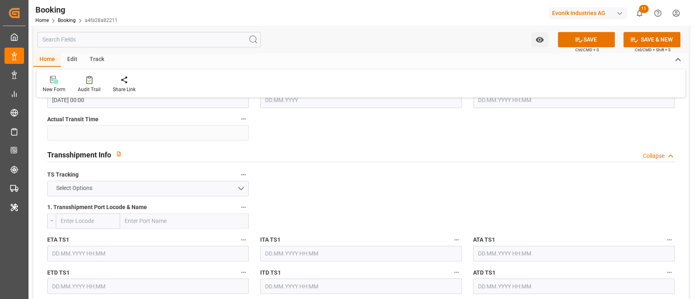
scroll to position [814, 0]
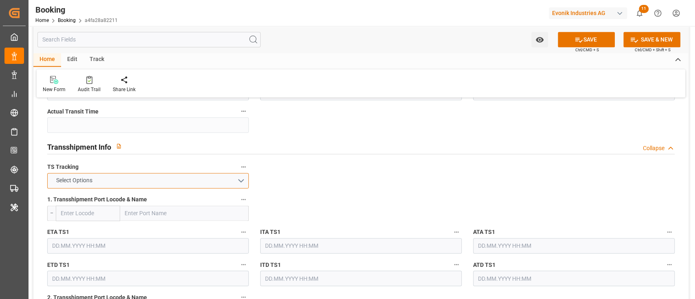
click at [117, 184] on button "Select Options" at bounding box center [147, 180] width 201 height 15
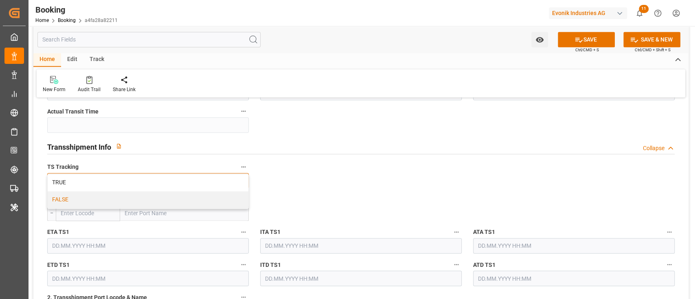
click at [117, 198] on div "FALSE" at bounding box center [148, 199] width 201 height 17
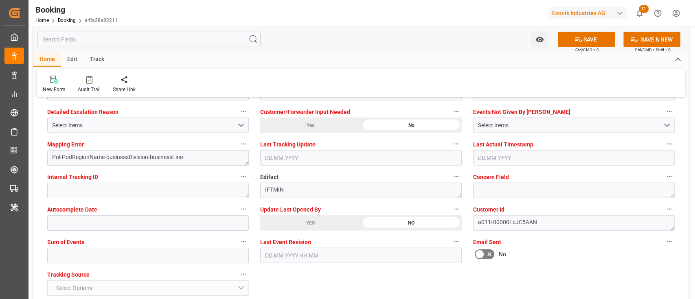
scroll to position [1574, 0]
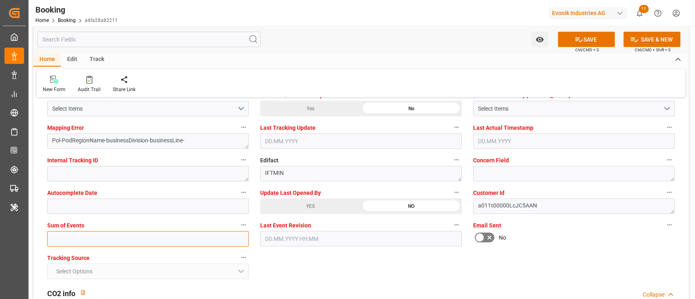
click at [91, 241] on input "text" at bounding box center [147, 238] width 201 height 15
type input "0"
click at [322, 207] on div "YES" at bounding box center [310, 206] width 101 height 15
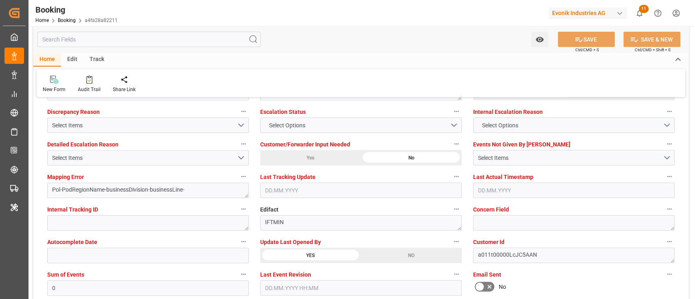
scroll to position [1465, 0]
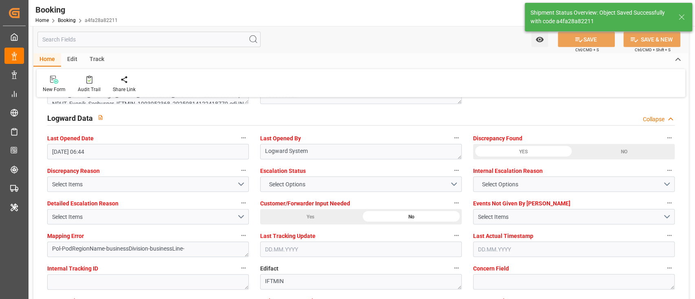
type textarea "NWC/UK North West Continent / UK_MXATM_CMDU_CU-OI"
type textarea "[PERSON_NAME]"
type textarea "Pol-businessDivision-businessLine-"
type input "05.09.2025 11:22"
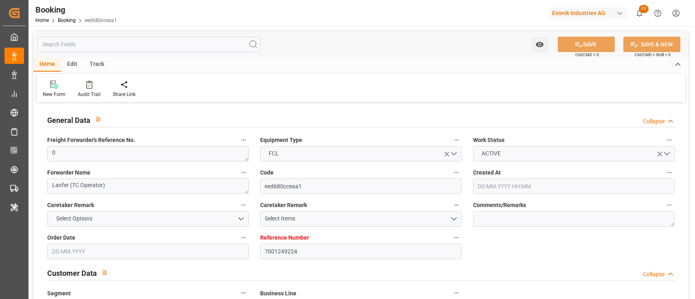
type input "[DATE] 13:19"
type input "[DATE]"
type input "[DATE] 00:00"
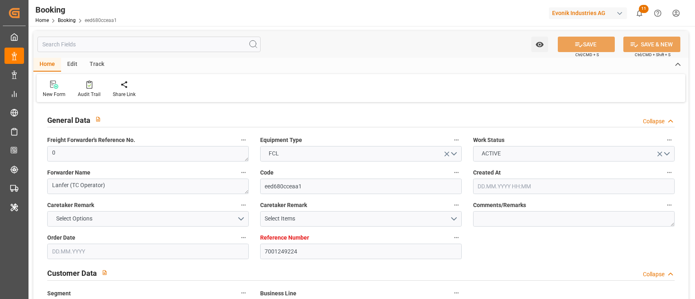
type input "[DATE] 00:00"
type input "02.09.2025 00:00"
type input "22.10.2025 00:00"
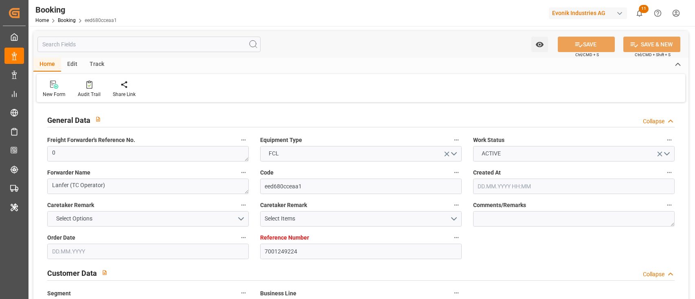
type input "22.08.2025"
type input "02.09.2025 07:15"
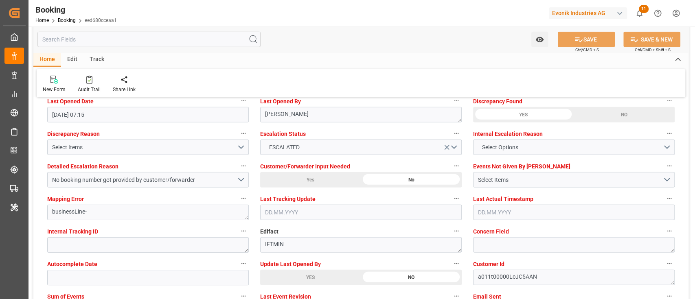
scroll to position [1519, 0]
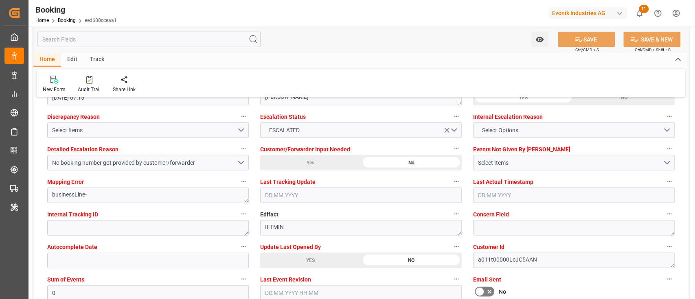
click at [285, 264] on div "YES" at bounding box center [310, 260] width 101 height 15
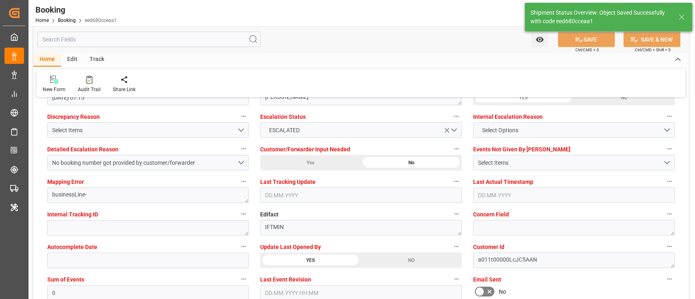
type textarea "[PERSON_NAME]"
type input "05.09.2025 11:23"
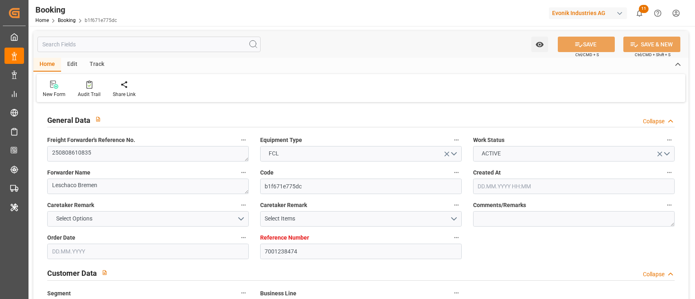
type input "7001238474"
type input "9943891"
type input "9780483"
type input "Hapag [PERSON_NAME]"
type input "Hapag Lloyd Aktiengesellschaft"
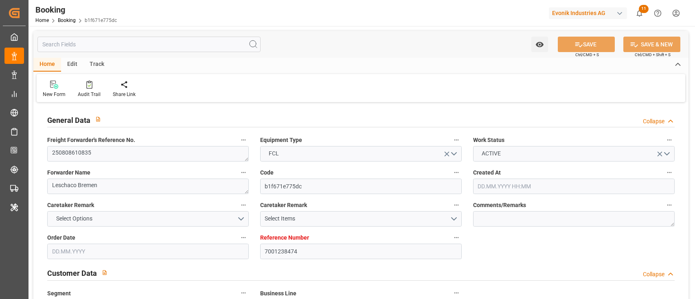
type input "NLRTM"
type input "KRPUS"
type input "CNSHG"
type input "0"
type input "DEBRV"
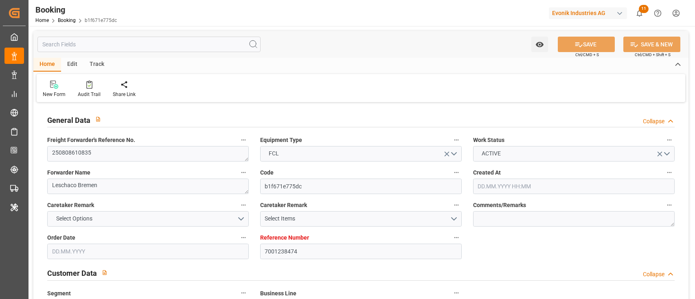
type input "KRPUS"
type input "9508902"
type input "01.08.2025 10:10"
type input "01.08.2025"
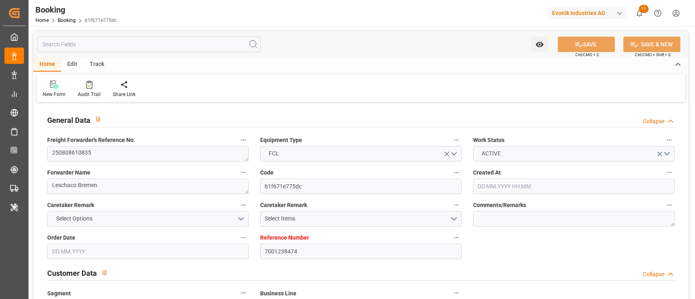
type input "05.10.2025"
type input "11.08.2025"
type input "[DATE]"
type input "25.08.2025"
type input "26.08.2025 21:30"
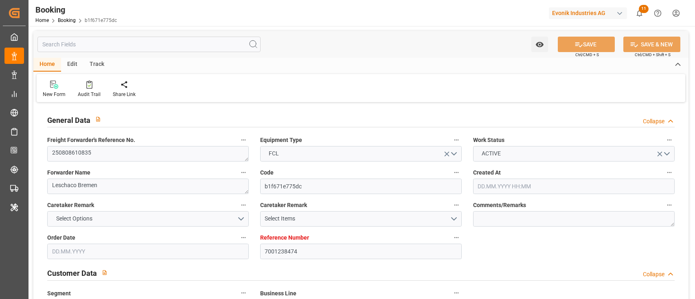
type input "26.08.2025 00:00"
type input "27.08.2025 00:00"
type input "20.10.2025 16:00"
type input "25.10.2025 00:00"
type input "11.10.2025 00:00"
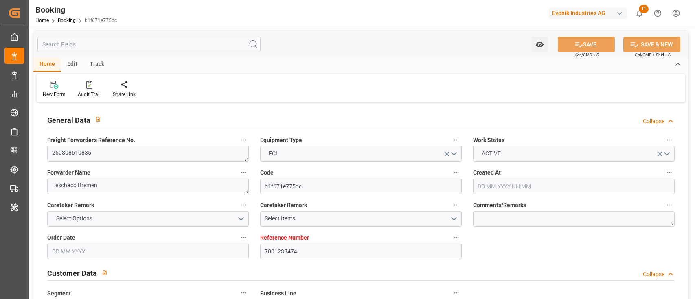
type input "14.10.2025 00:00"
type input "17.10.2025 05:00"
type input "23.10.2025 00:00"
type input "[DATE]"
type input "03.09.2025 08:34"
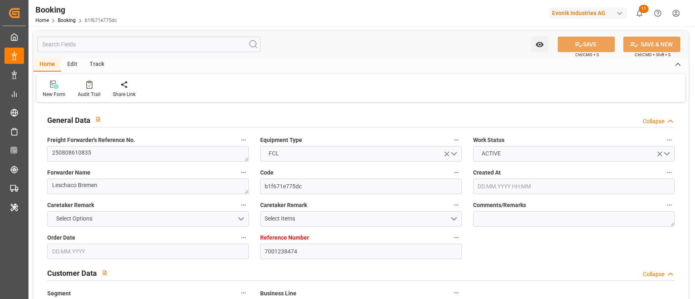
type input "21.08.2025"
type input "20.08.2025 16:11"
type input "26.08.2025 21:30"
type input "13.10.2025 14:00"
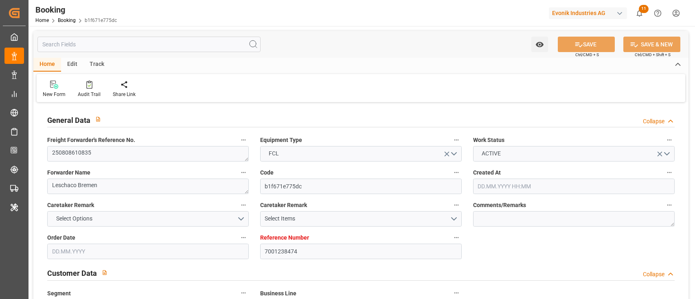
type input "13.10.2025 14:00"
type input "13.10.2025 22:57"
type input "17.10.2025 05:00"
type input "20.10.2025 16:00"
type input "21.10.2025 05:33"
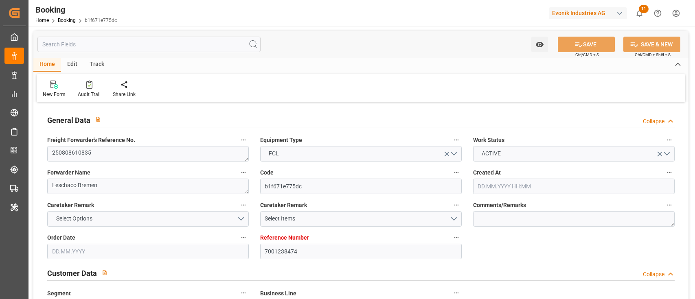
type input "25.10.2025 05:33"
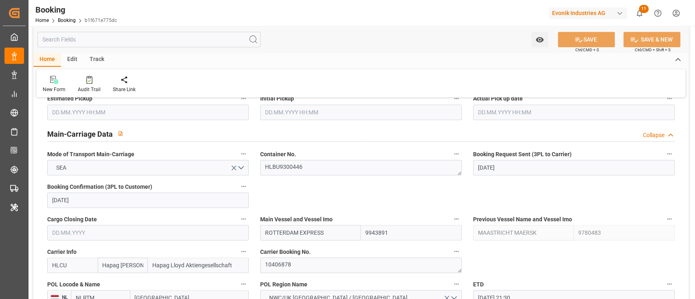
scroll to position [468, 0]
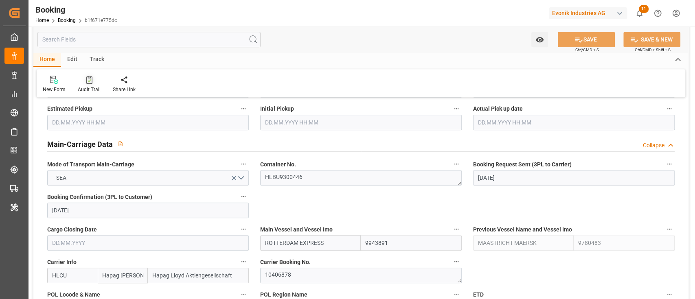
click at [85, 90] on div "Audit Trail" at bounding box center [89, 89] width 23 height 7
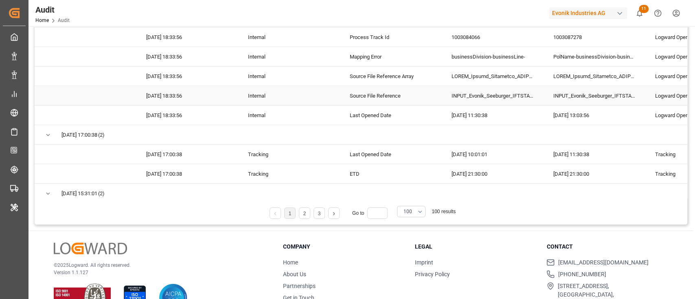
scroll to position [135, 0]
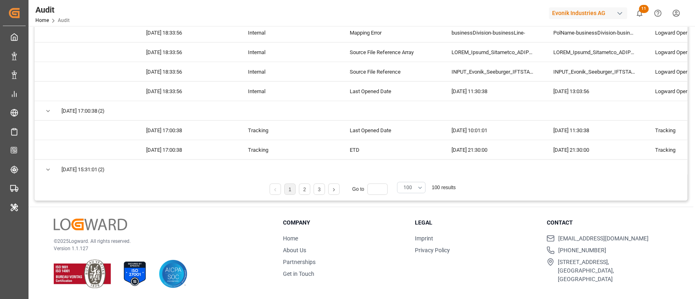
click at [403, 184] on span "100" at bounding box center [407, 187] width 9 height 7
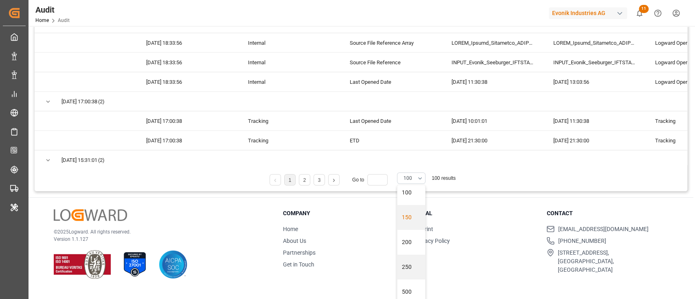
scroll to position [14, 0]
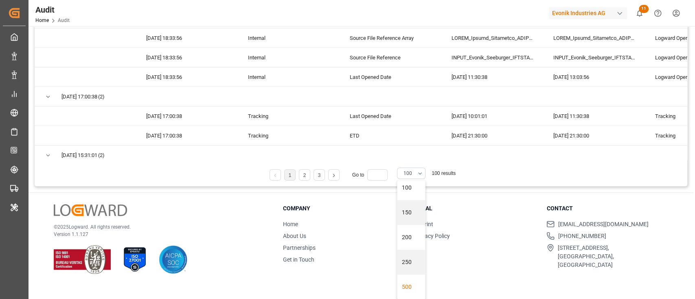
click at [405, 281] on div "500" at bounding box center [411, 287] width 28 height 25
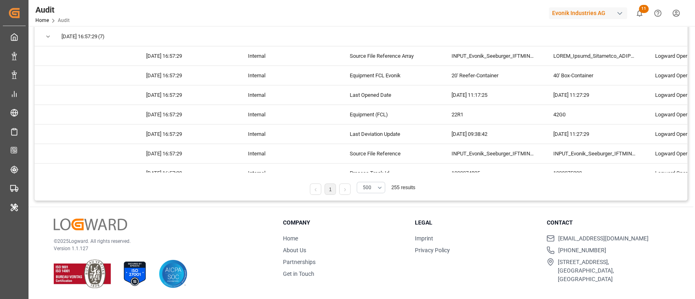
scroll to position [2807, 0]
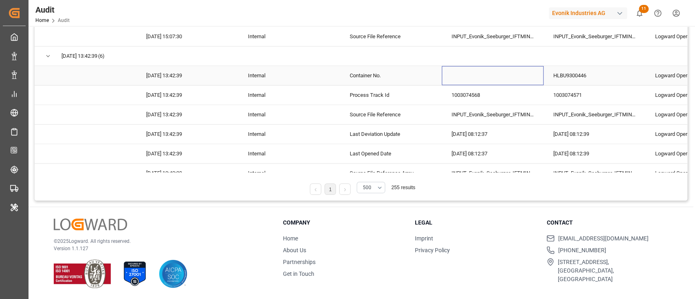
click at [495, 77] on div "Press SPACE to select this row." at bounding box center [493, 75] width 102 height 19
click at [573, 73] on div "HLBU9300446" at bounding box center [594, 75] width 102 height 19
click at [509, 70] on div "Press SPACE to select this row." at bounding box center [493, 75] width 102 height 19
click at [562, 72] on div "HLBU9300446" at bounding box center [594, 75] width 102 height 19
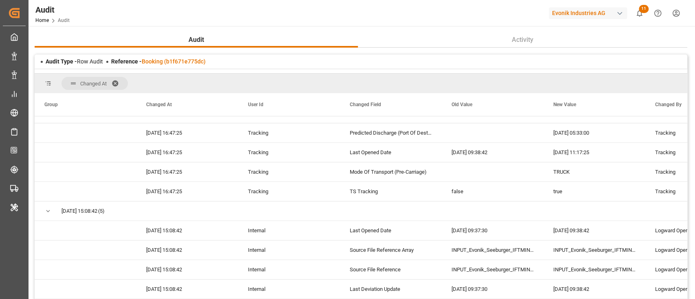
scroll to position [2535, 0]
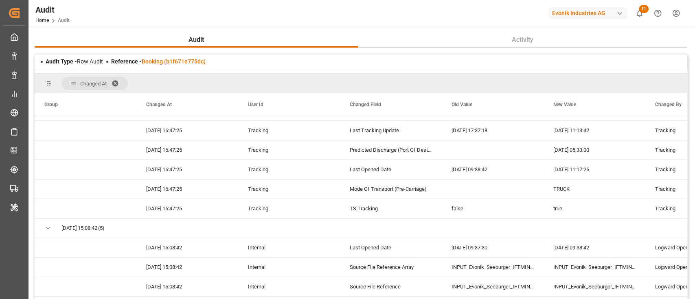
click at [165, 58] on link "Booking (b1f671e775dc)" at bounding box center [174, 61] width 64 height 7
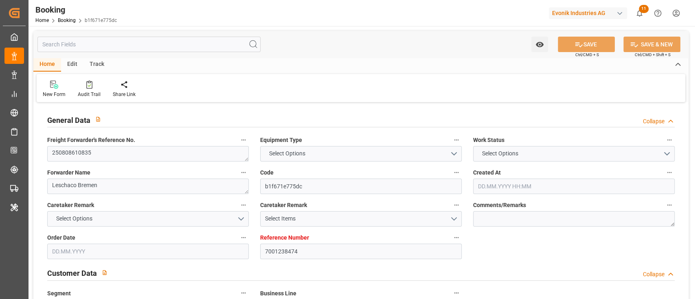
type input "7001238474"
type input "9943891"
type input "9780483"
type input "Hapag [PERSON_NAME]"
type input "Hapag Lloyd Aktiengesellschaft"
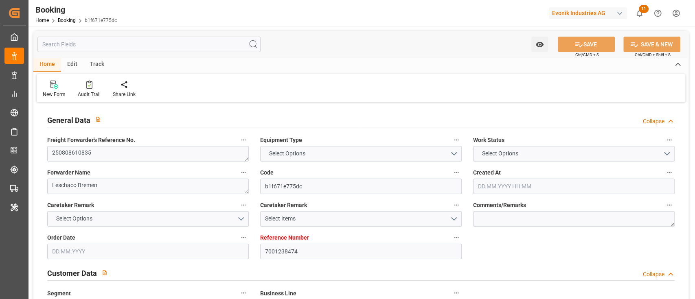
type input "NLRTM"
type input "KRPUS"
type input "CNSHG"
type input "0"
type input "DEBRV"
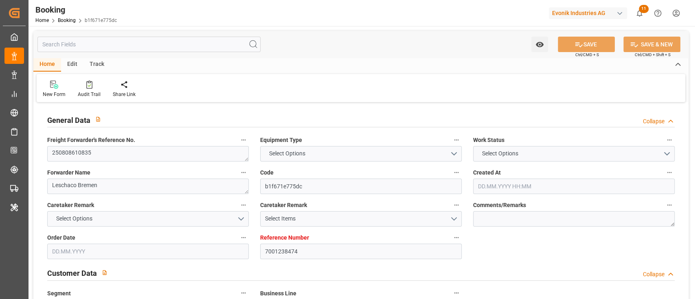
type input "KRPUS"
type input "9508902"
type input "01.08.2025 10:10"
type input "01.08.2025"
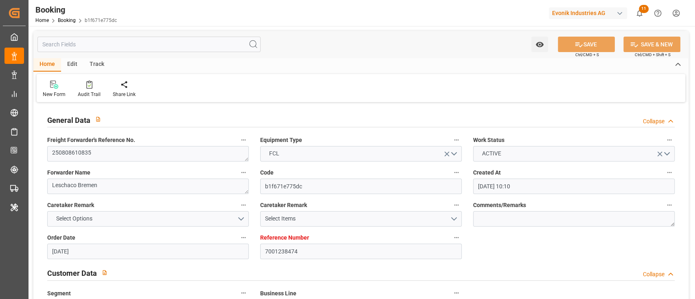
type input "05.10.2025"
type input "11.08.2025"
type input "[DATE]"
type input "25.08.2025"
type input "26.08.2025 21:30"
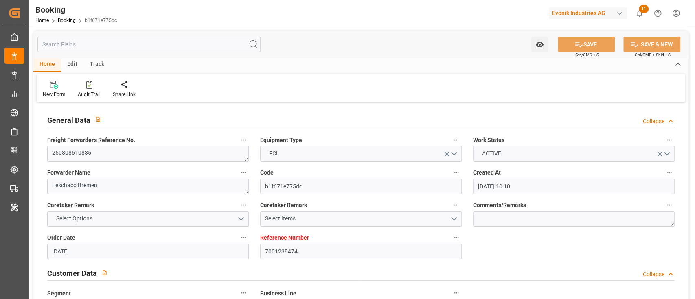
type input "26.08.2025 00:00"
type input "27.08.2025 00:00"
type input "20.10.2025 16:00"
type input "25.10.2025 00:00"
type input "11.10.2025 00:00"
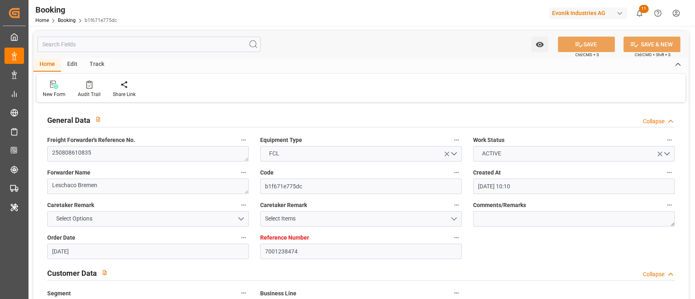
type input "14.10.2025 00:00"
type input "17.10.2025 05:00"
type input "23.10.2025 00:00"
type input "[DATE]"
type input "03.09.2025 08:34"
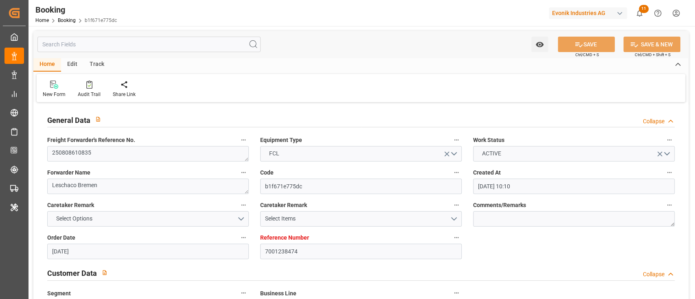
type input "21.08.2025"
type input "20.08.2025 16:11"
type input "26.08.2025 21:30"
type input "13.10.2025 14:00"
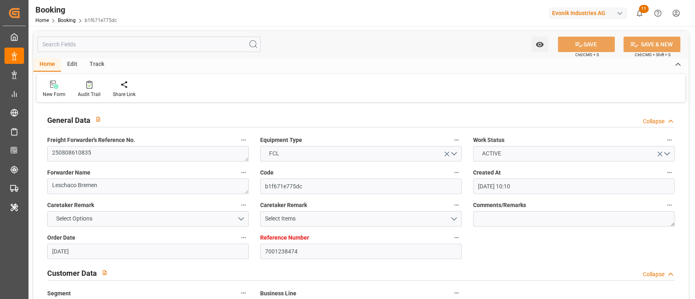
type input "13.10.2025 14:00"
type input "13.10.2025 22:57"
type input "17.10.2025 05:00"
type input "20.10.2025 16:00"
type input "21.10.2025 05:33"
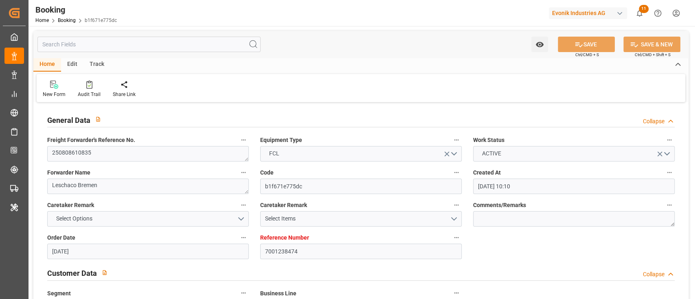
type input "25.10.2025 05:33"
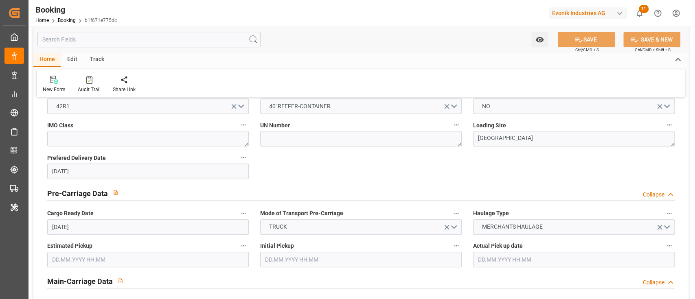
scroll to position [488, 0]
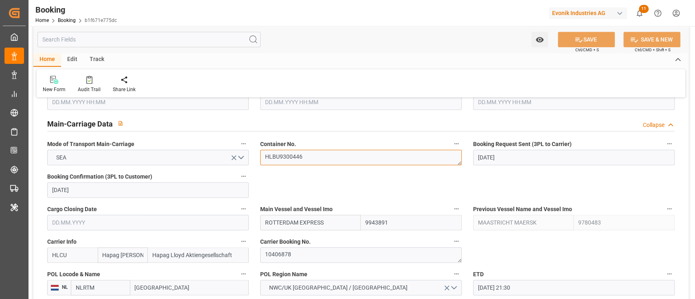
click at [303, 160] on textarea "HLBU9300446" at bounding box center [360, 157] width 201 height 15
paste textarea "902918"
click at [281, 157] on textarea "HLBU 9029186" at bounding box center [360, 157] width 201 height 15
type textarea "HLBU9029186"
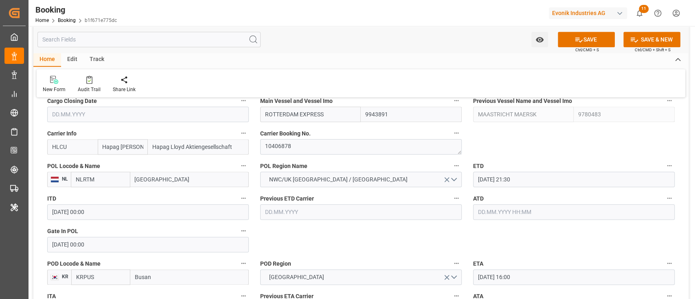
scroll to position [543, 0]
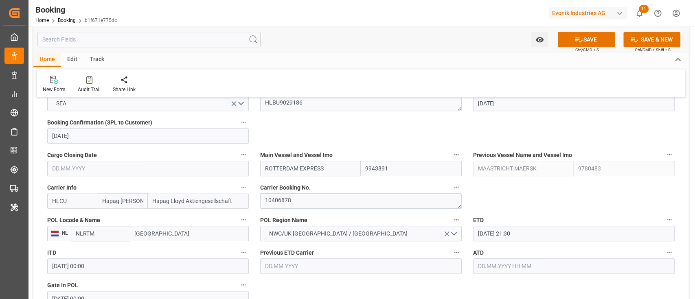
click at [297, 157] on span "Main Vessel and Vessel Imo" at bounding box center [296, 155] width 72 height 9
click at [451, 157] on button "Main Vessel and Vessel Imo" at bounding box center [456, 154] width 11 height 11
click at [302, 168] on div "Description Audits Tracking Details" at bounding box center [347, 149] width 695 height 299
click at [302, 168] on input "ROTTERDAM EXPRESS" at bounding box center [310, 168] width 101 height 15
paste input "MAASTRICHT MAERSK"
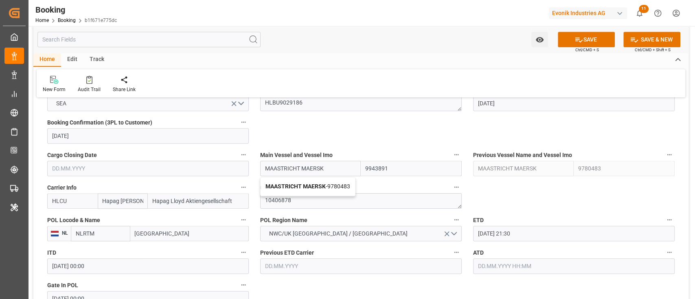
click at [300, 190] on div "MAASTRICHT MAERSK - 9780483" at bounding box center [307, 186] width 94 height 18
type input "MAASTRICHT MAERSK"
type input "9780483"
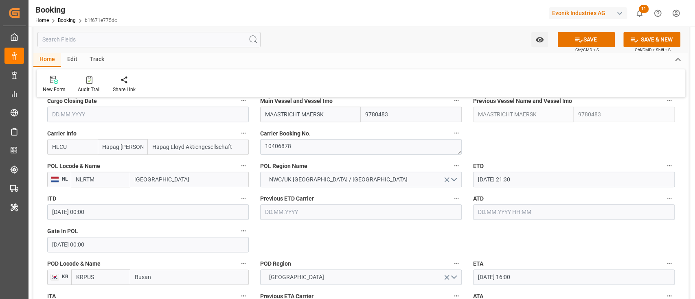
type input "MAASTRICHT MAERSK"
click at [491, 208] on input "text" at bounding box center [573, 211] width 201 height 15
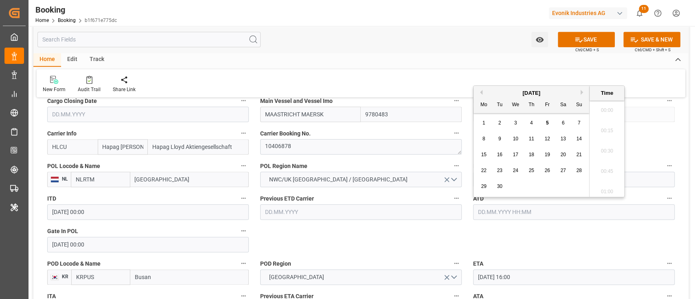
scroll to position [1325, 0]
click at [479, 90] on button "Previous Month" at bounding box center [479, 92] width 5 height 5
click at [580, 185] on span "31" at bounding box center [578, 187] width 5 height 6
type input "31.08.2025 00:00"
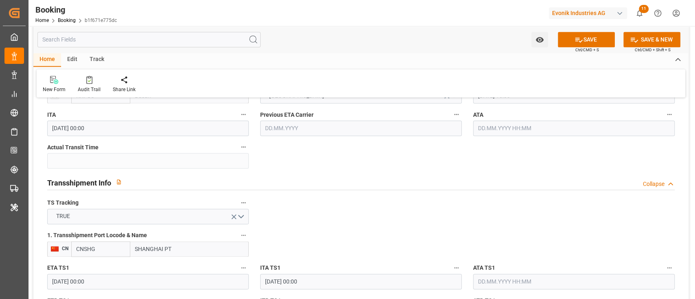
scroll to position [814, 0]
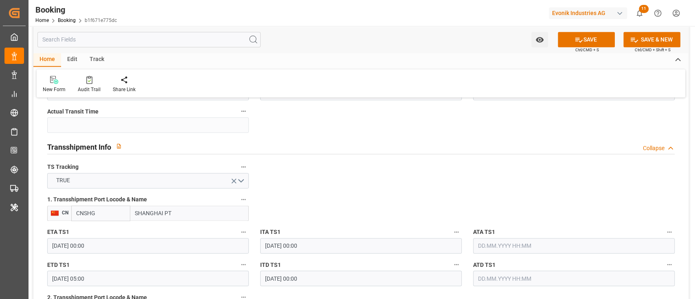
click at [151, 245] on input "11.10.2025 00:00" at bounding box center [147, 245] width 201 height 15
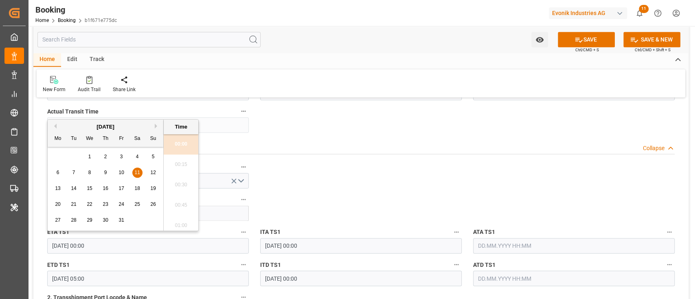
click at [153, 172] on span "12" at bounding box center [152, 173] width 5 height 6
type input "12.10.2025 00:00"
click at [100, 279] on input "17.10.2025 05:00" at bounding box center [147, 278] width 201 height 15
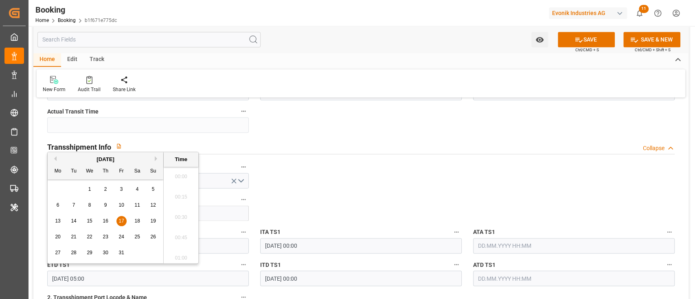
scroll to position [369, 0]
click at [106, 222] on span "16" at bounding box center [105, 221] width 5 height 6
type input "16.10.2025 05:00"
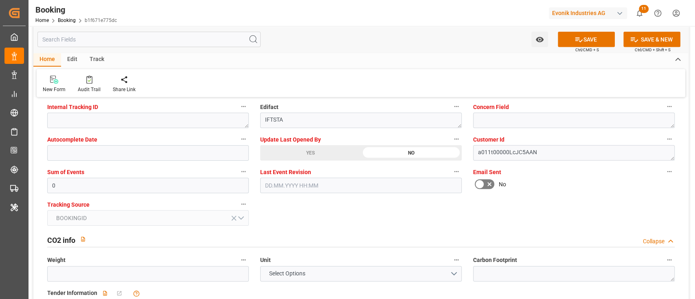
scroll to position [1574, 0]
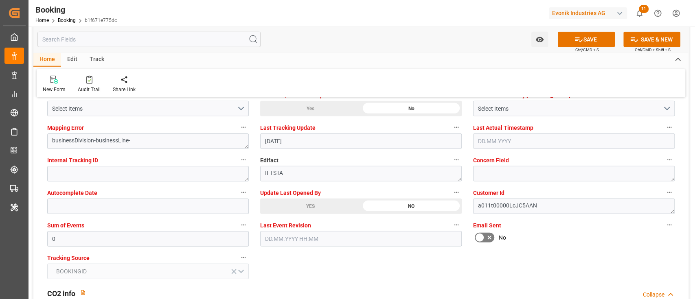
click at [281, 201] on div "YES" at bounding box center [310, 206] width 101 height 15
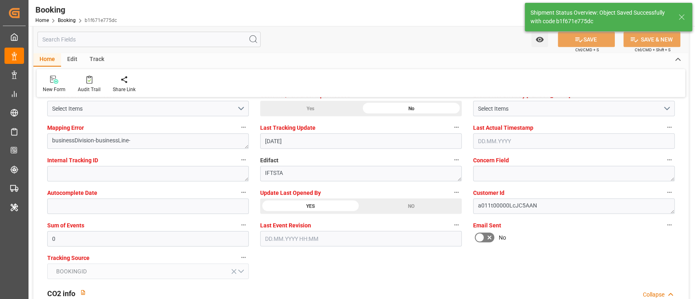
type input "ROTTERDAM EXPRESS"
type input "9943891"
type textarea "[PERSON_NAME]"
type input "05.09.2025 11:25"
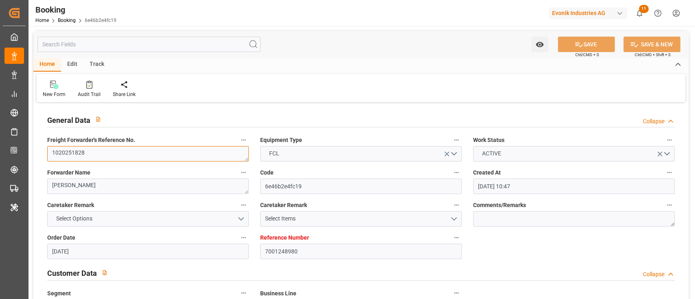
click at [154, 158] on textarea "1020251828" at bounding box center [147, 153] width 201 height 15
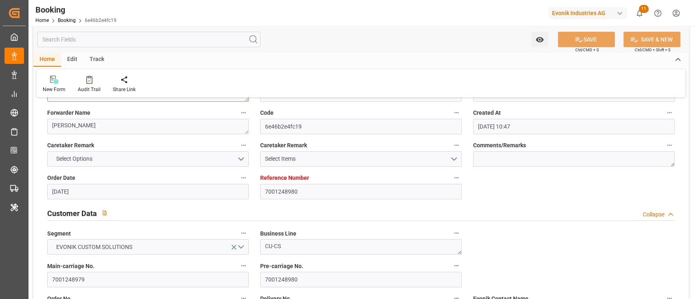
scroll to position [108, 0]
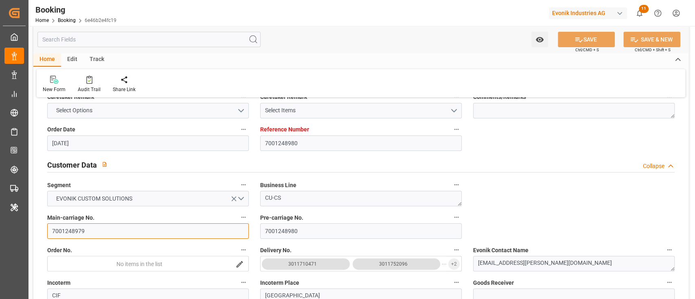
click at [106, 228] on input "7001248979" at bounding box center [147, 230] width 201 height 15
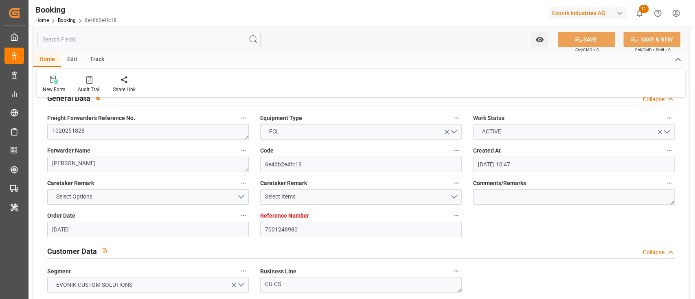
scroll to position [0, 0]
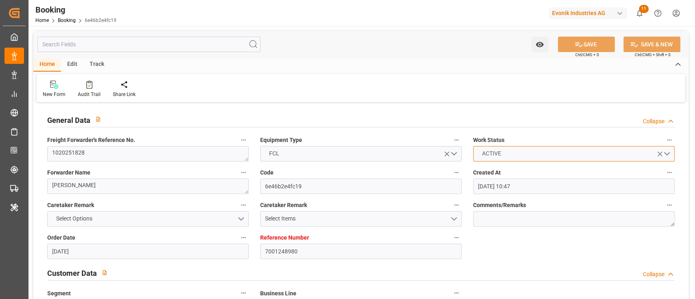
drag, startPoint x: 529, startPoint y: 153, endPoint x: 508, endPoint y: 189, distance: 41.9
click at [528, 153] on button "ACTIVE" at bounding box center [573, 153] width 201 height 15
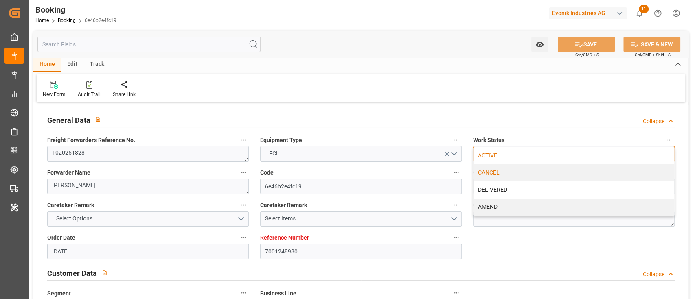
click at [505, 174] on div "CANCEL" at bounding box center [573, 172] width 201 height 17
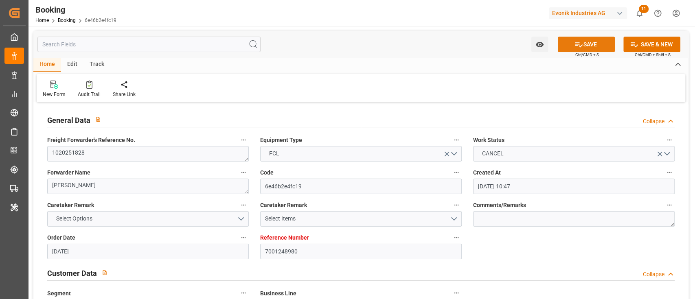
click at [594, 41] on button "SAVE" at bounding box center [586, 44] width 57 height 15
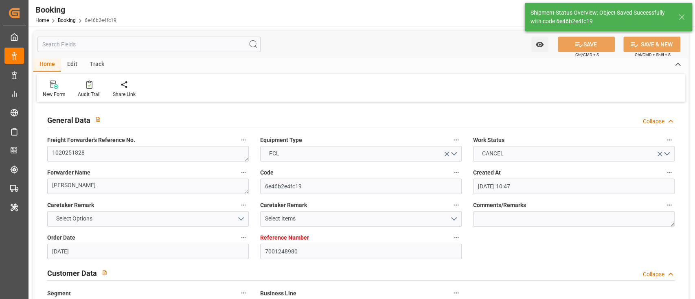
type textarea "[PERSON_NAME]"
type input "[DATE] 11:26"
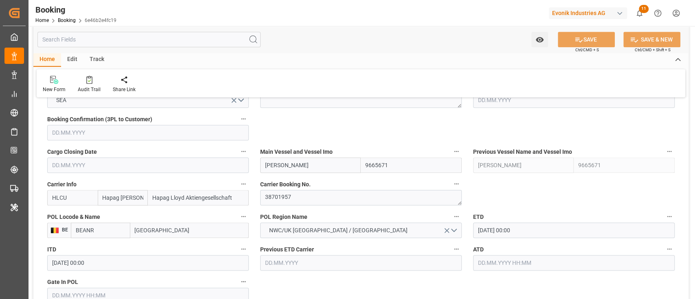
scroll to position [543, 0]
